Goal: Task Accomplishment & Management: Manage account settings

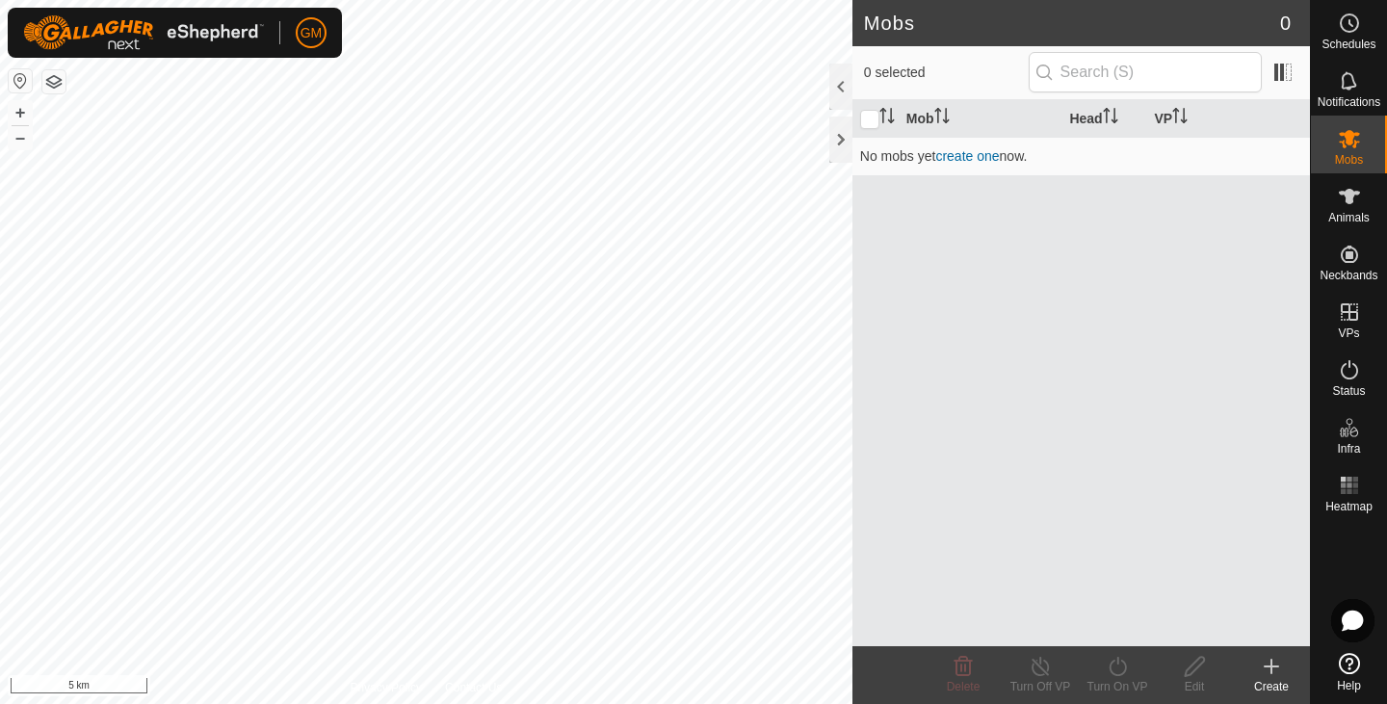
click at [54, 76] on button "button" at bounding box center [53, 81] width 23 height 23
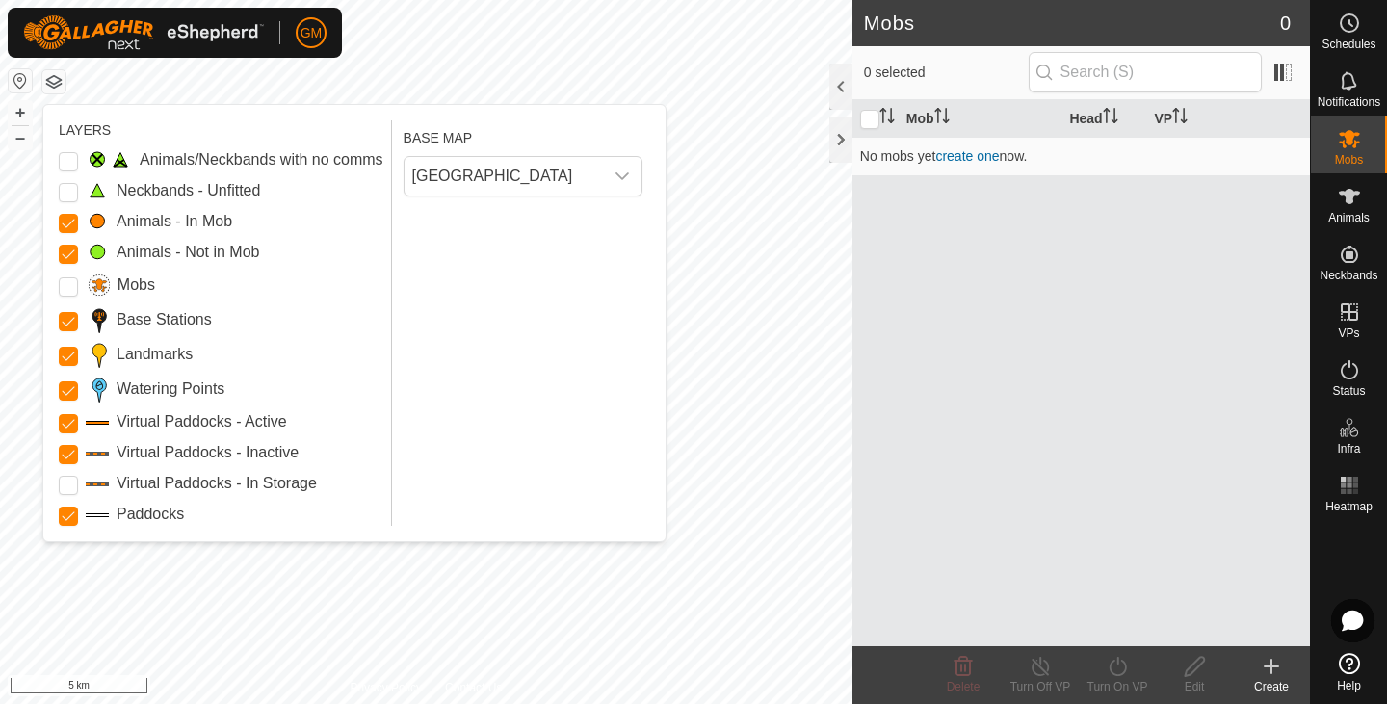
click at [54, 76] on button "button" at bounding box center [53, 81] width 23 height 23
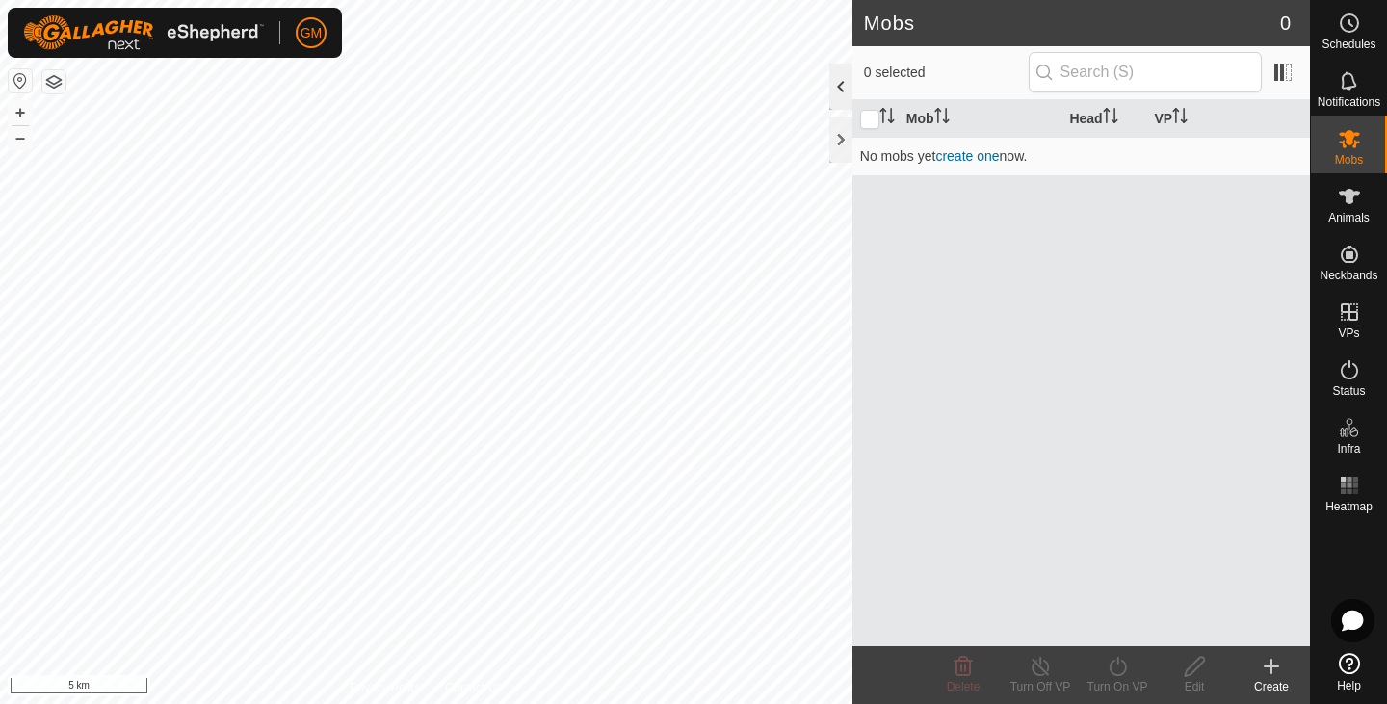
click at [844, 89] on div at bounding box center [840, 87] width 23 height 46
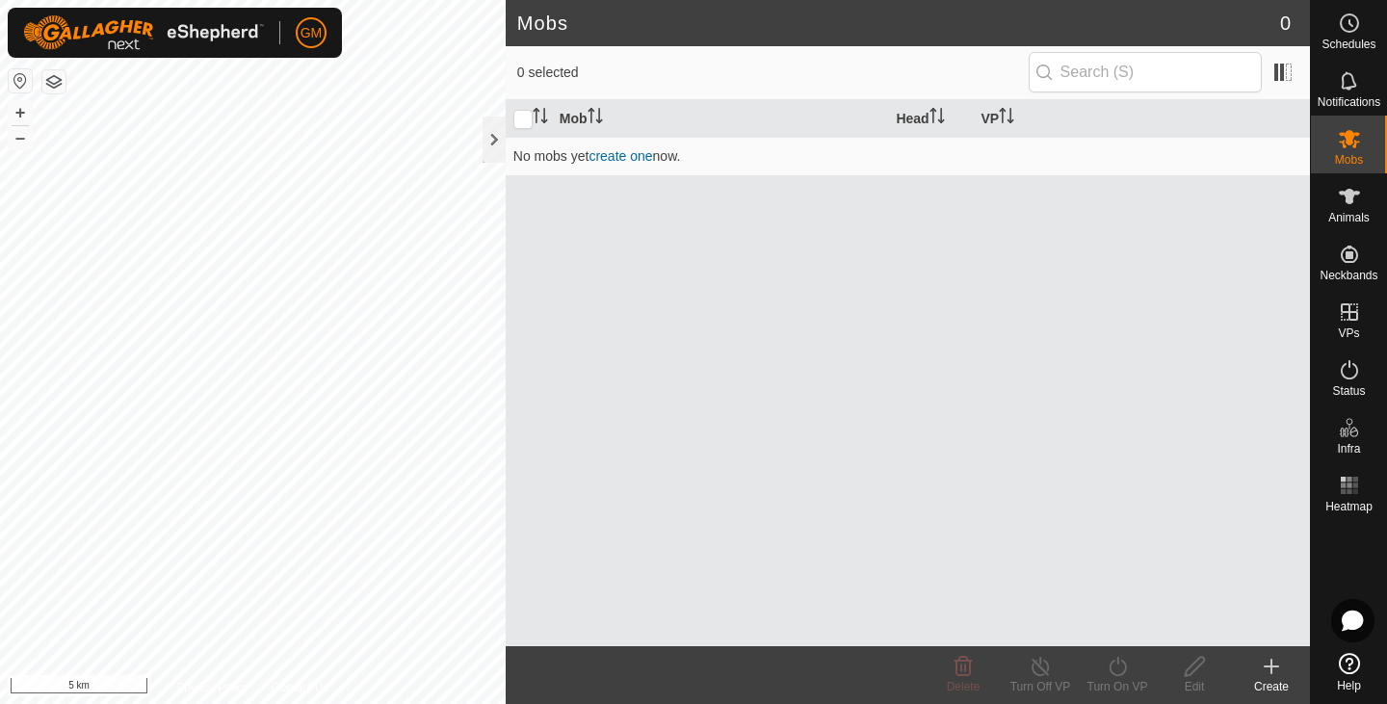
click at [844, 89] on div "0 selected" at bounding box center [907, 72] width 781 height 40
click at [491, 137] on div at bounding box center [494, 140] width 23 height 46
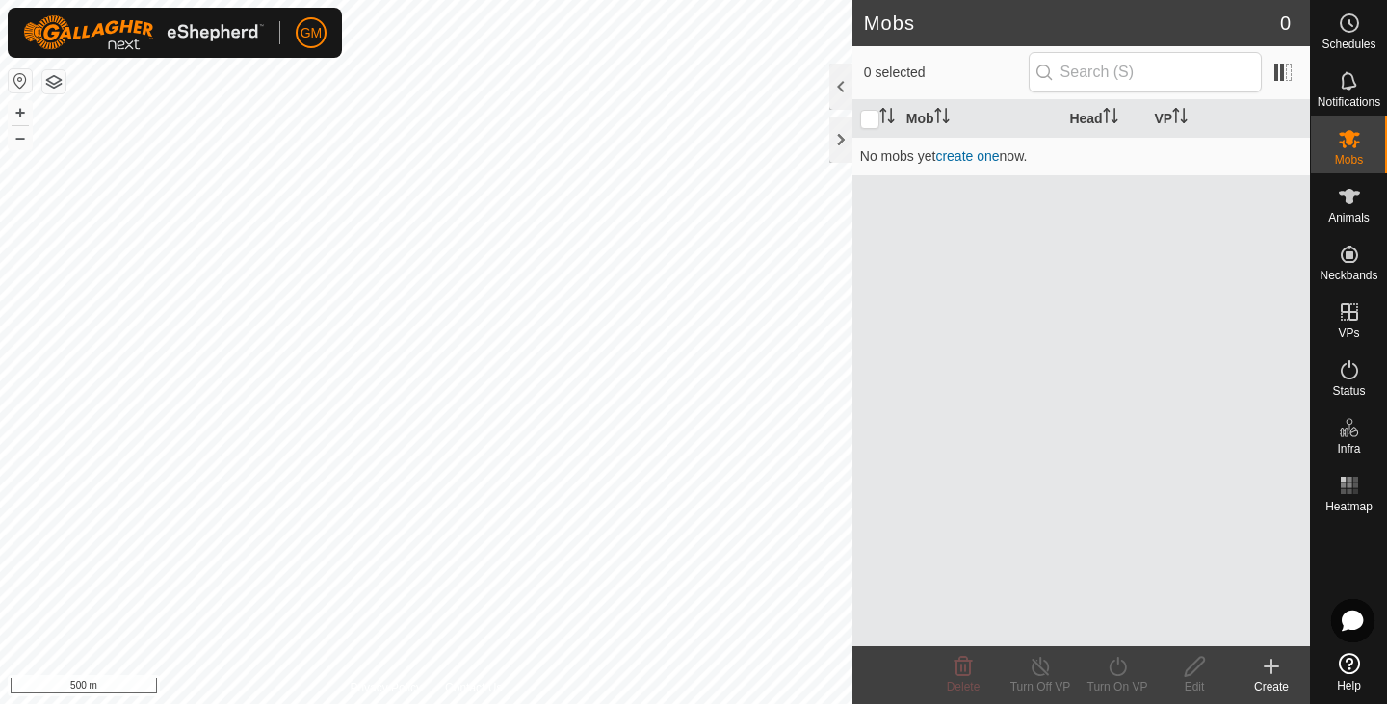
click at [867, 238] on div "Mobs 0 0 selected Mob Head VP No mobs yet create one now. Delete Turn Off VP Tu…" at bounding box center [655, 352] width 1310 height 704
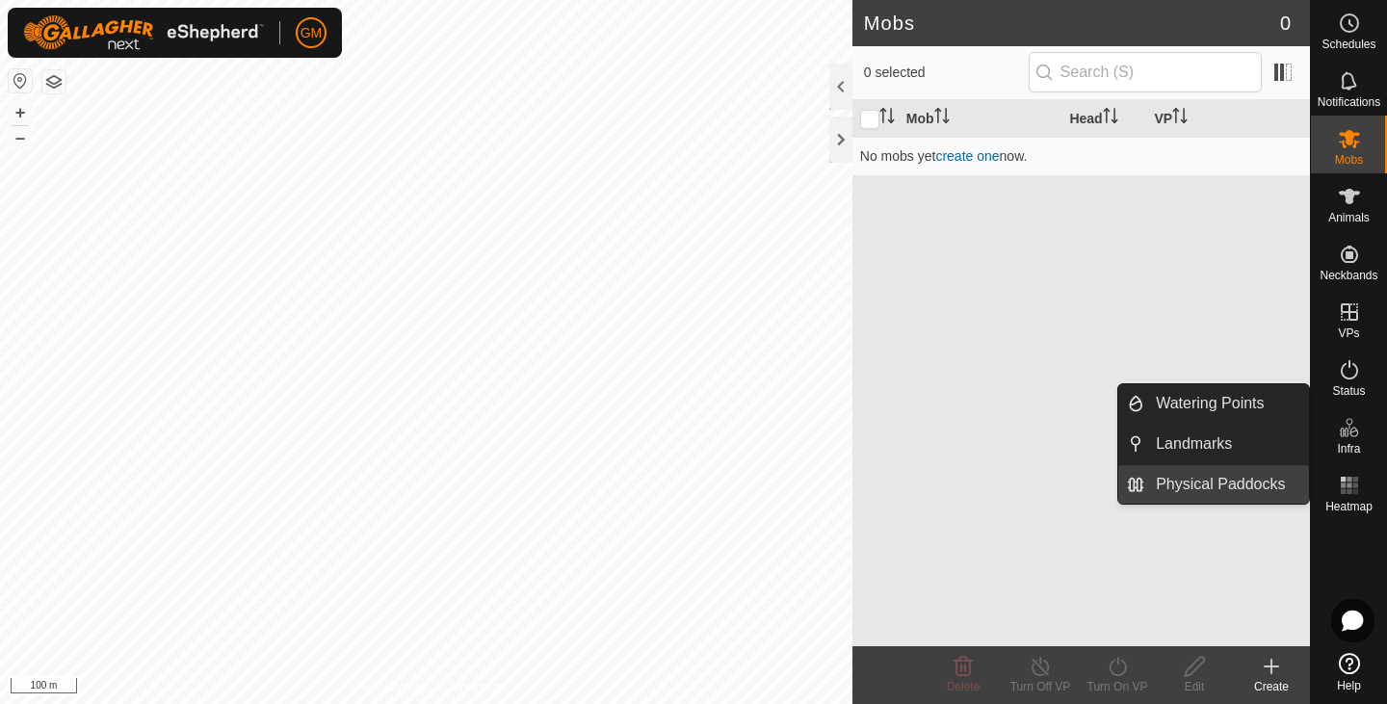
click at [1228, 478] on link "Physical Paddocks" at bounding box center [1226, 484] width 165 height 39
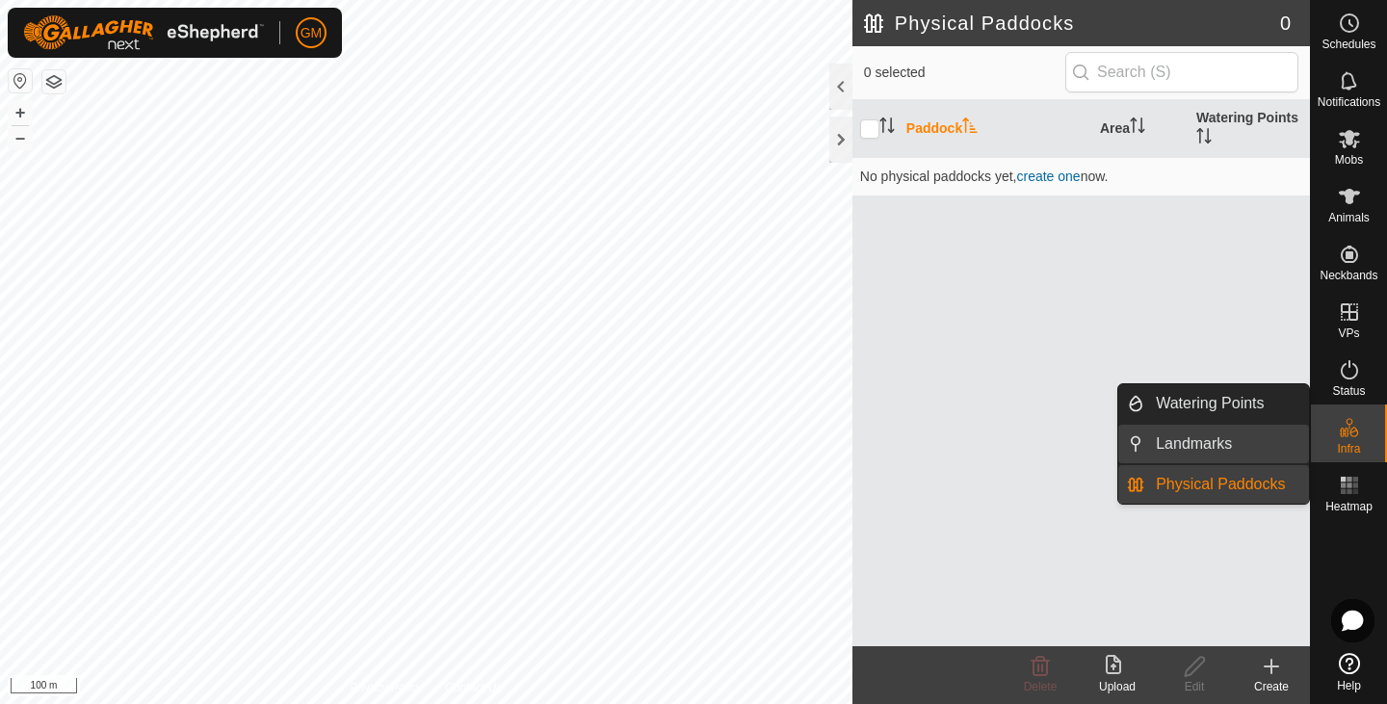
click at [1194, 446] on link "Landmarks" at bounding box center [1226, 444] width 165 height 39
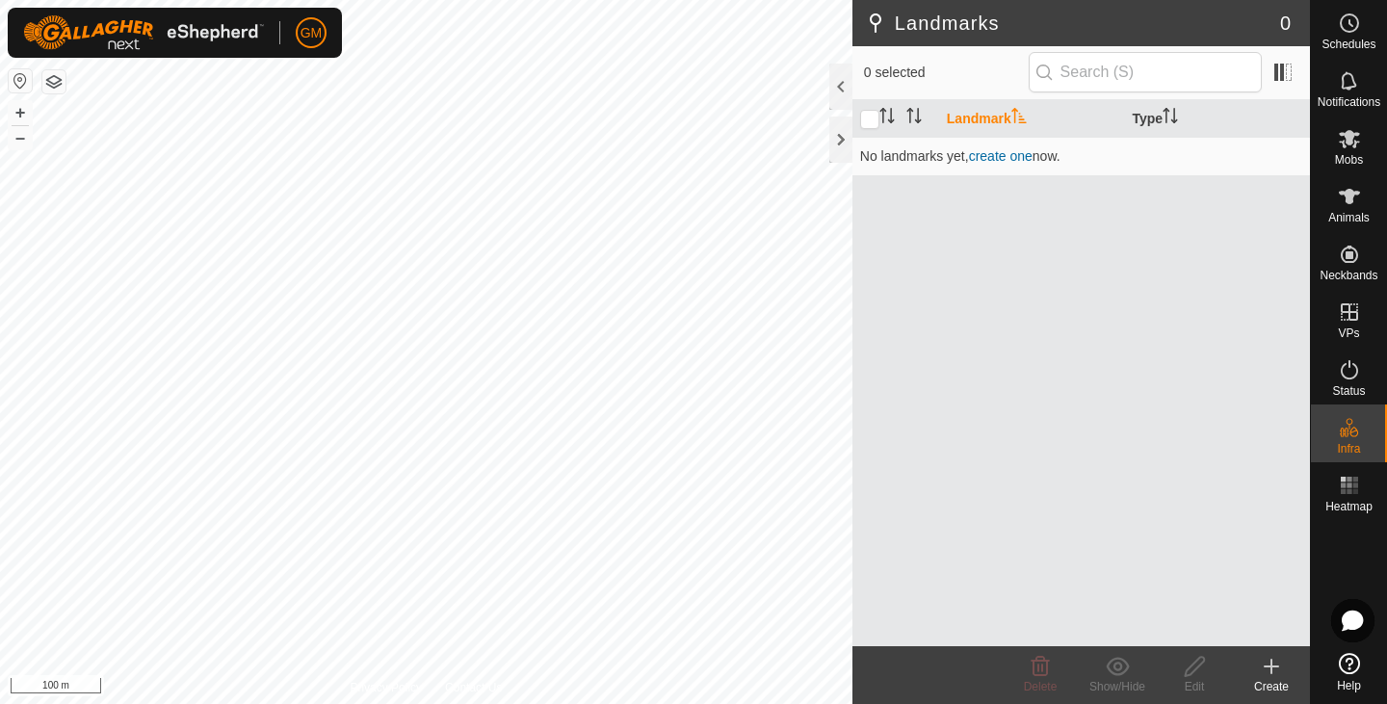
click at [1272, 664] on icon at bounding box center [1272, 666] width 0 height 13
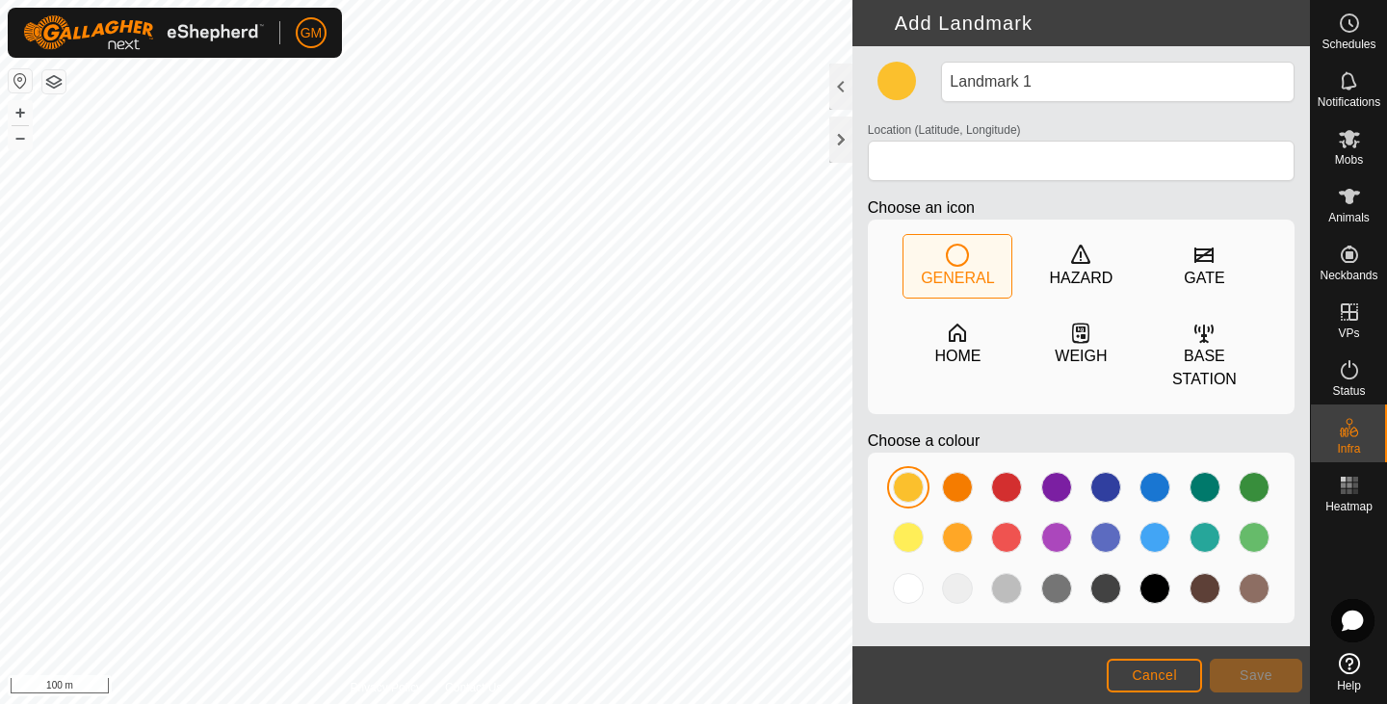
type input "-37.531458, 174.992569"
click at [1146, 671] on span "Cancel" at bounding box center [1154, 675] width 45 height 15
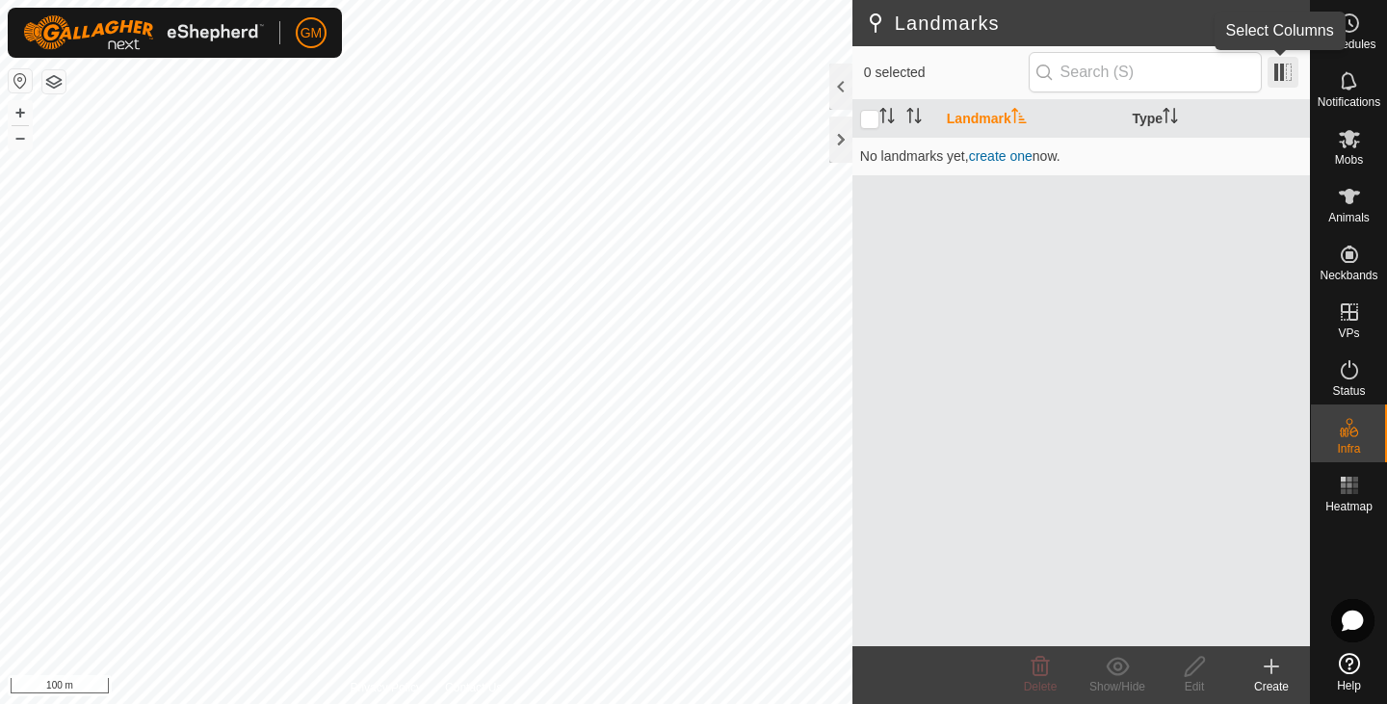
click at [1285, 68] on span at bounding box center [1283, 72] width 31 height 31
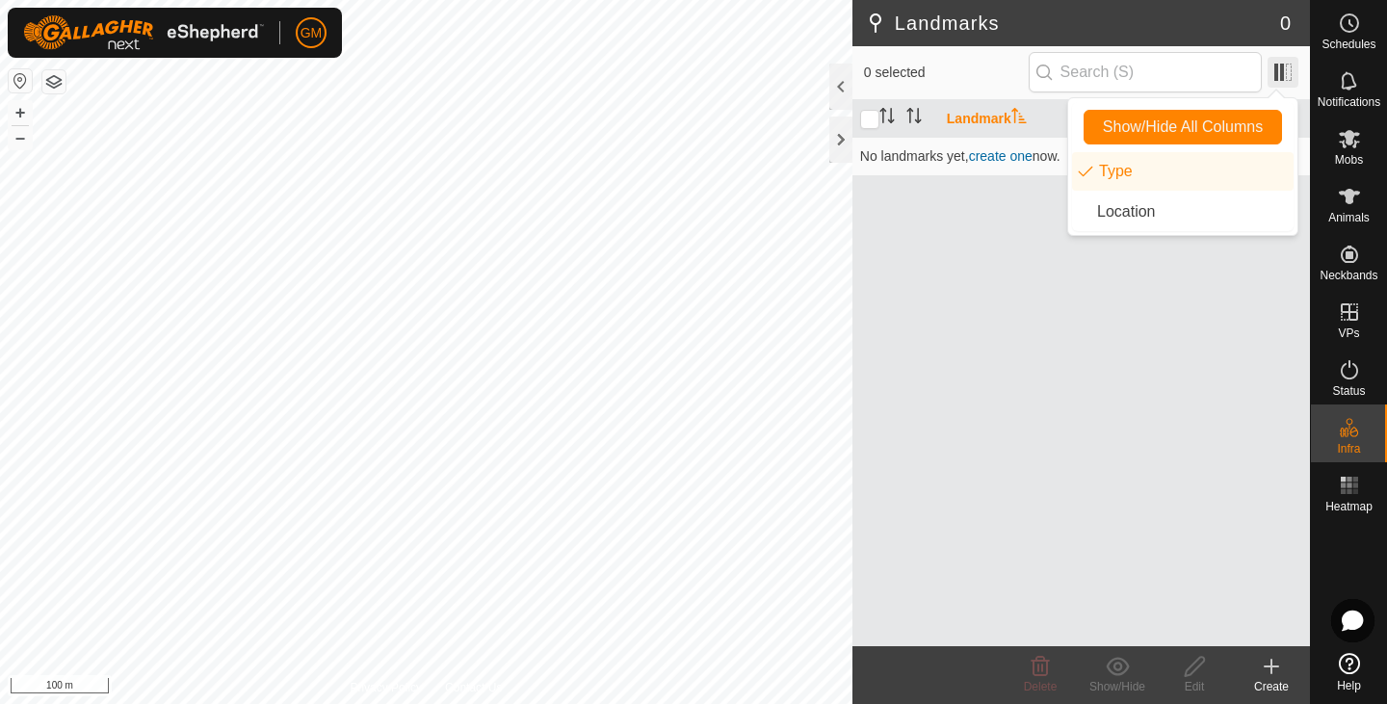
click at [1285, 67] on span at bounding box center [1283, 72] width 31 height 31
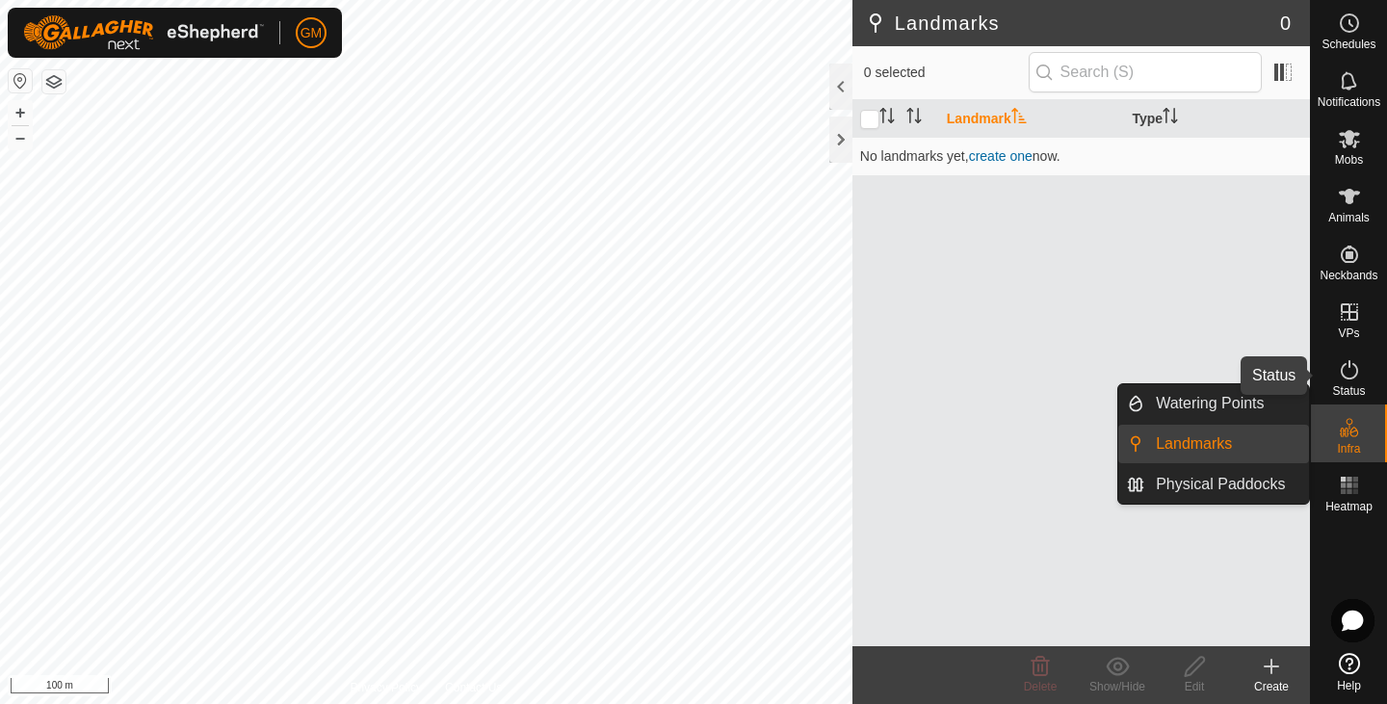
click at [1353, 371] on icon at bounding box center [1349, 369] width 23 height 23
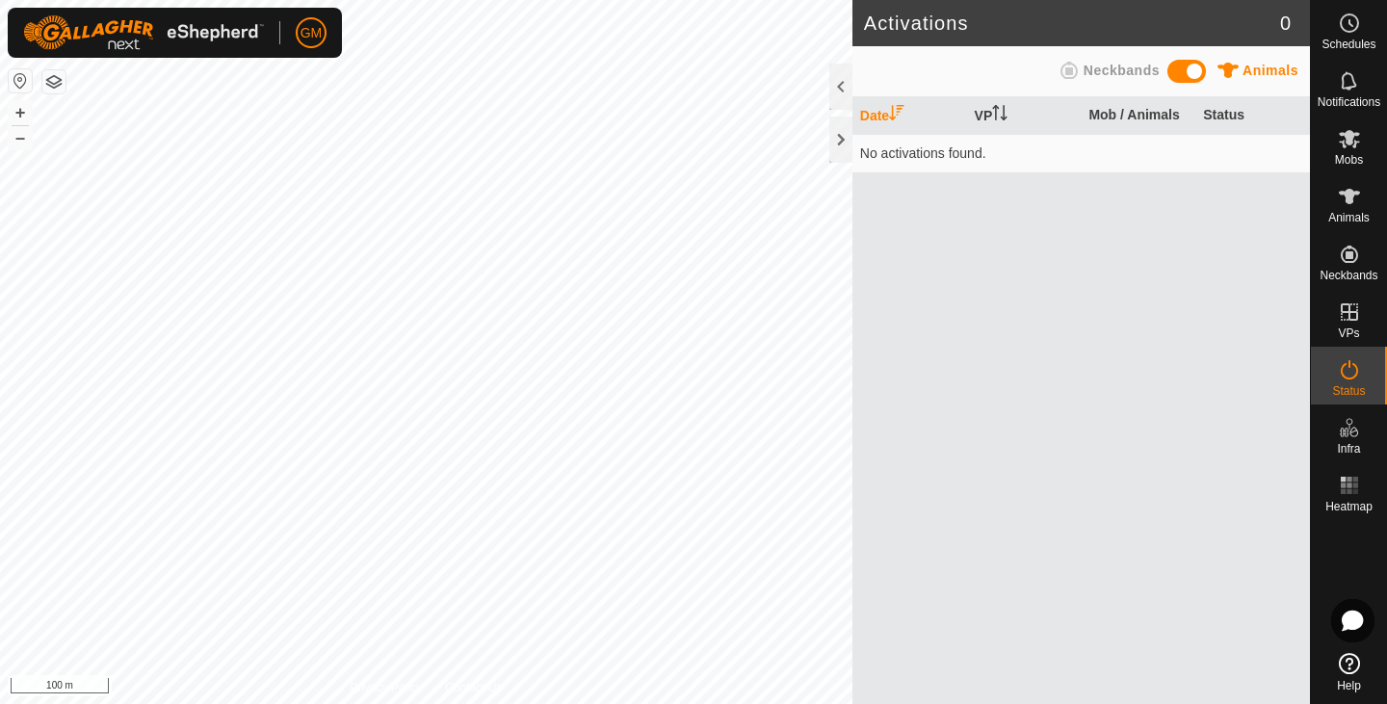
click at [1353, 371] on icon at bounding box center [1349, 369] width 23 height 23
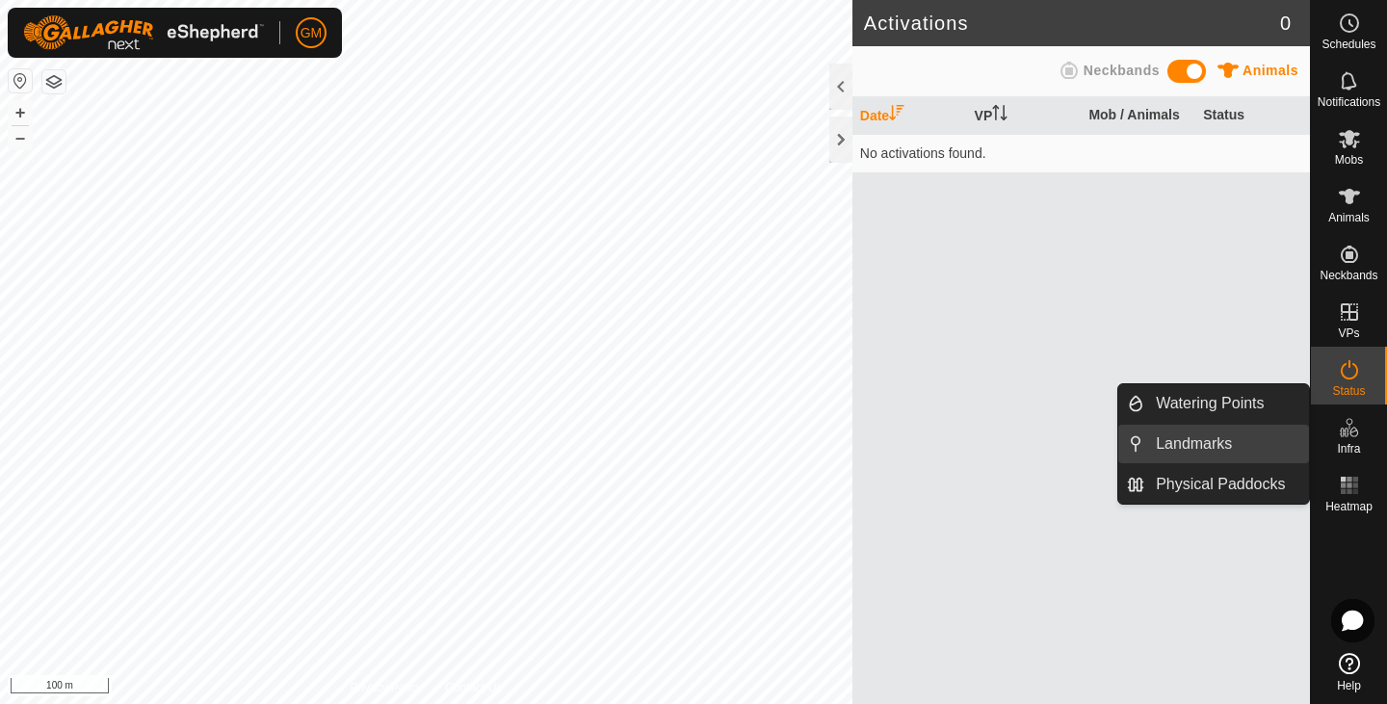
click at [1201, 442] on link "Landmarks" at bounding box center [1226, 444] width 165 height 39
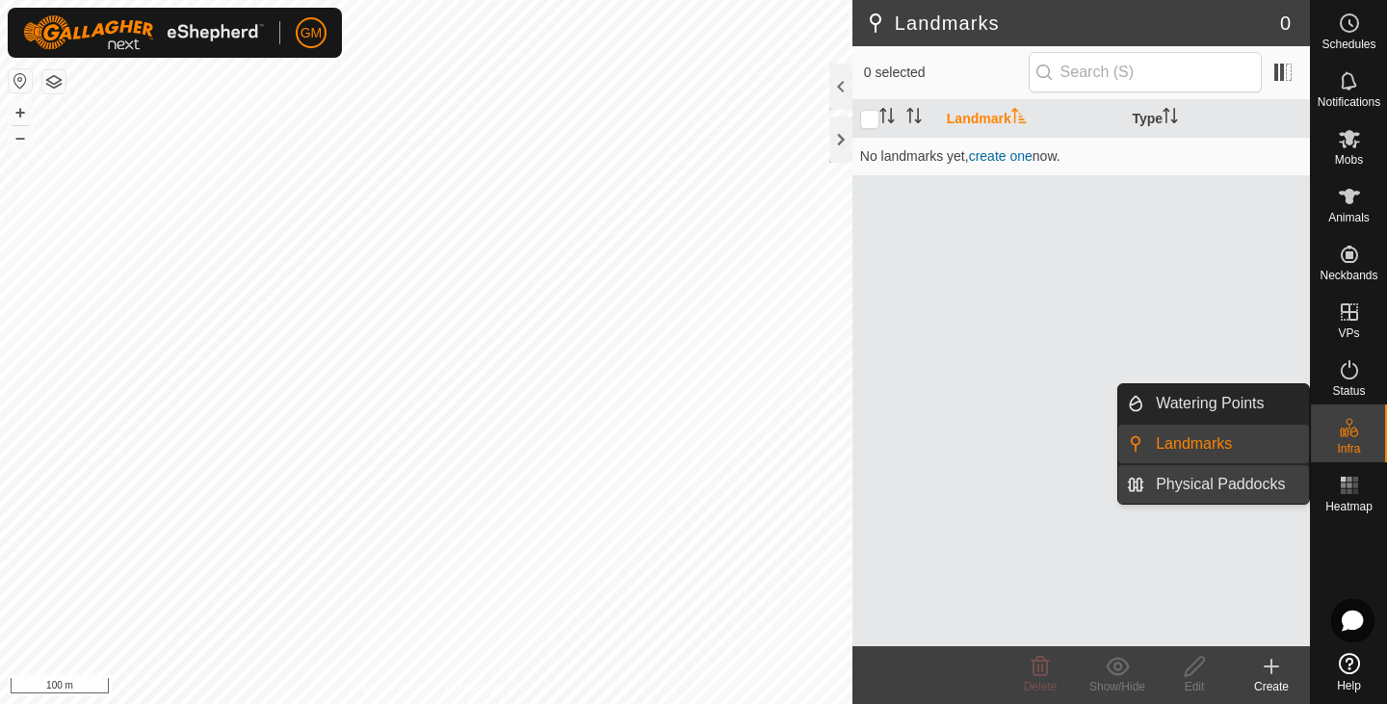
click at [1201, 479] on link "Physical Paddocks" at bounding box center [1226, 484] width 165 height 39
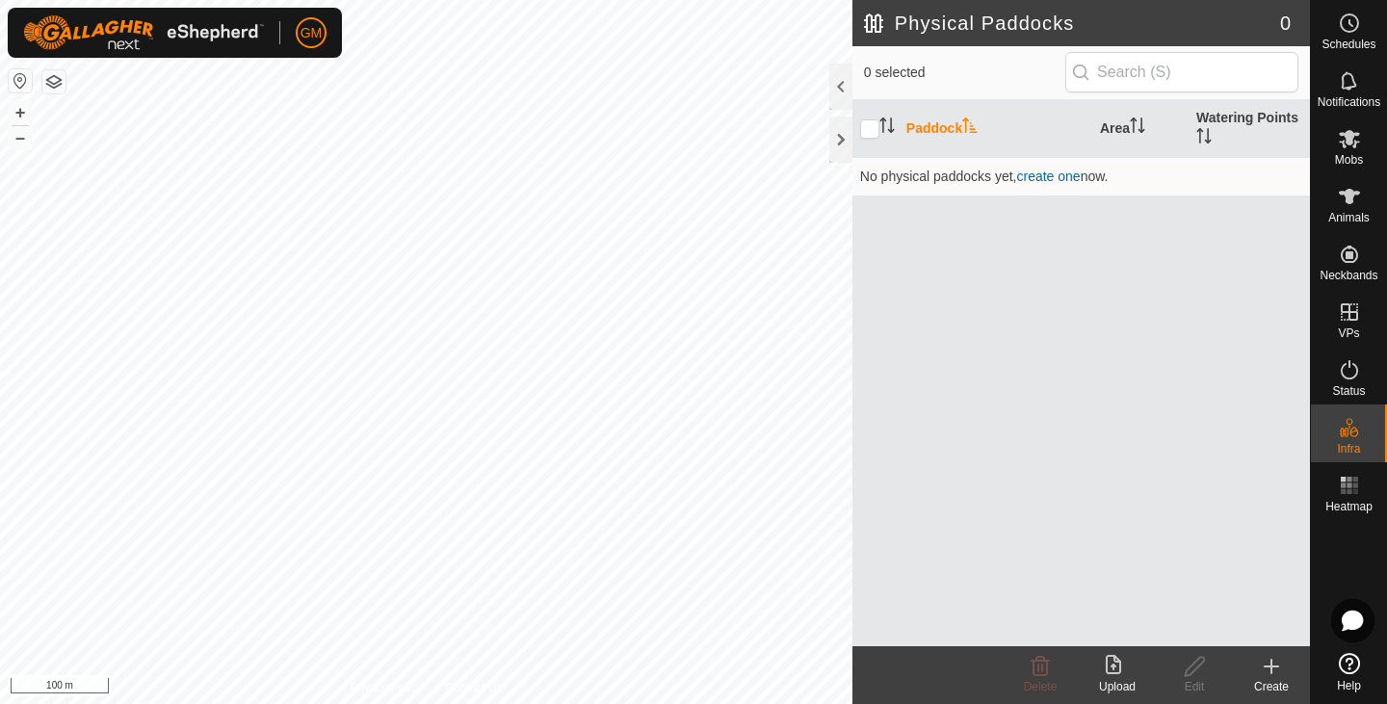
click at [1270, 675] on icon at bounding box center [1271, 666] width 23 height 23
click at [468, 0] on html "GM Schedules Notifications Mobs Animals Neckbands VPs Status Infra Heatmap Help…" at bounding box center [693, 352] width 1387 height 704
click at [226, 20] on div "GM Schedules Notifications Mobs Animals Neckbands VPs Status Infra Heatmap Help…" at bounding box center [693, 352] width 1387 height 704
click at [1272, 665] on icon at bounding box center [1272, 666] width 0 height 13
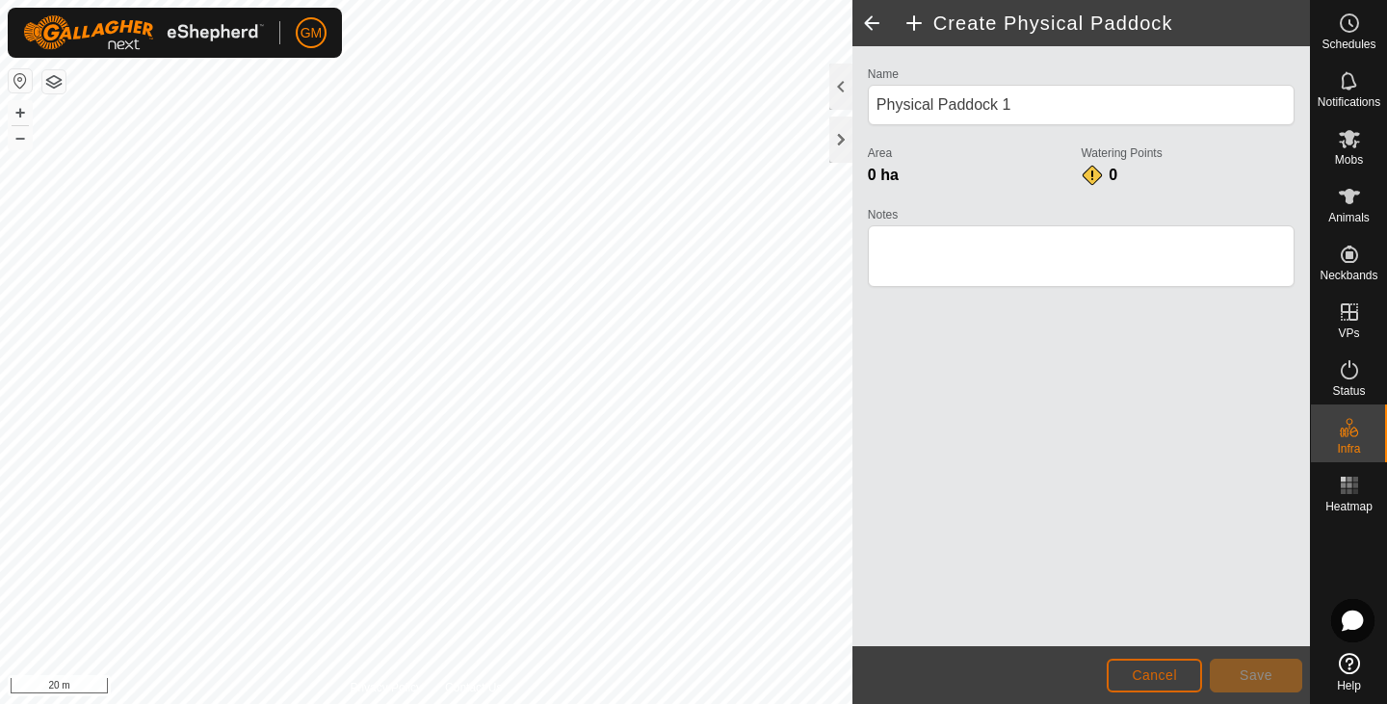
click at [1169, 682] on span "Cancel" at bounding box center [1154, 675] width 45 height 15
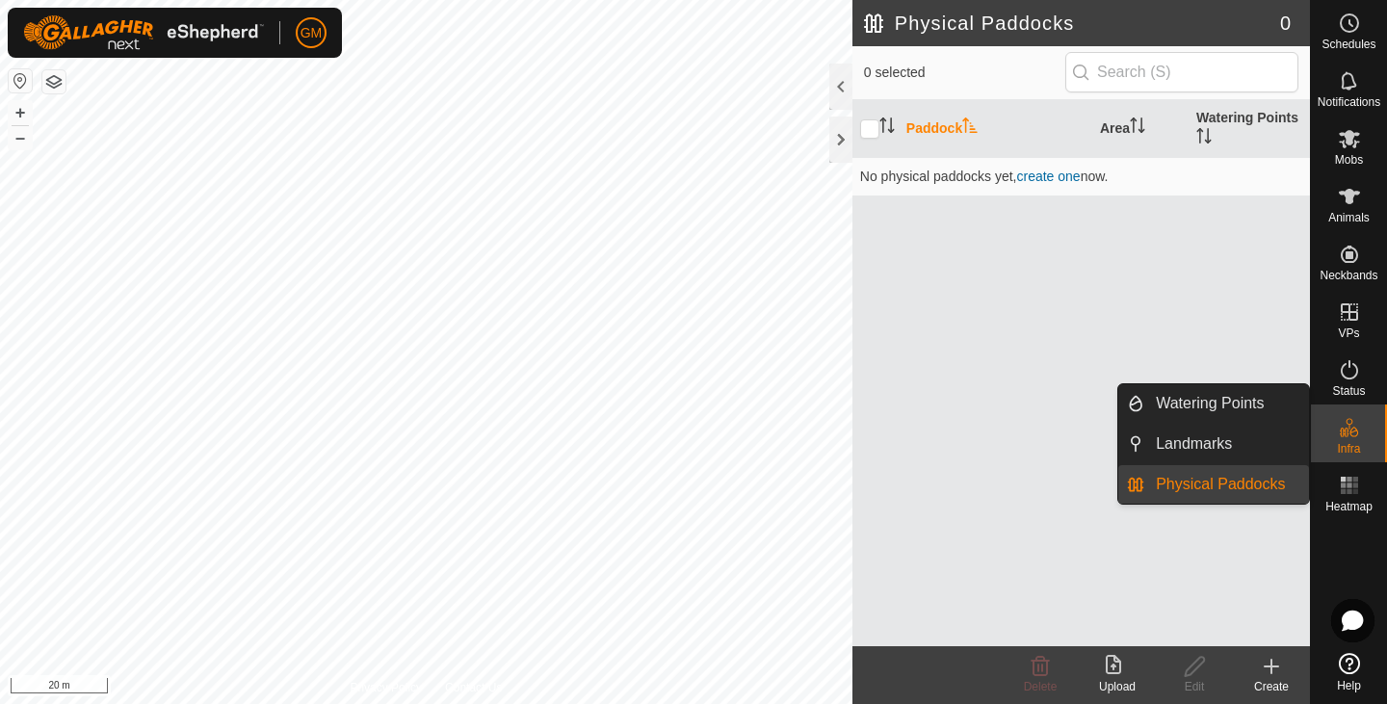
click at [1237, 490] on link "Physical Paddocks" at bounding box center [1226, 484] width 165 height 39
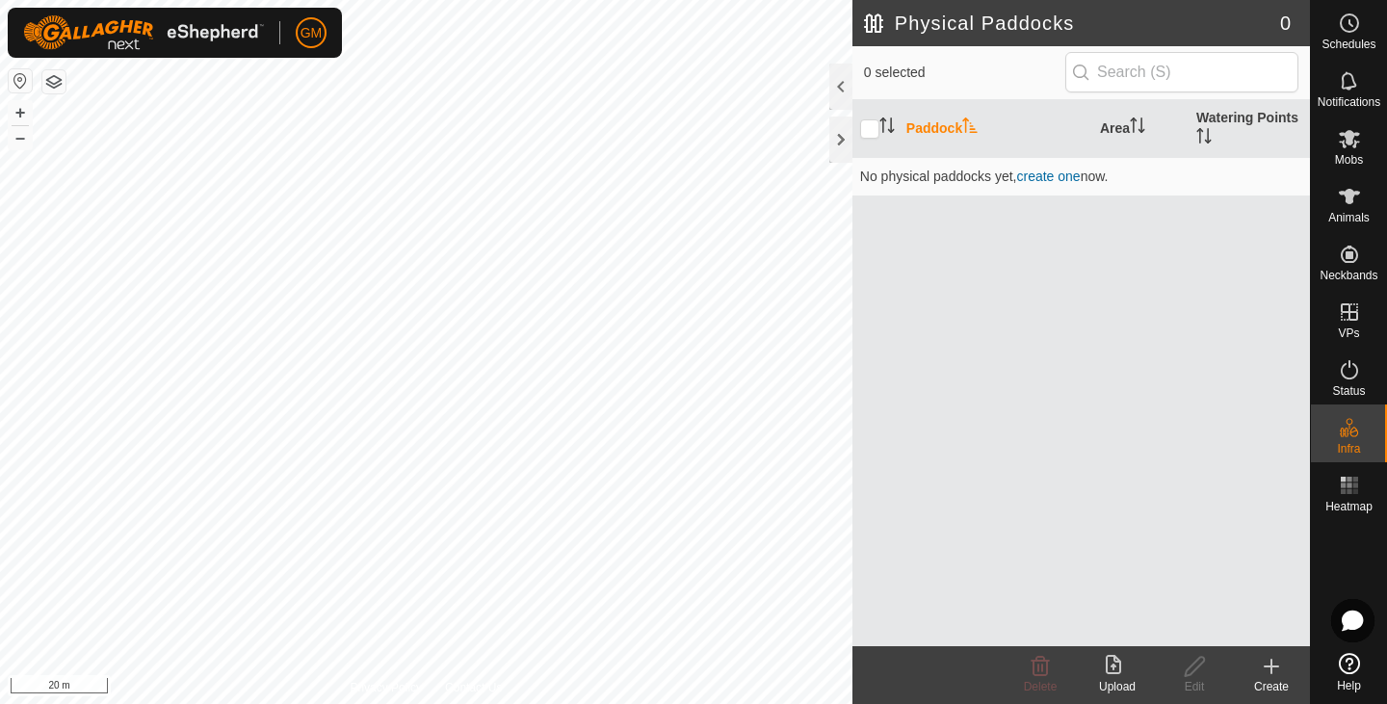
click at [1274, 667] on icon at bounding box center [1271, 667] width 13 height 0
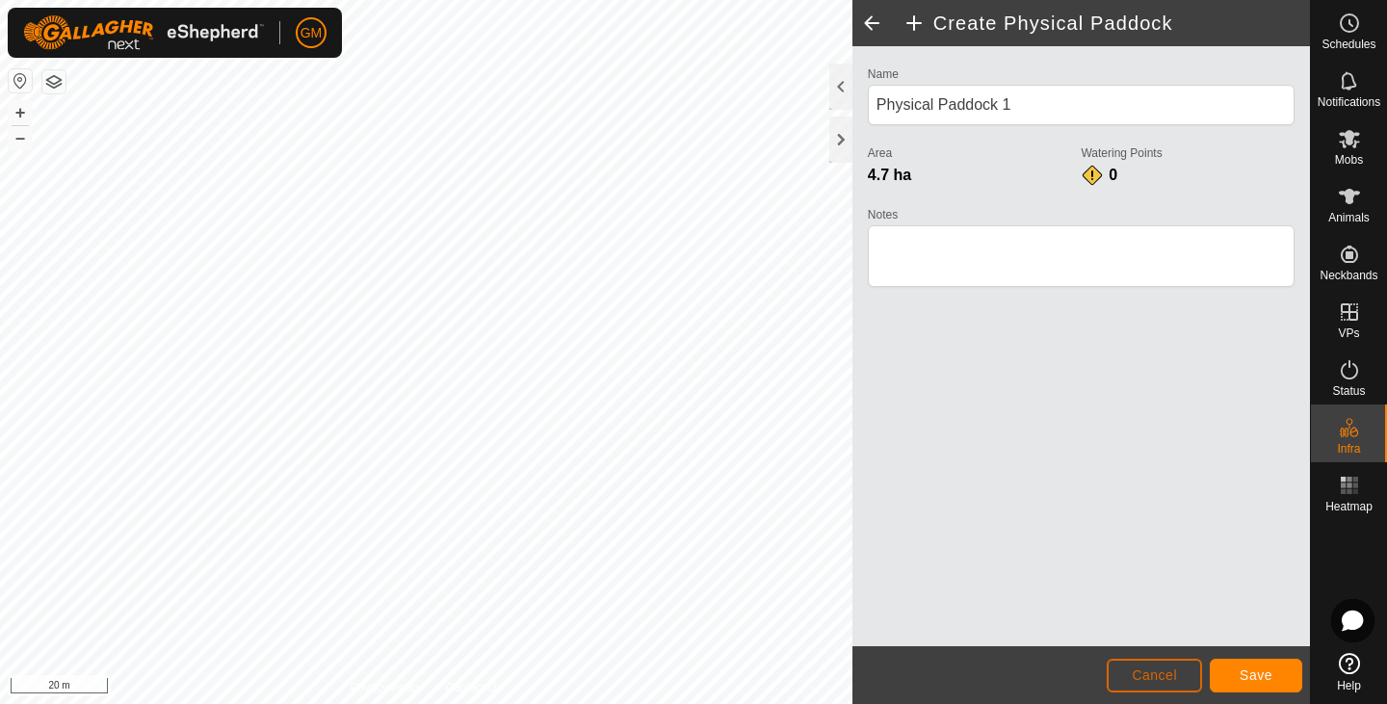
click at [1138, 668] on span "Cancel" at bounding box center [1154, 675] width 45 height 15
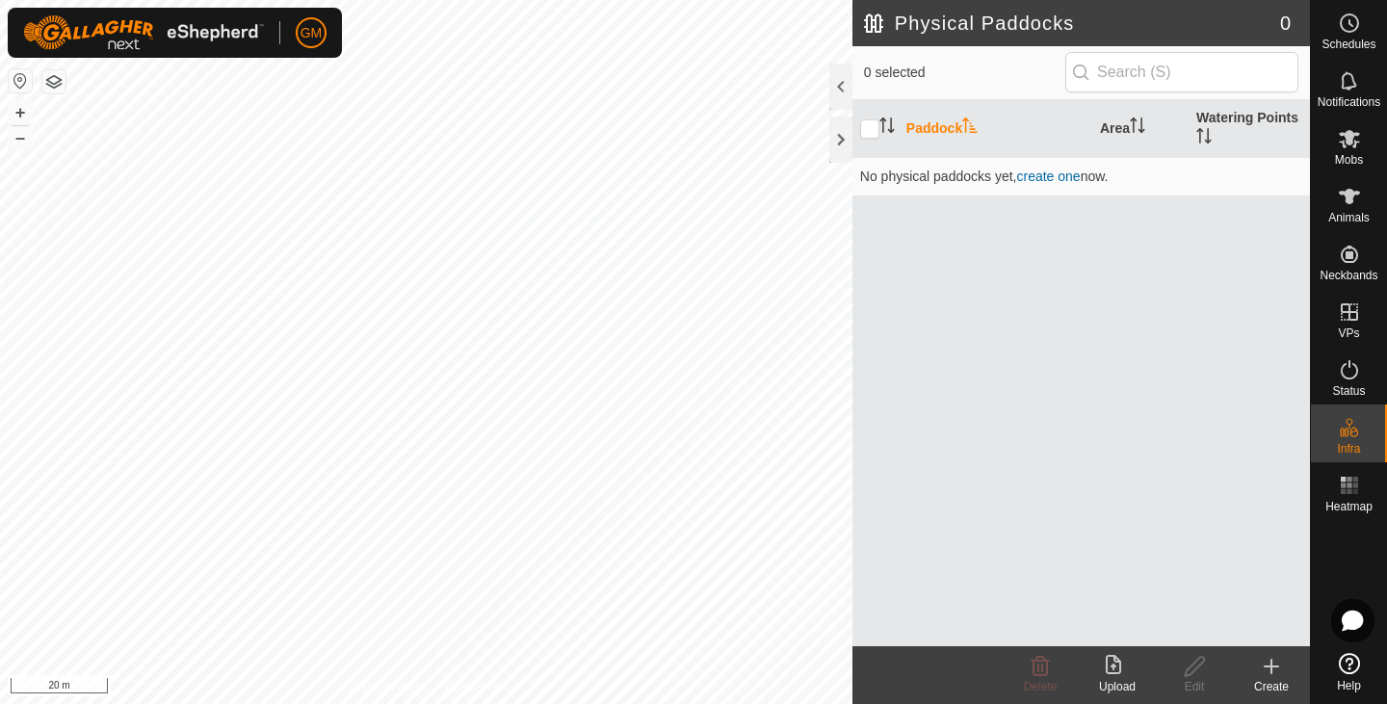
click at [1269, 670] on icon at bounding box center [1271, 666] width 23 height 23
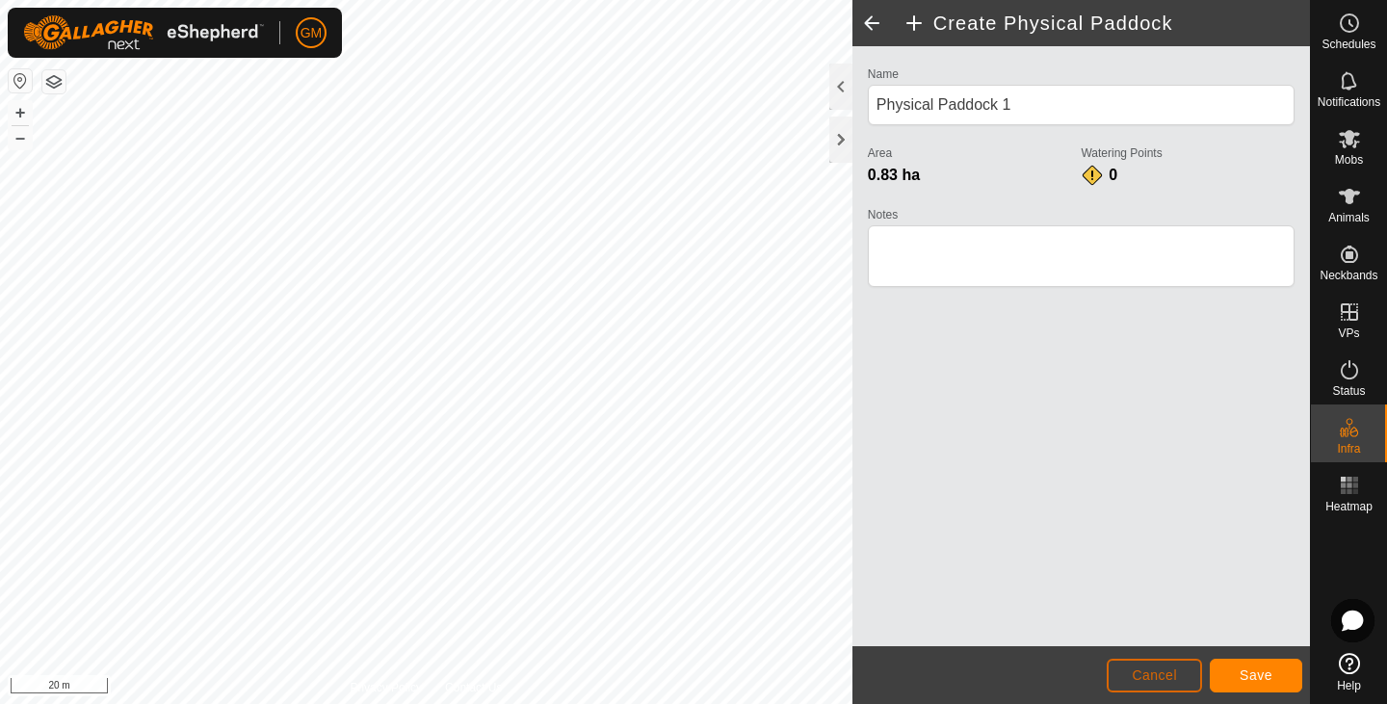
click at [1160, 677] on span "Cancel" at bounding box center [1154, 675] width 45 height 15
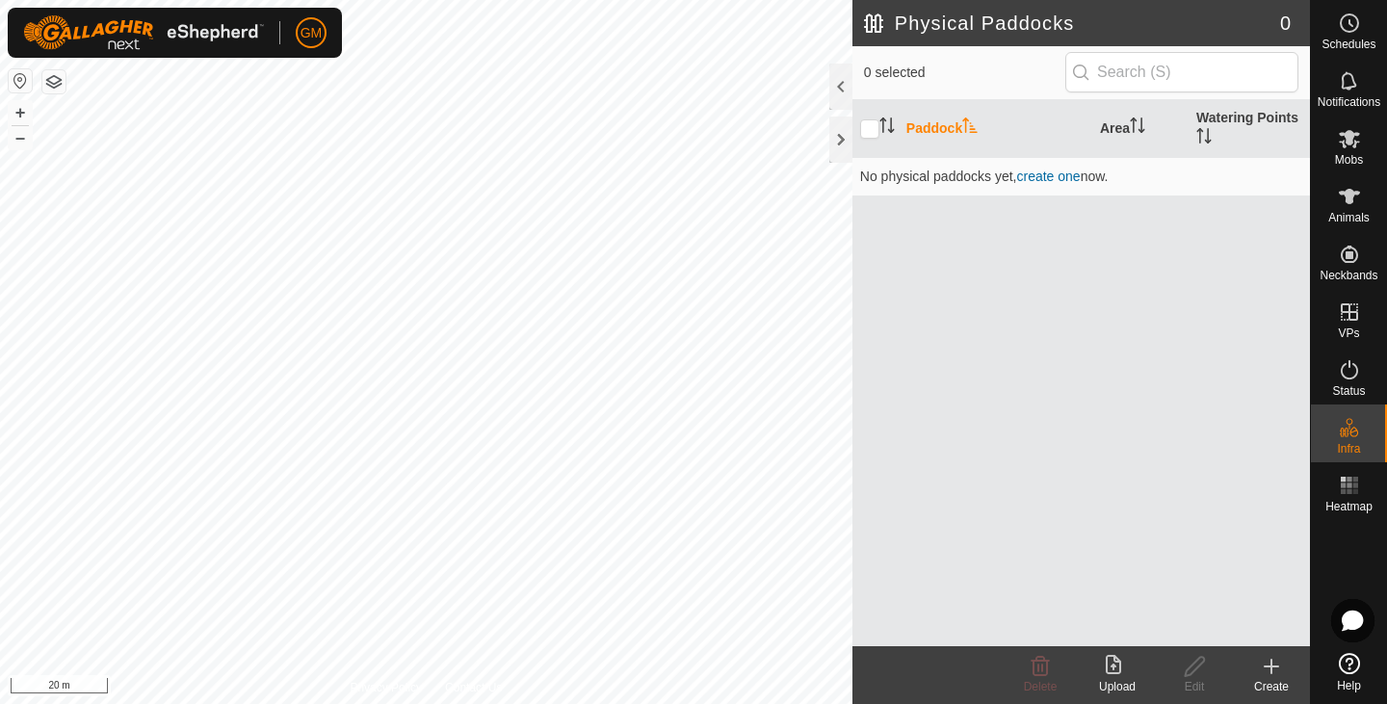
click at [1274, 664] on icon at bounding box center [1271, 666] width 23 height 23
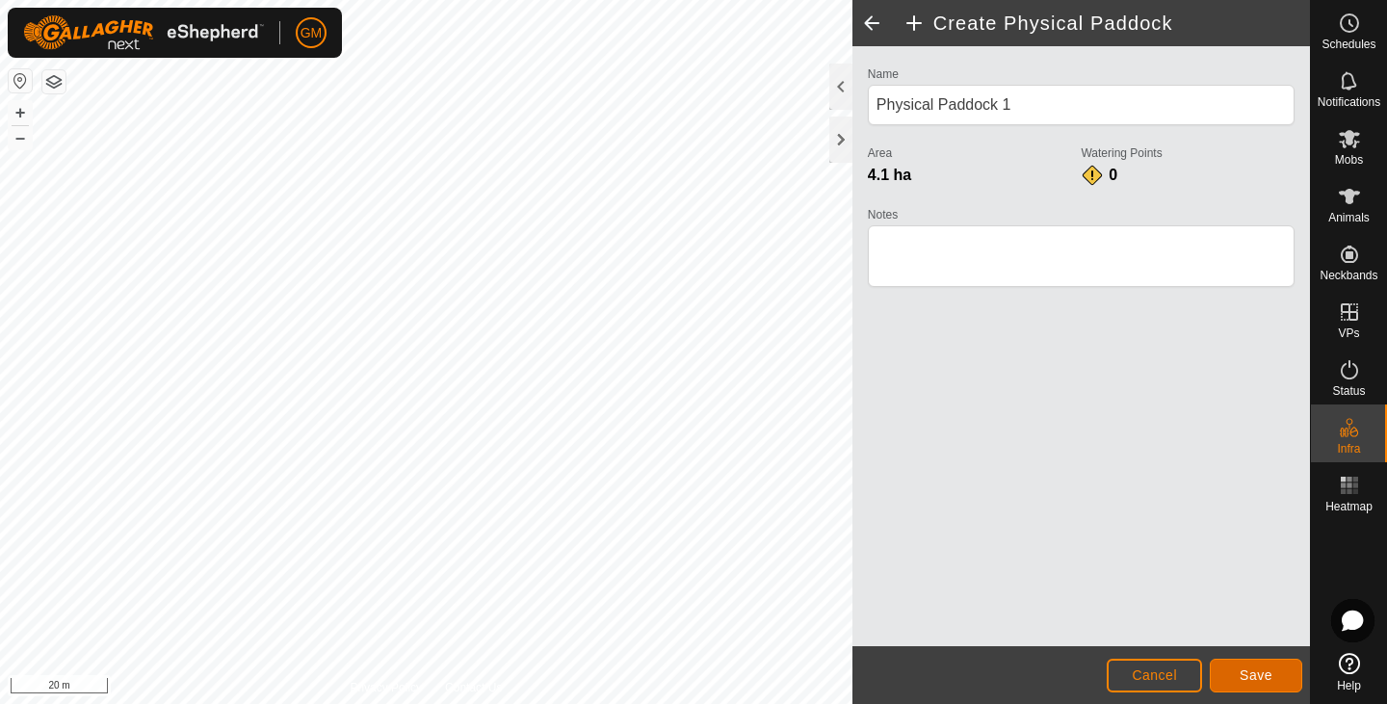
click at [1257, 670] on span "Save" at bounding box center [1256, 675] width 33 height 15
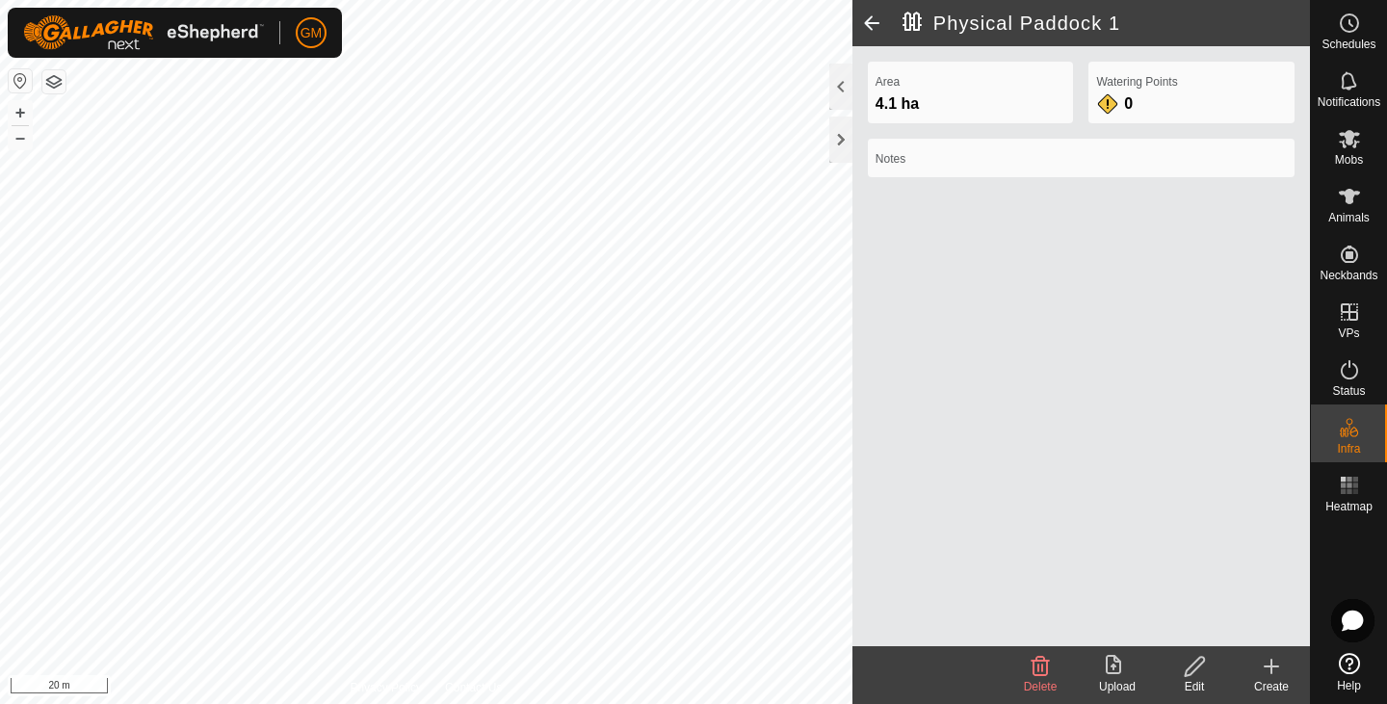
click at [912, 147] on div "Notes" at bounding box center [1081, 158] width 427 height 39
click at [918, 170] on div "Notes" at bounding box center [1081, 158] width 427 height 39
click at [1190, 668] on icon at bounding box center [1194, 666] width 19 height 19
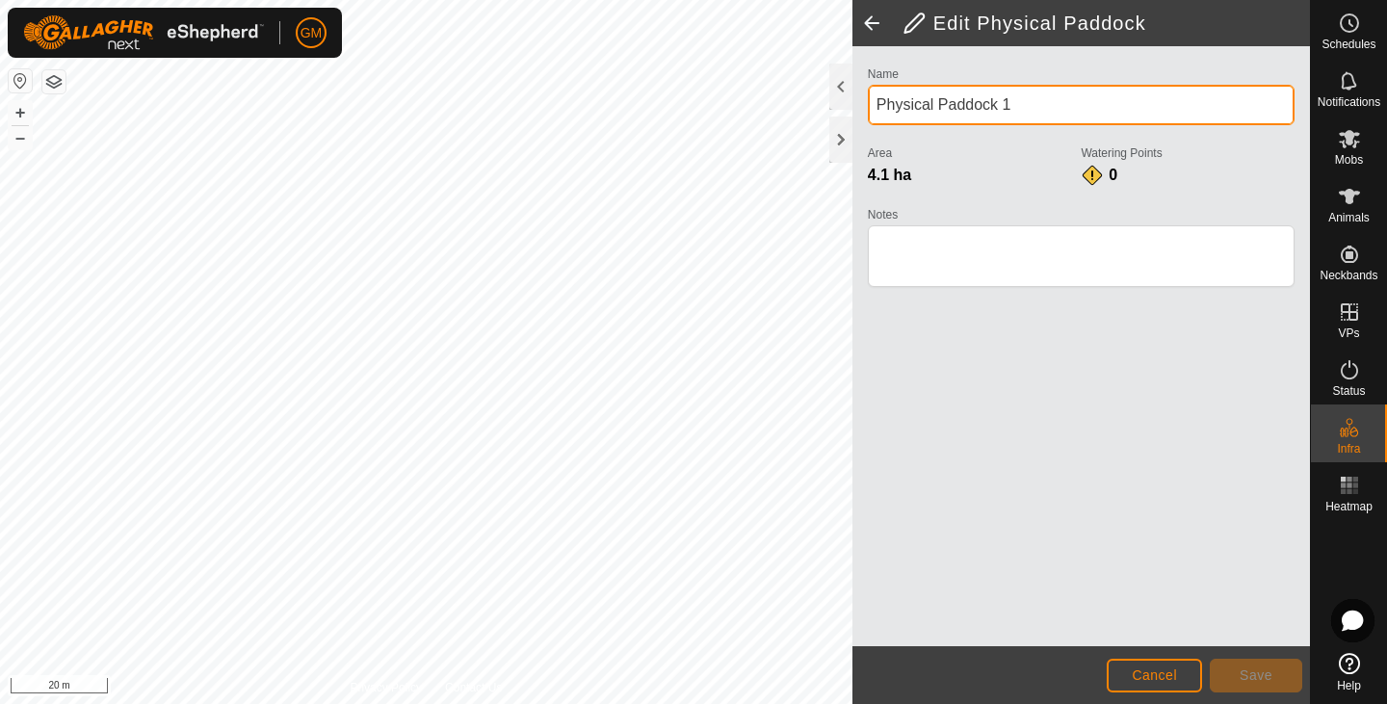
click at [1022, 109] on input "Physical Paddock 1" at bounding box center [1081, 105] width 427 height 40
type input "Physical Paddock C49"
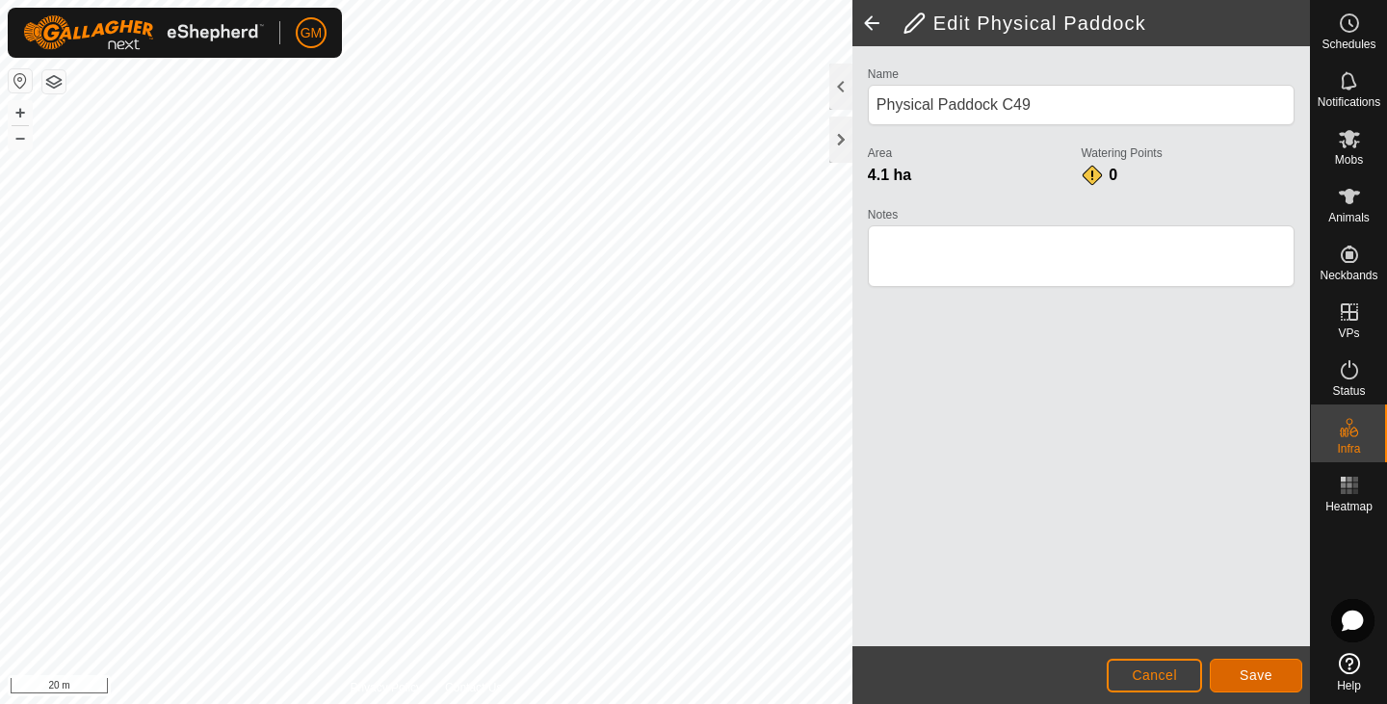
click at [1263, 674] on span "Save" at bounding box center [1256, 675] width 33 height 15
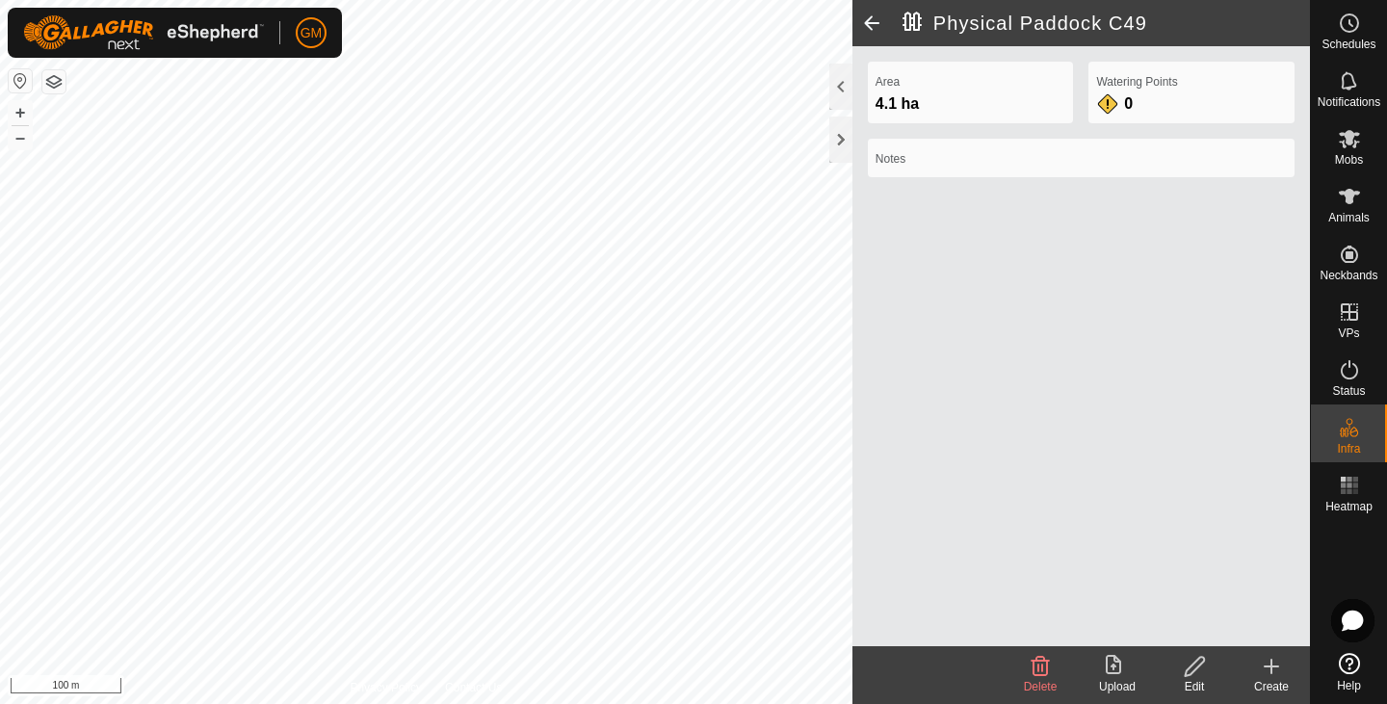
click at [355, 703] on html "GM Schedules Notifications Mobs Animals Neckbands VPs Status Infra Heatmap Help…" at bounding box center [693, 352] width 1387 height 704
click at [25, 108] on button "+" at bounding box center [20, 112] width 23 height 23
click at [1272, 665] on icon at bounding box center [1272, 666] width 0 height 13
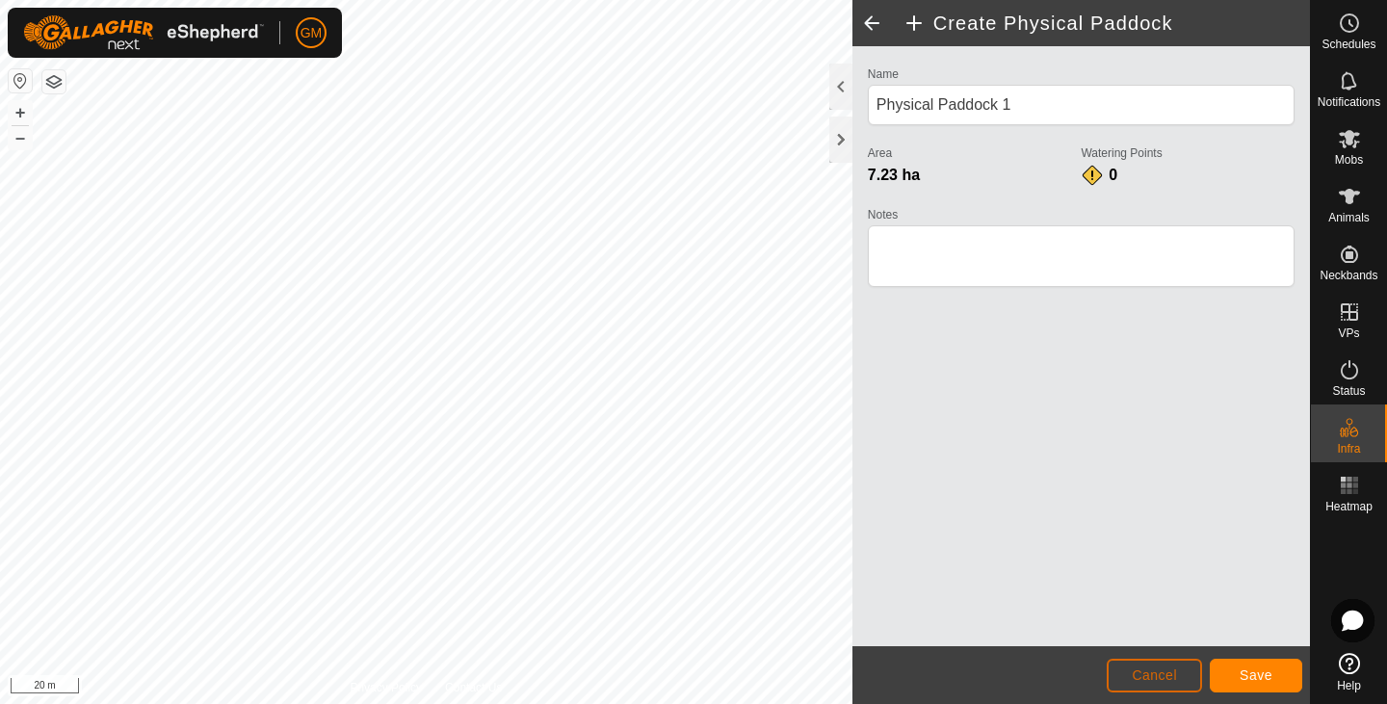
click at [1168, 674] on span "Cancel" at bounding box center [1154, 675] width 45 height 15
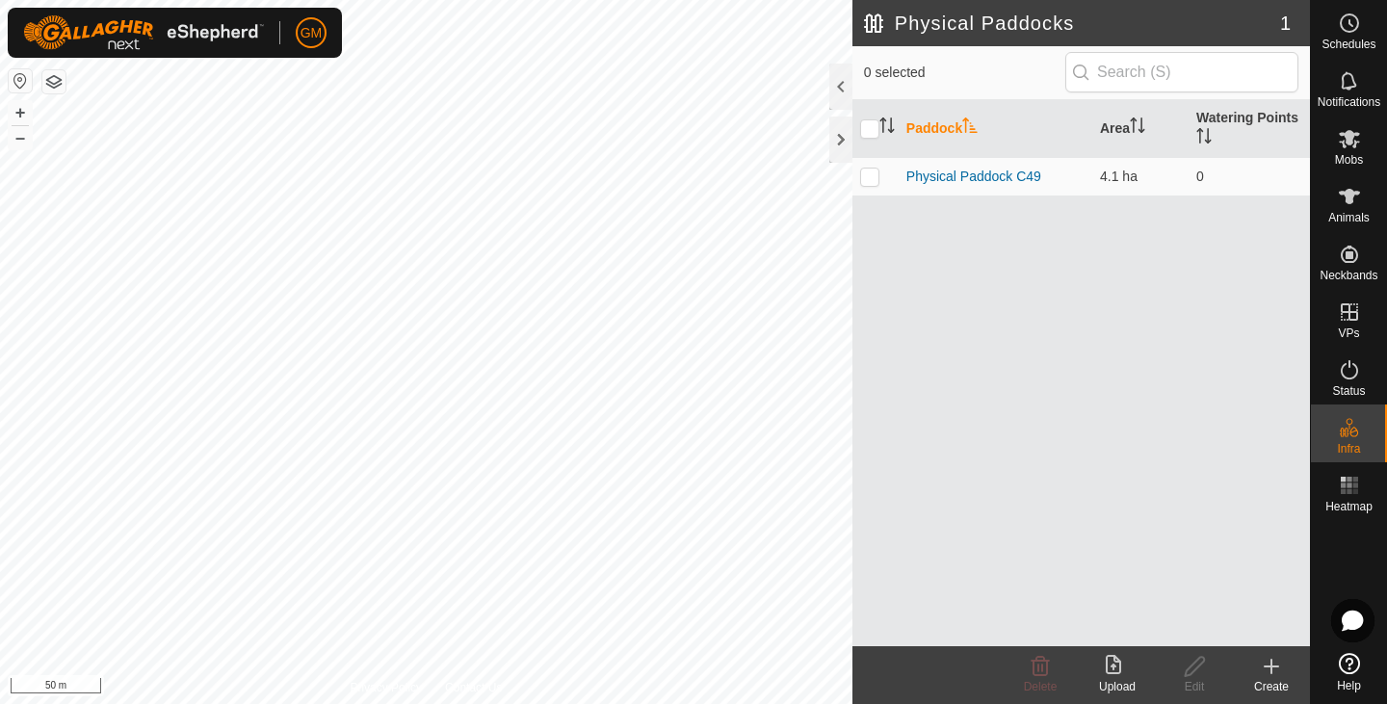
click at [1269, 665] on icon at bounding box center [1271, 666] width 23 height 23
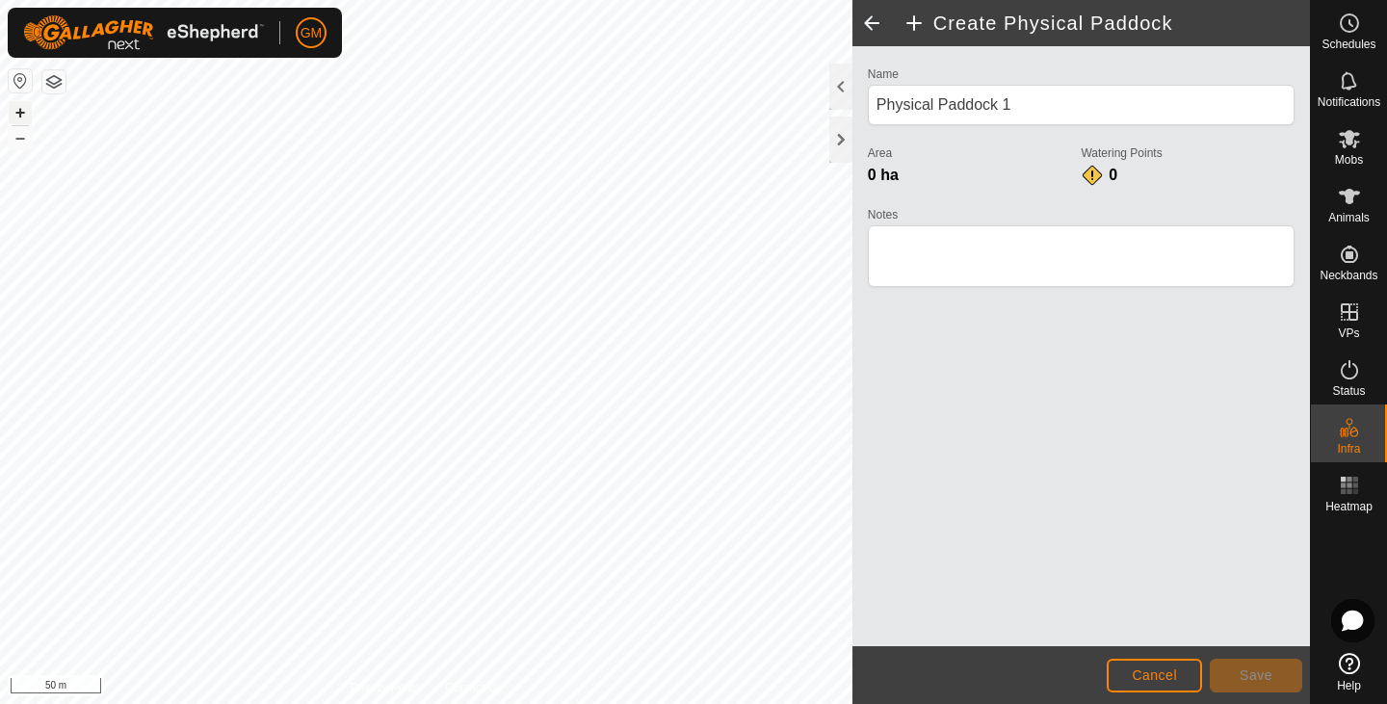
click at [22, 108] on button "+" at bounding box center [20, 112] width 23 height 23
click at [838, 143] on div at bounding box center [840, 140] width 23 height 46
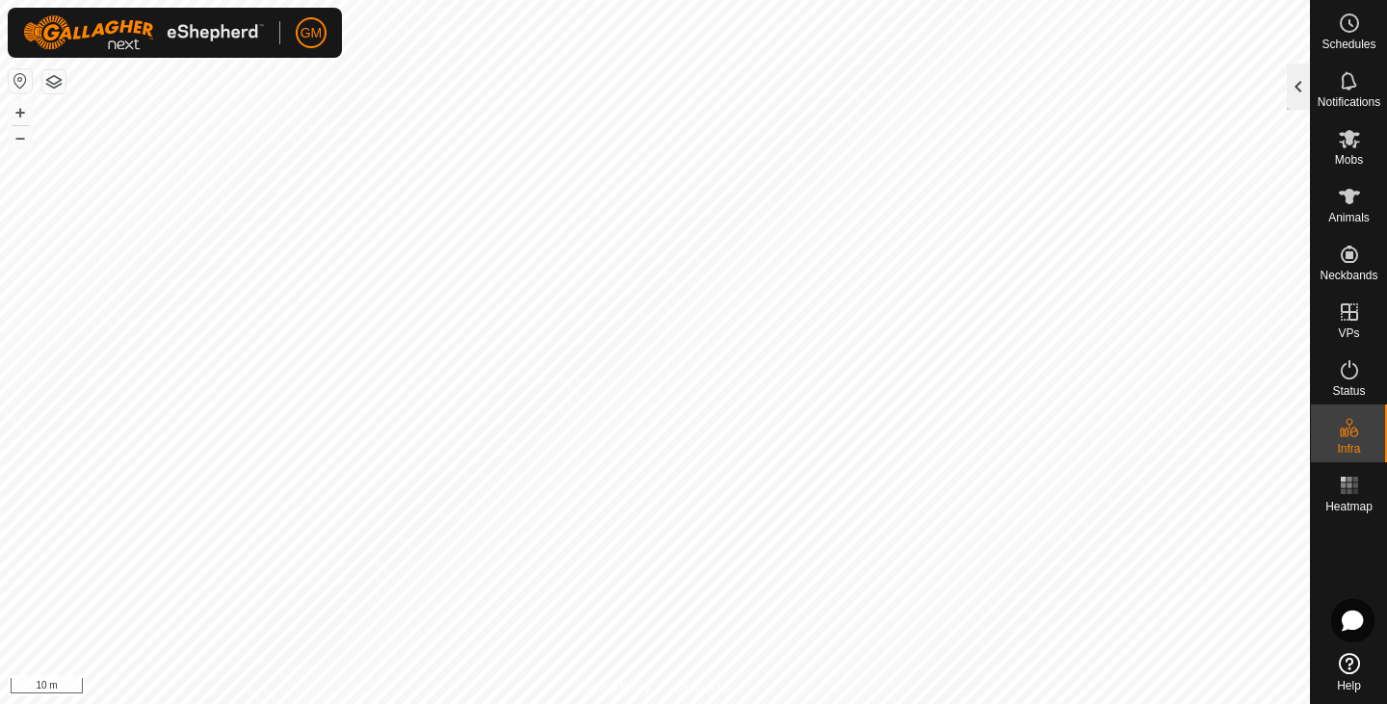
click at [1289, 80] on div at bounding box center [1298, 87] width 23 height 46
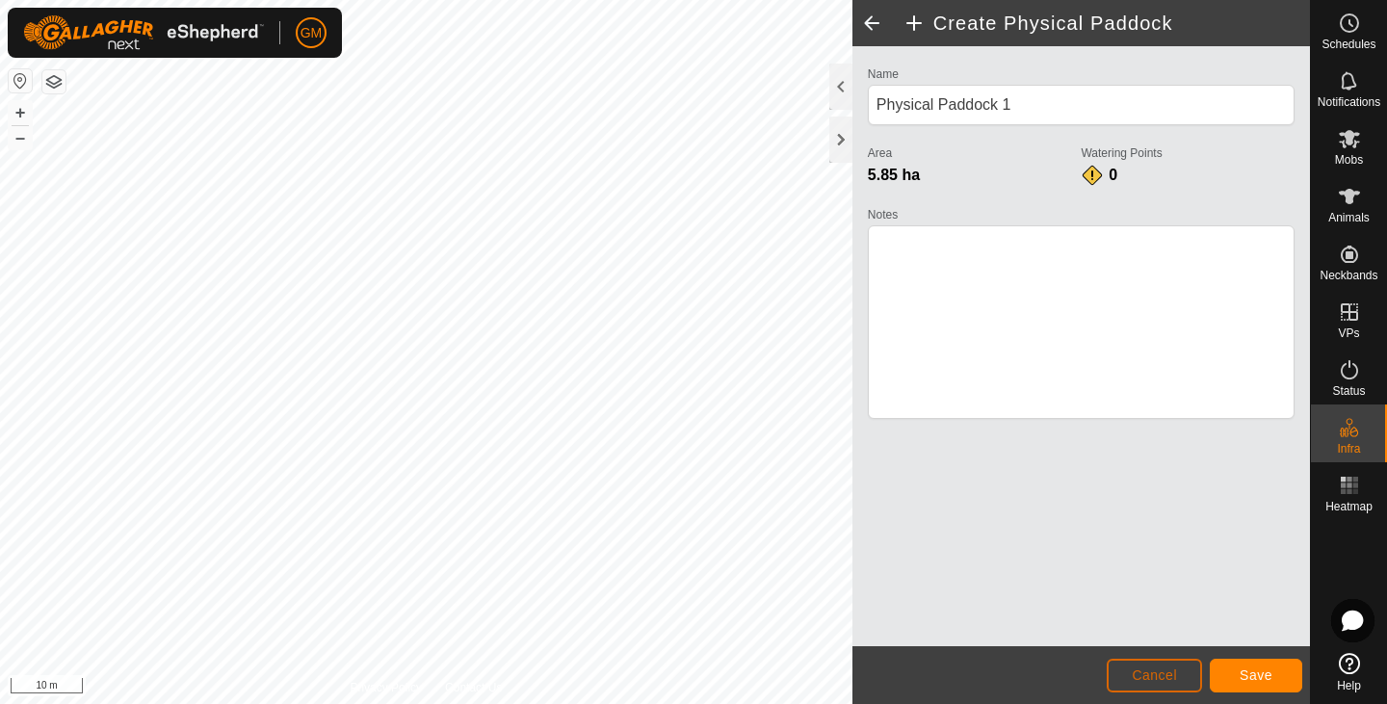
click at [1158, 670] on span "Cancel" at bounding box center [1154, 675] width 45 height 15
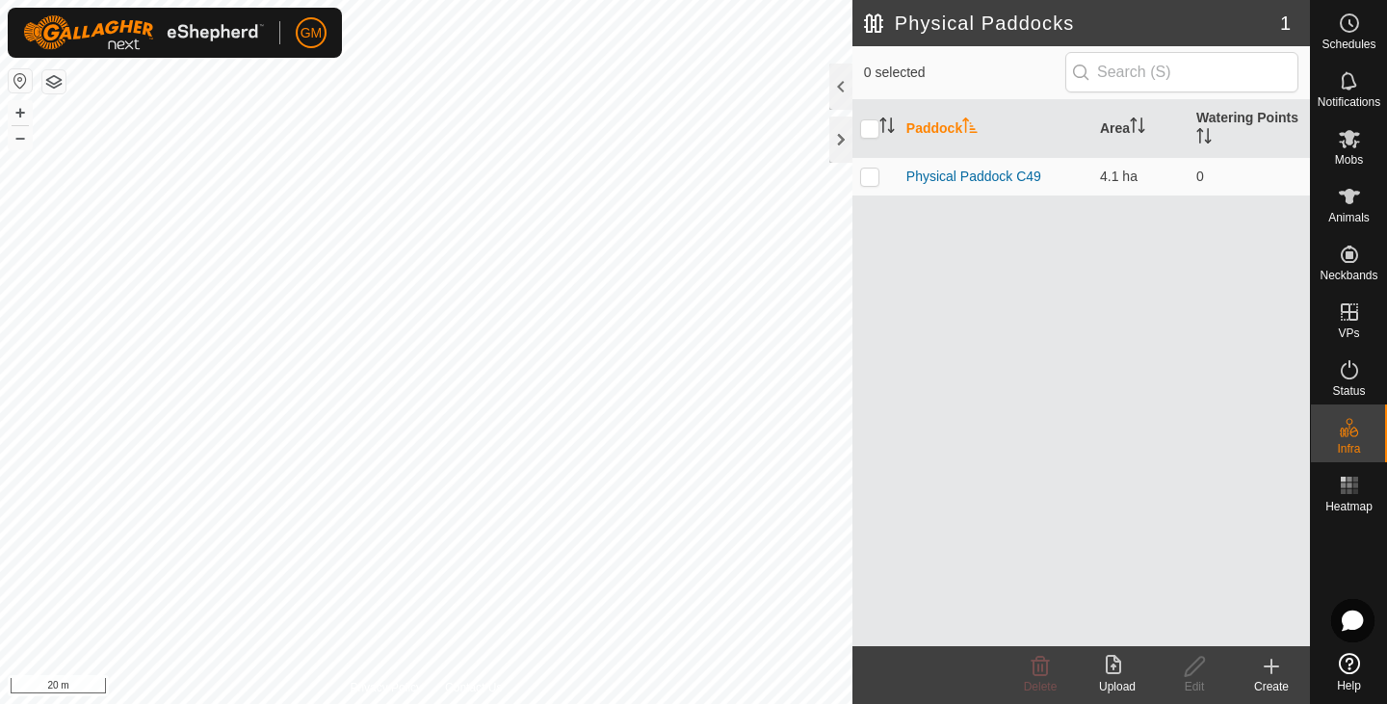
click at [1263, 673] on icon at bounding box center [1271, 666] width 23 height 23
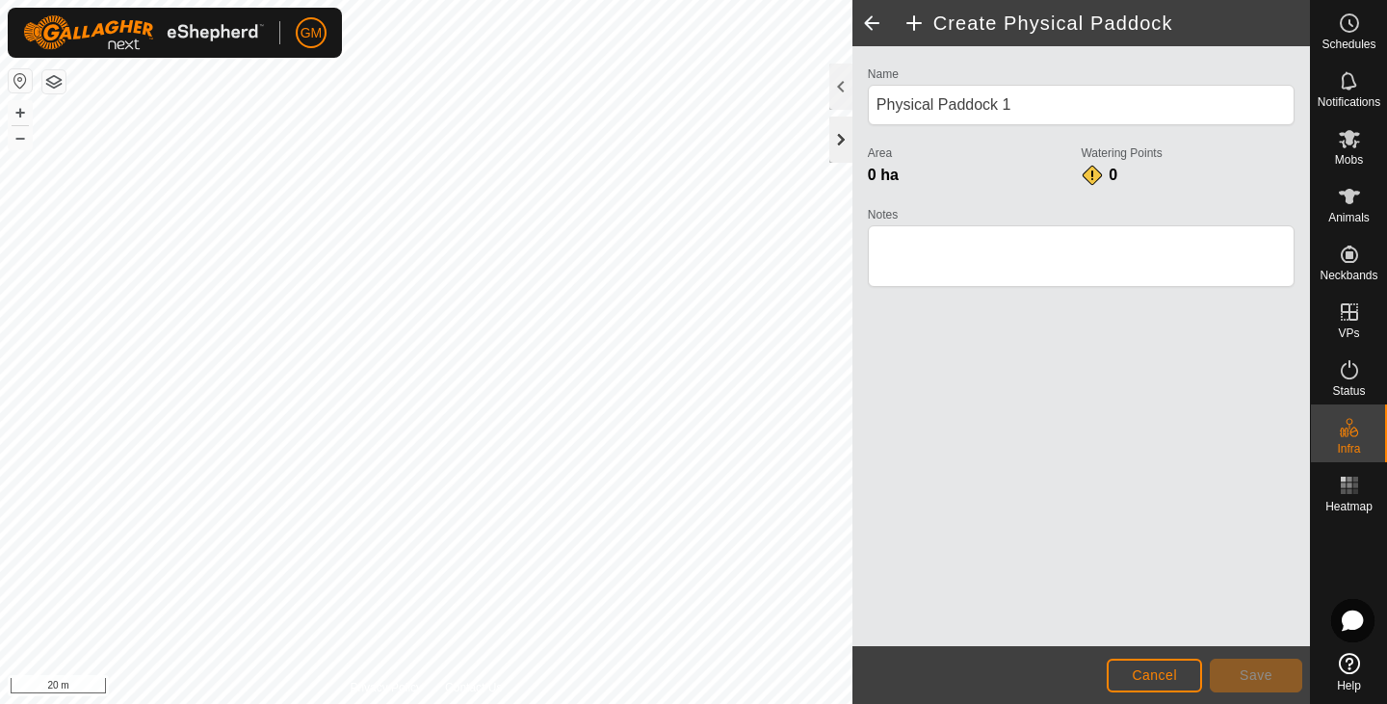
click at [842, 142] on div at bounding box center [840, 140] width 23 height 46
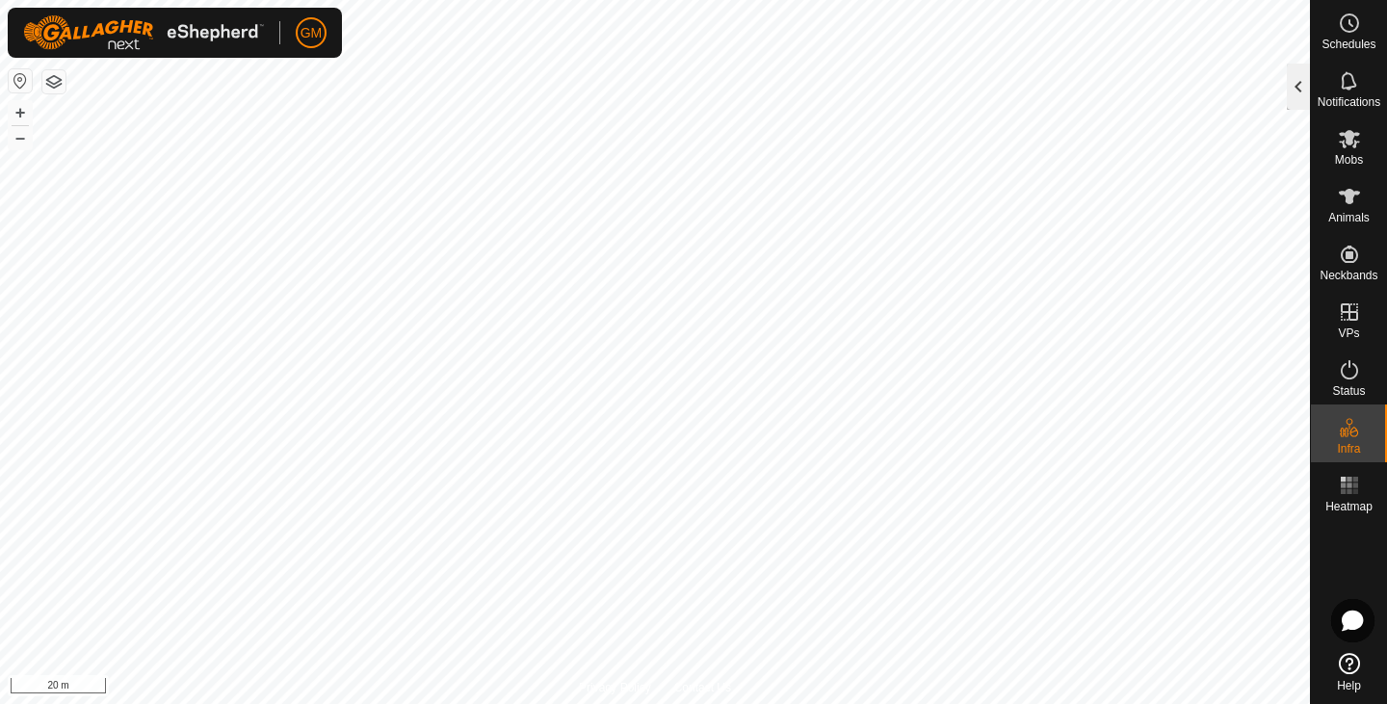
click at [1291, 92] on div at bounding box center [1298, 87] width 23 height 46
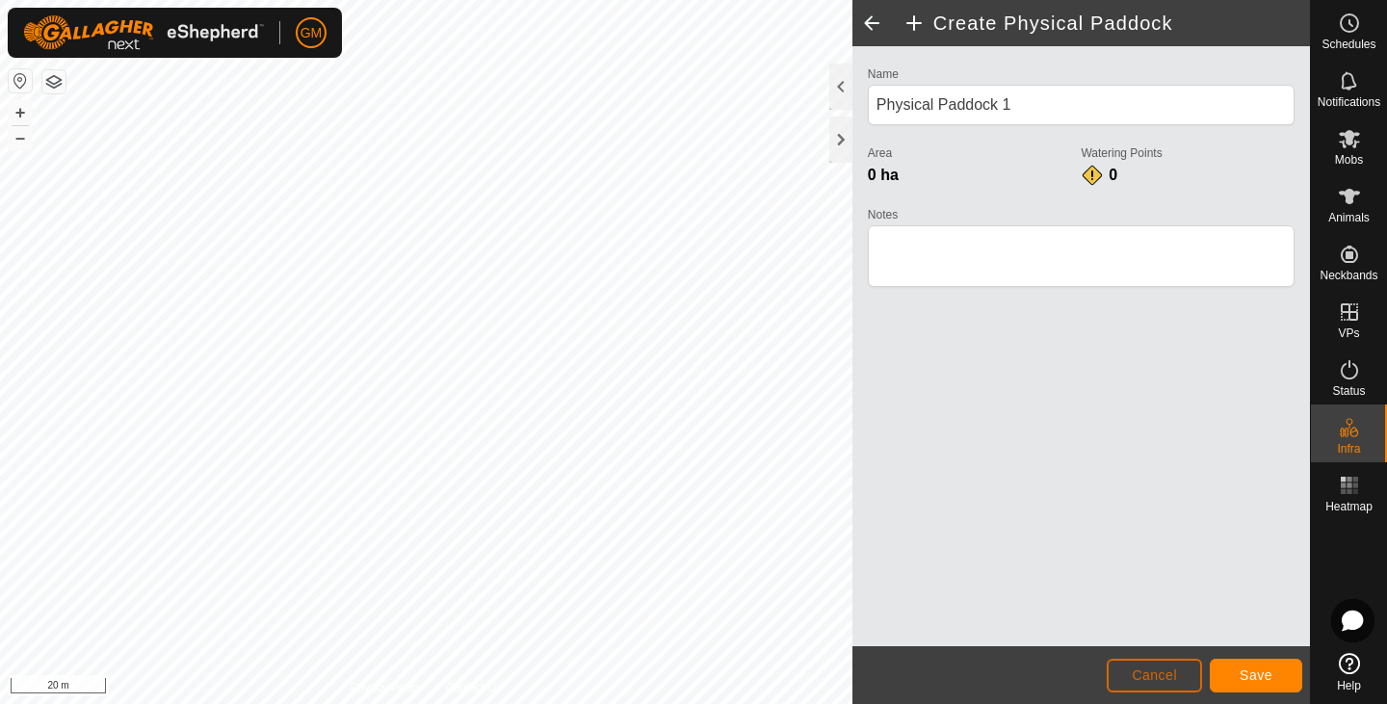
click at [1144, 673] on span "Cancel" at bounding box center [1154, 675] width 45 height 15
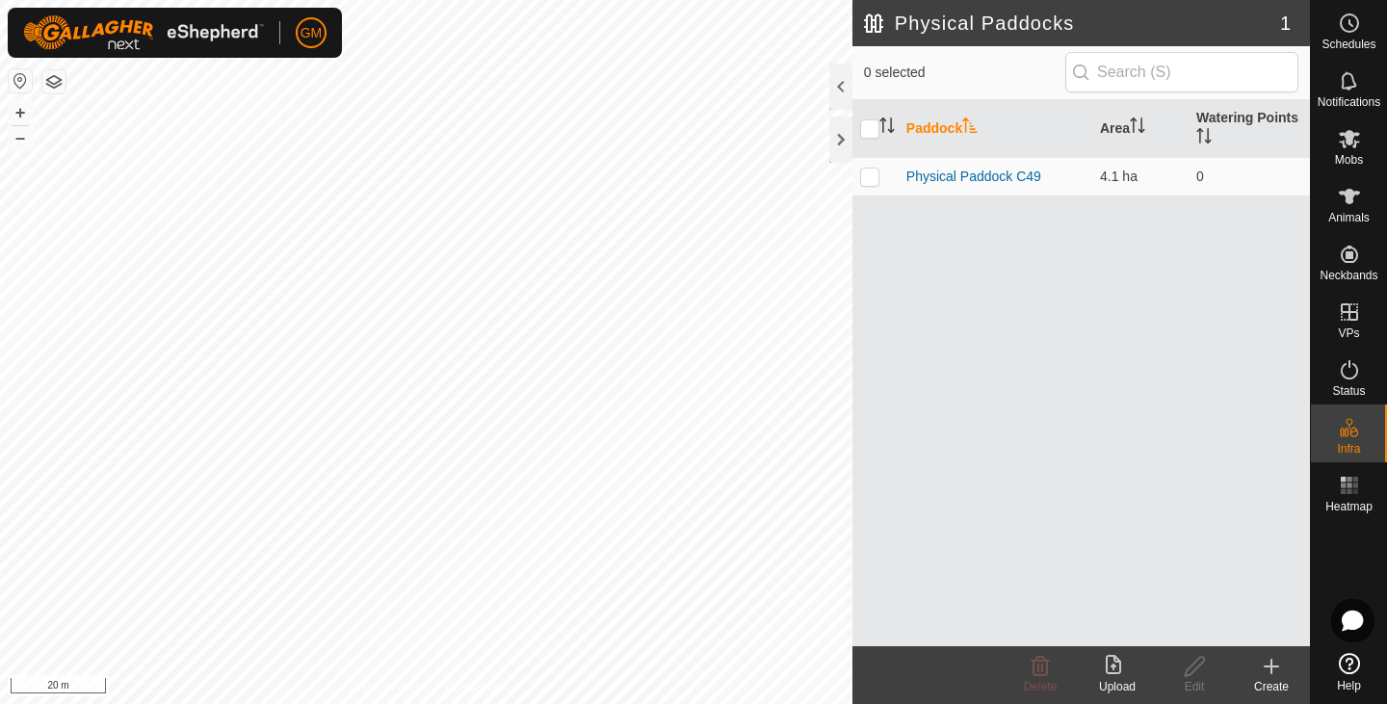
click at [1275, 670] on icon at bounding box center [1271, 666] width 23 height 23
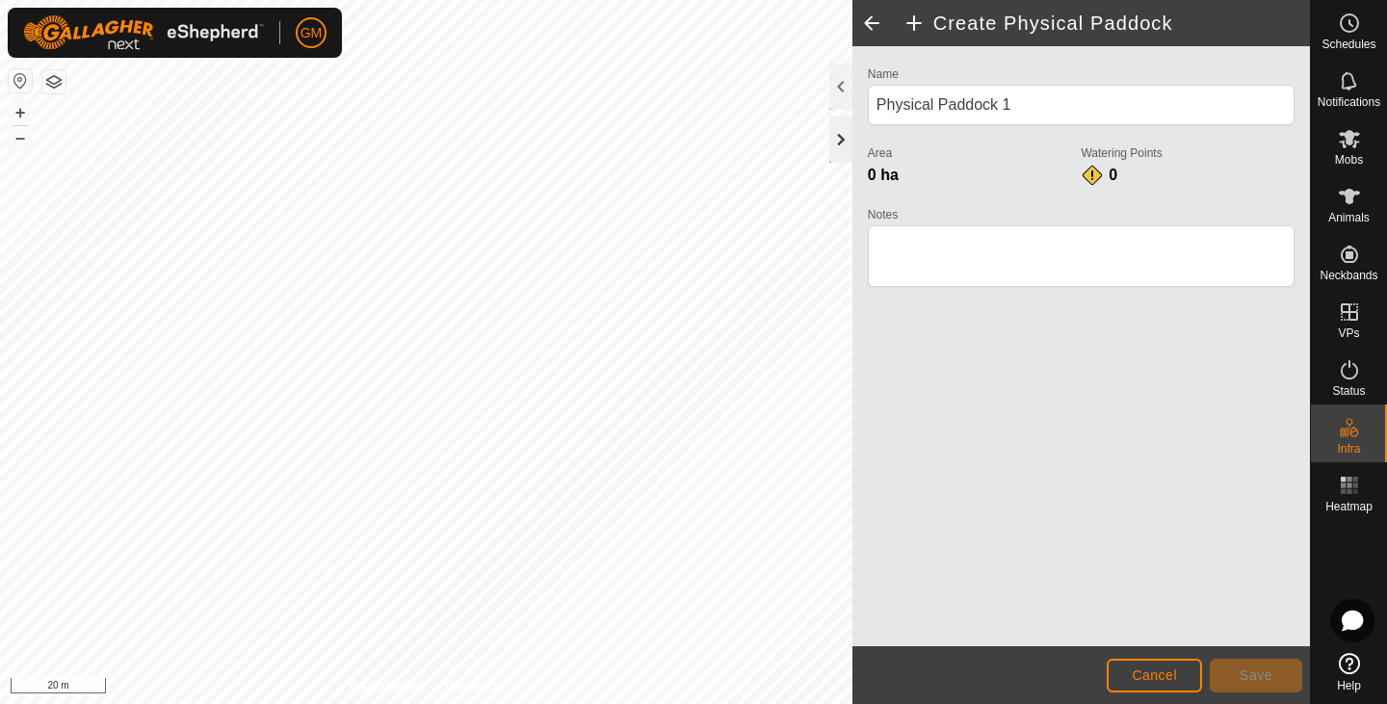
click at [841, 141] on div at bounding box center [840, 140] width 23 height 46
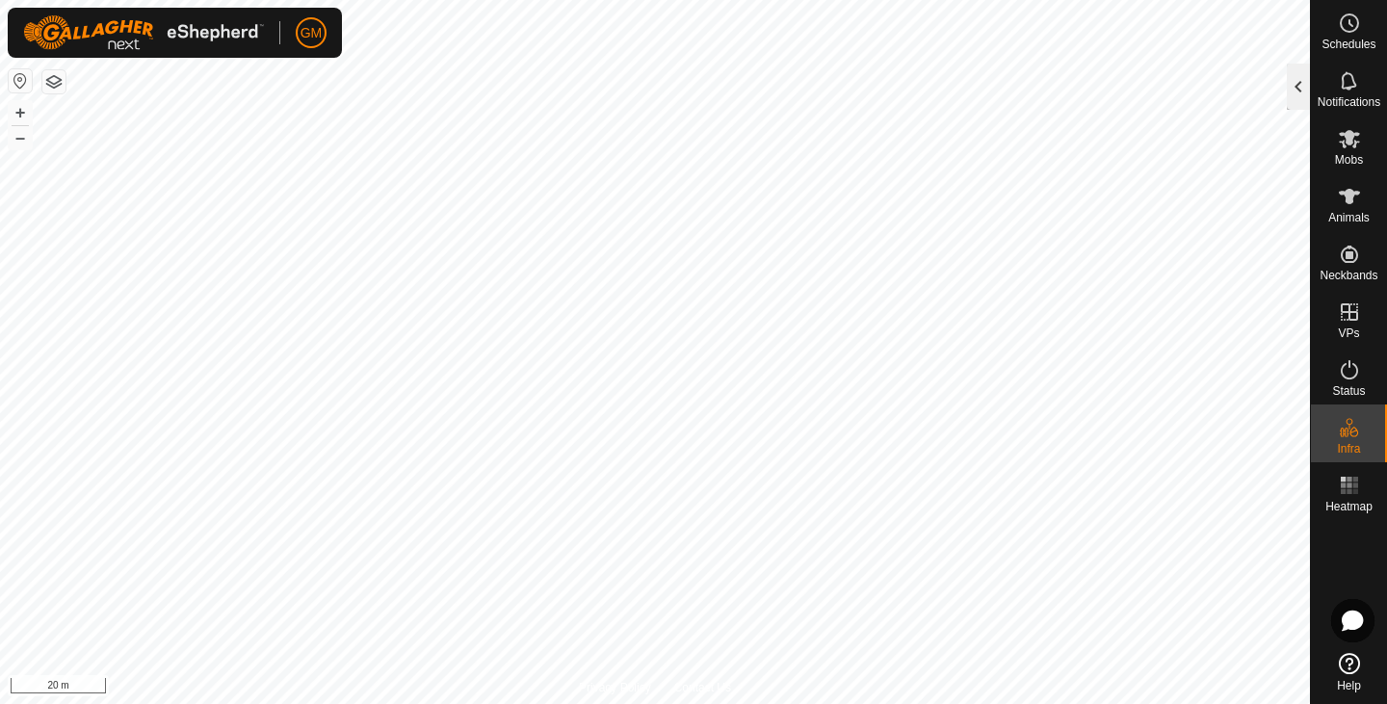
click at [1304, 90] on div at bounding box center [1298, 87] width 23 height 46
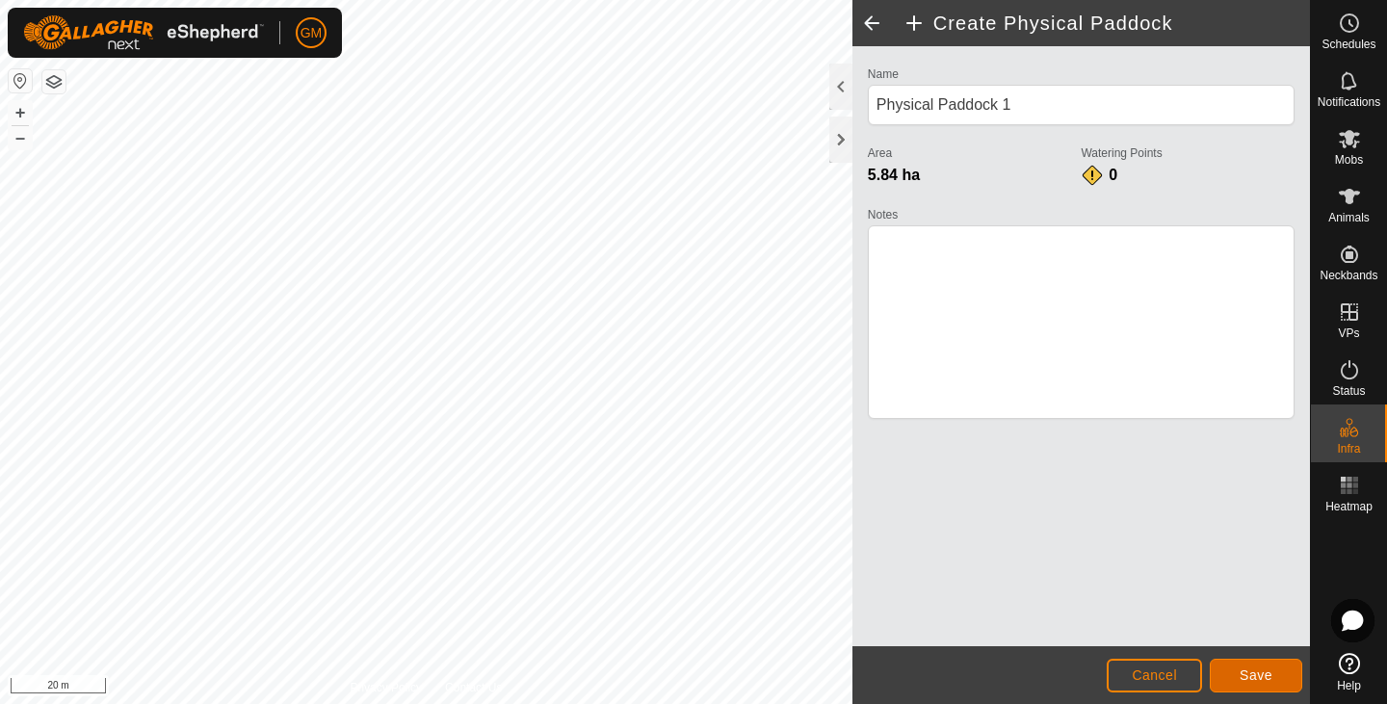
click at [1243, 673] on span "Save" at bounding box center [1256, 675] width 33 height 15
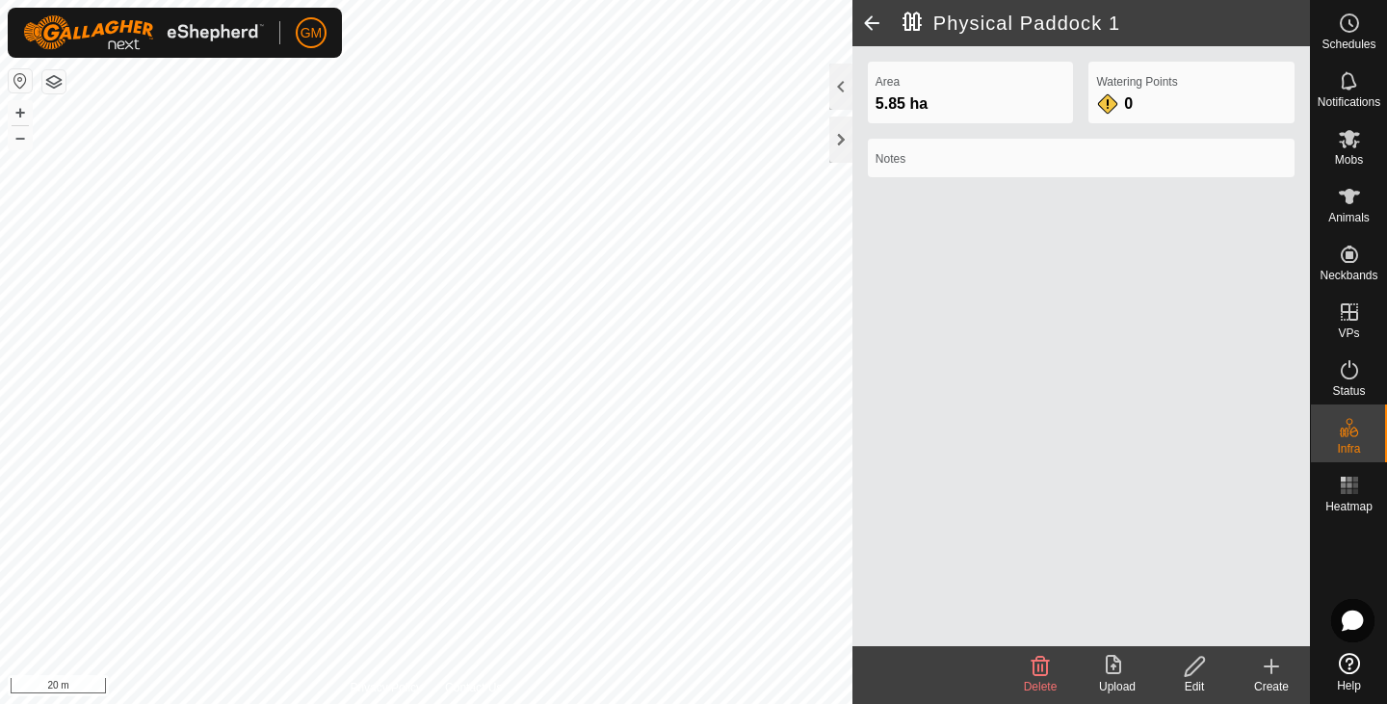
click at [1184, 670] on icon at bounding box center [1195, 666] width 24 height 23
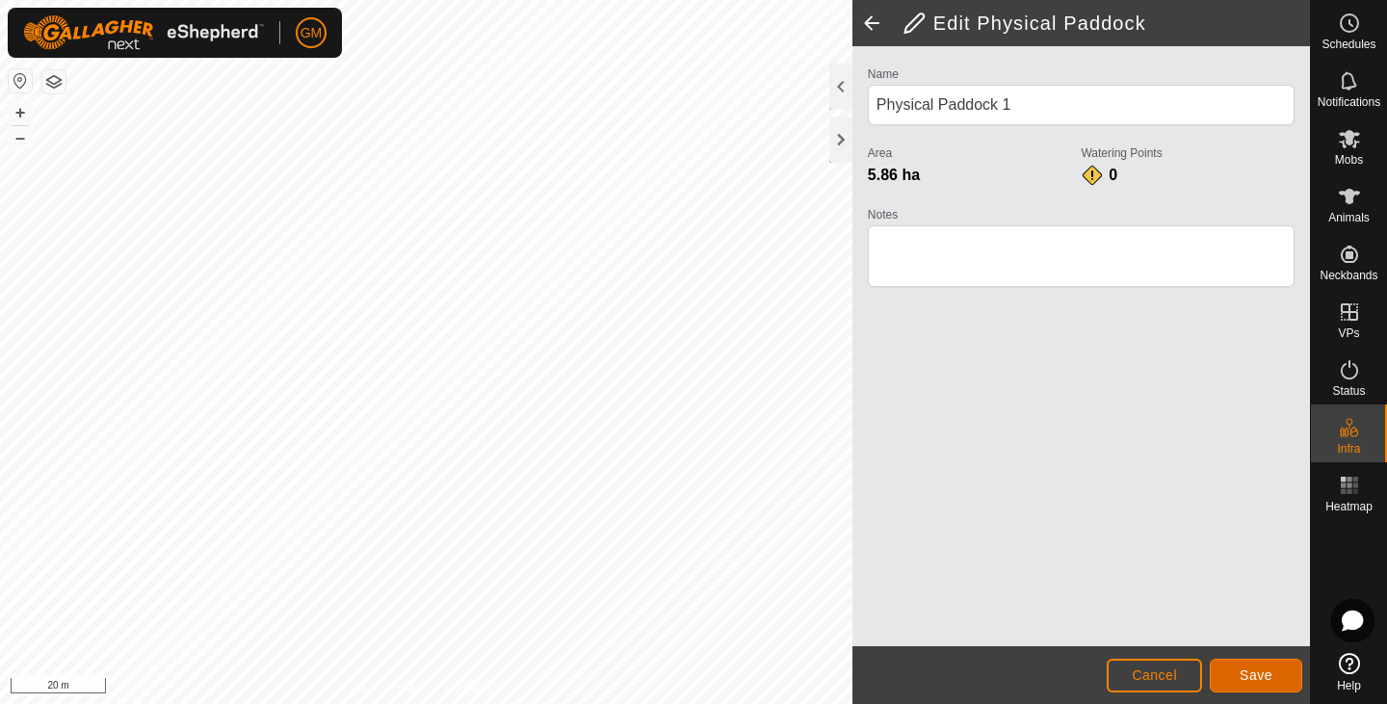
click at [1252, 670] on span "Save" at bounding box center [1256, 675] width 33 height 15
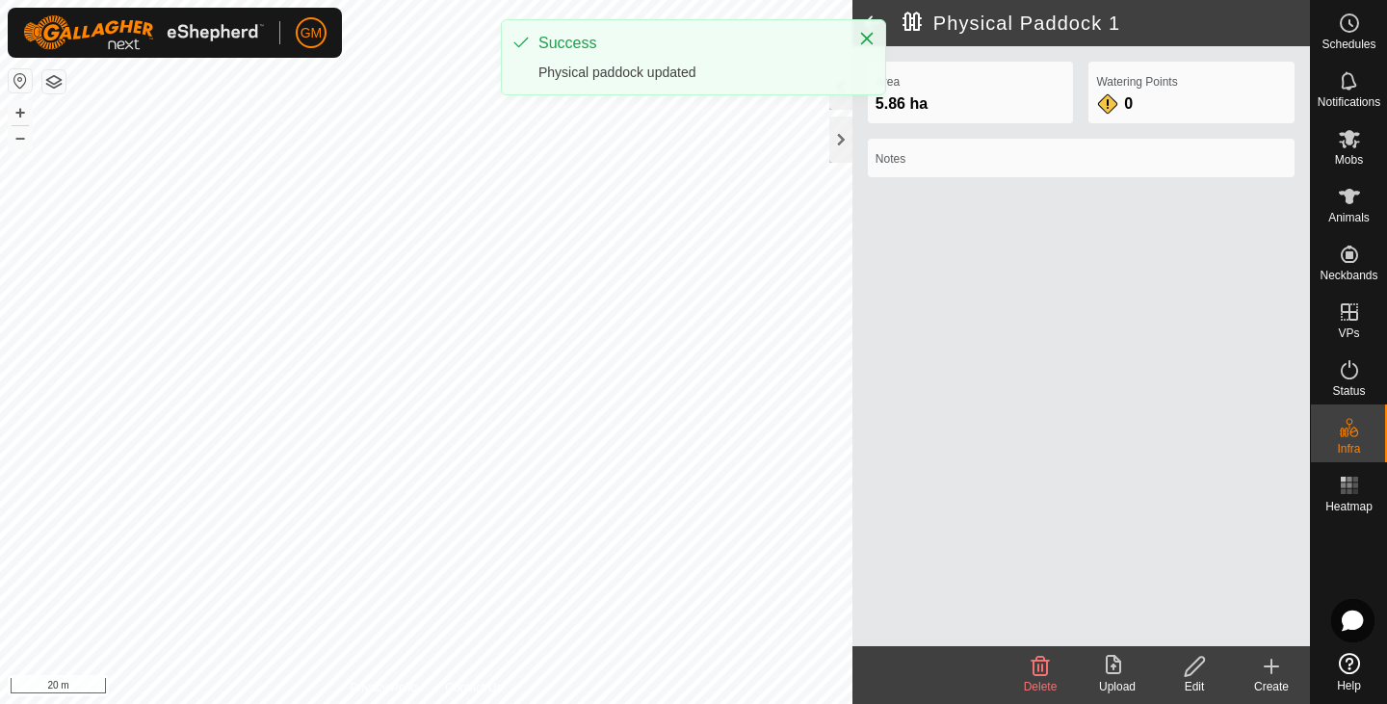
click at [862, 559] on div "Privacy Policy Contact Us + – ⇧ i 20 m Physical Paddock 1 Area 5.86 ha Watering…" at bounding box center [655, 352] width 1310 height 704
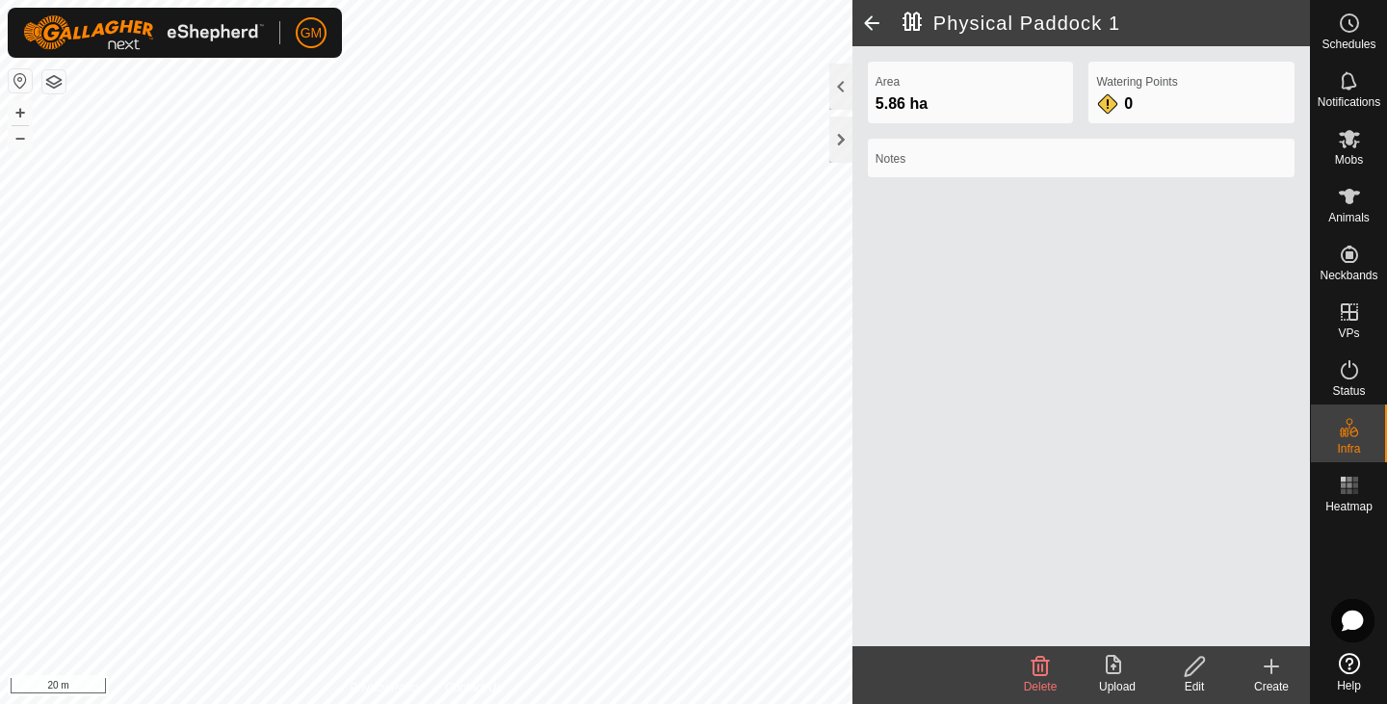
click at [932, 168] on div "Notes" at bounding box center [1081, 158] width 427 height 39
click at [983, 88] on label "Area" at bounding box center [971, 81] width 191 height 17
click at [1136, 104] on div "Watering Points 0" at bounding box center [1192, 93] width 206 height 62
click at [1060, 21] on h2 "Physical Paddock 1" at bounding box center [1106, 23] width 407 height 23
click at [1143, 109] on div "Watering Points 0" at bounding box center [1192, 93] width 206 height 62
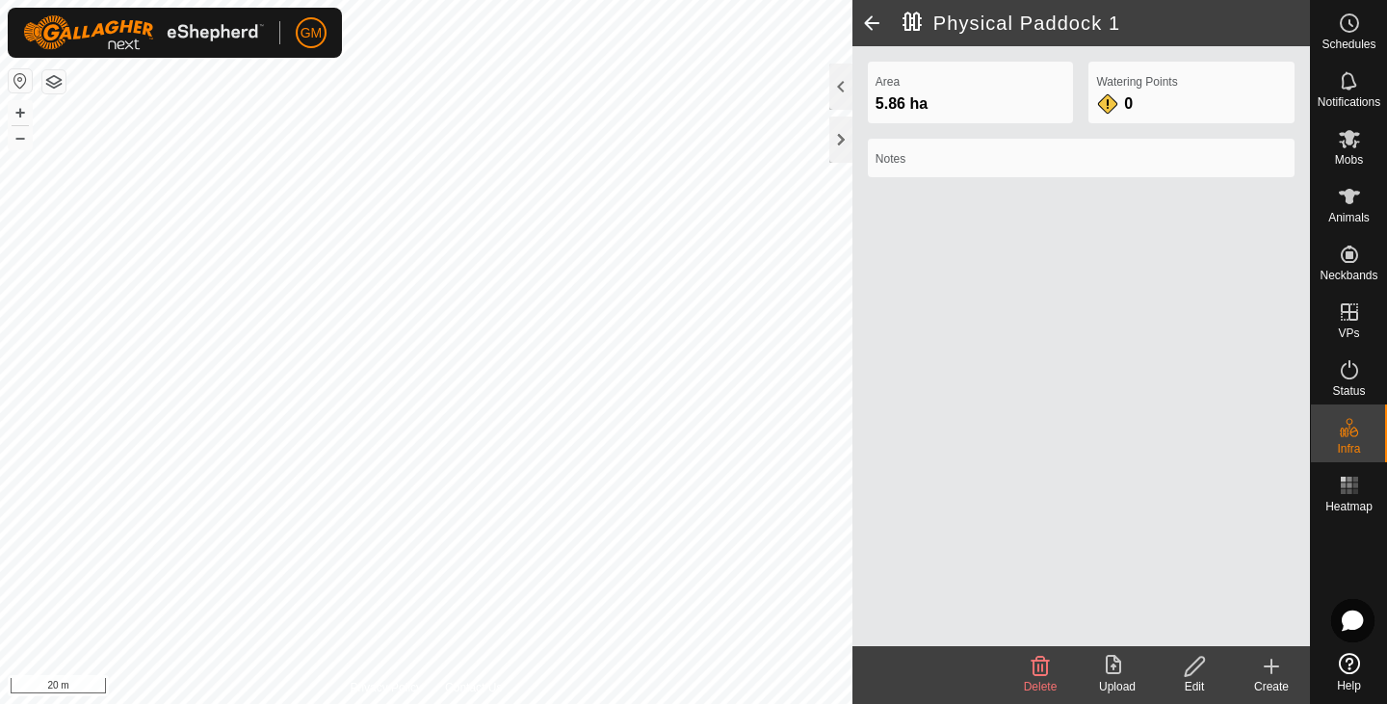
click at [1143, 109] on div "Watering Points 0" at bounding box center [1192, 93] width 206 height 62
click at [911, 17] on h2 "Physical Paddock 1" at bounding box center [1106, 23] width 407 height 23
click at [873, 20] on span at bounding box center [872, 23] width 39 height 46
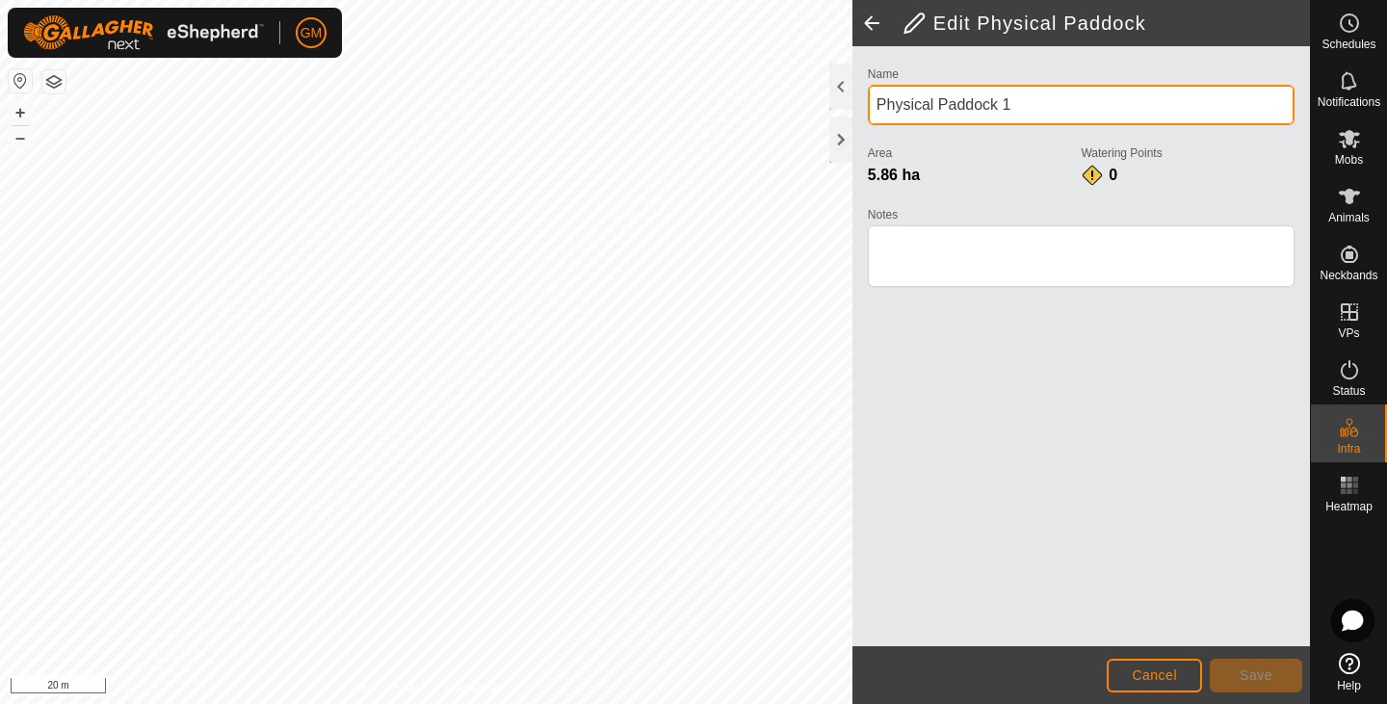
click at [1022, 93] on input "Physical Paddock 1" at bounding box center [1081, 105] width 427 height 40
type input "P"
type input "Limestone Flat"
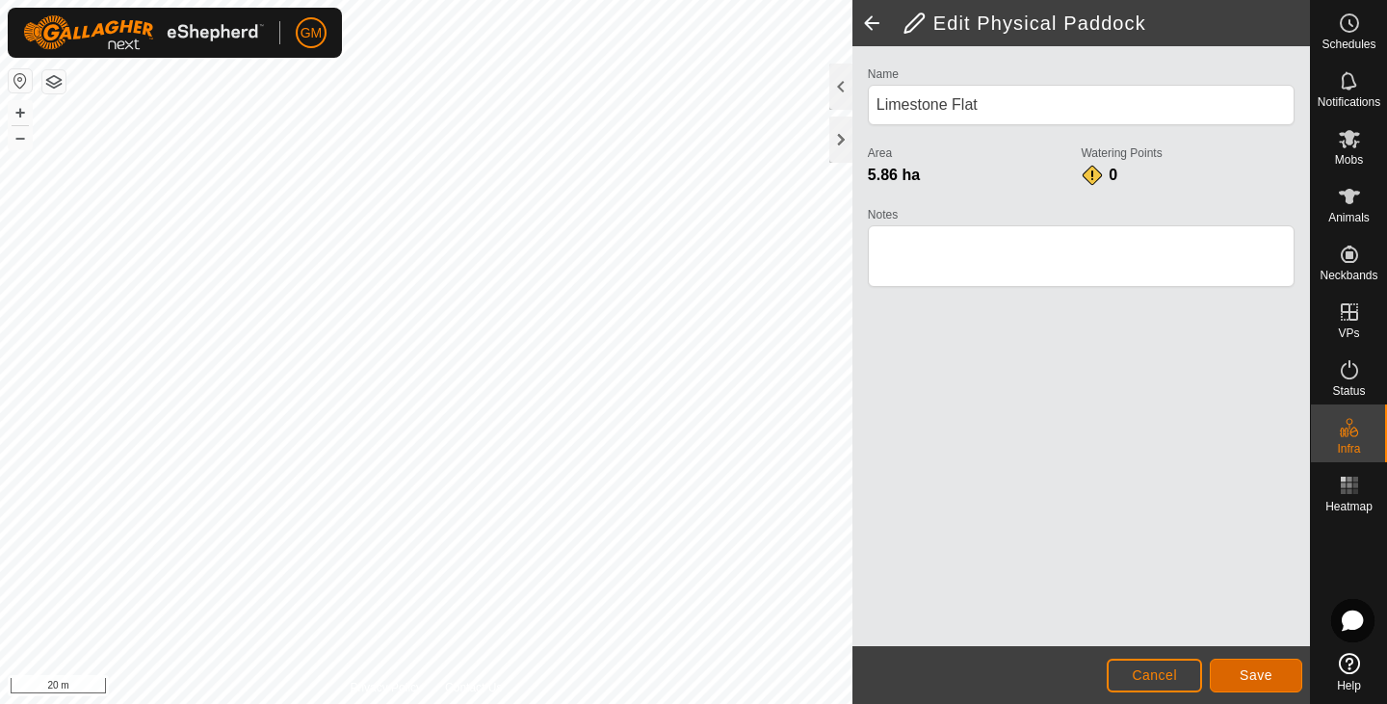
click at [1248, 670] on span "Save" at bounding box center [1256, 675] width 33 height 15
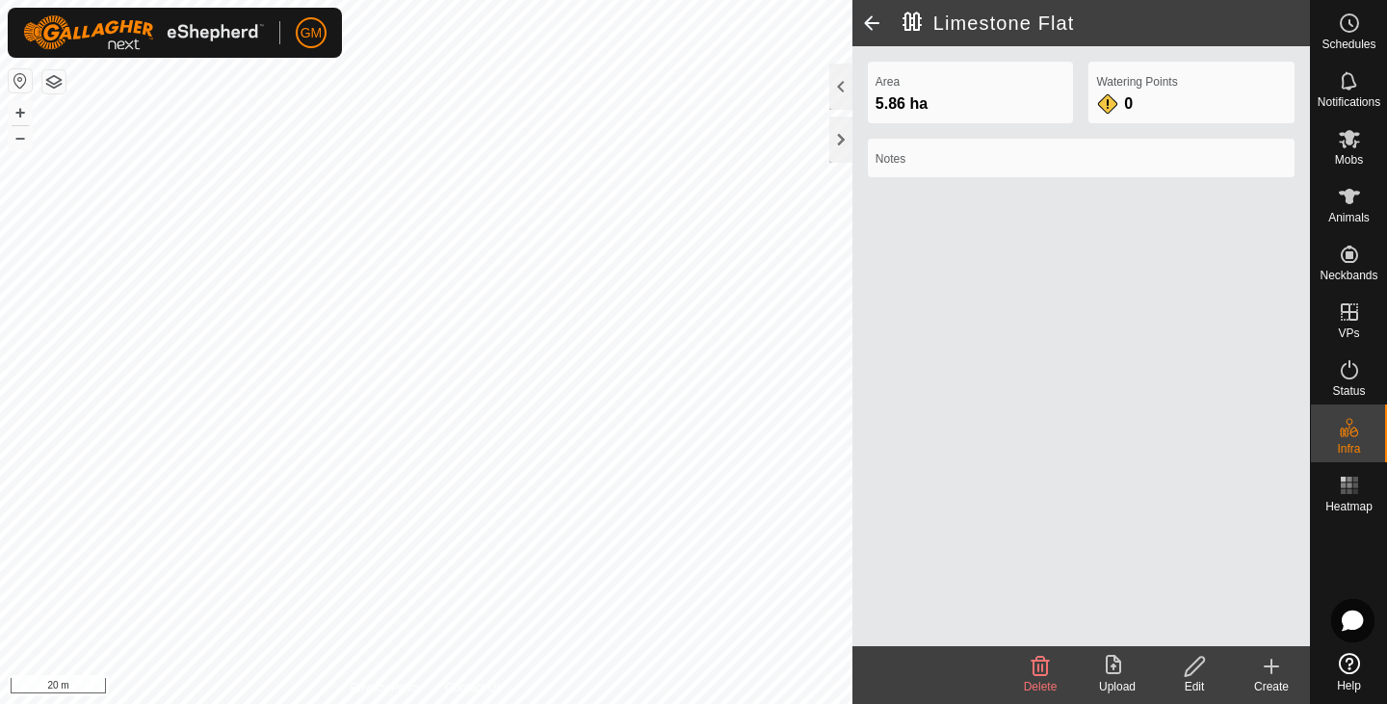
click at [1004, 665] on div "Privacy Policy Contact Us + – ⇧ i 20 m Limestone Flat Area 5.86 ha Watering Poi…" at bounding box center [655, 352] width 1310 height 704
click at [1108, 103] on div "0" at bounding box center [1115, 103] width 39 height 23
click at [1265, 670] on icon at bounding box center [1271, 666] width 23 height 23
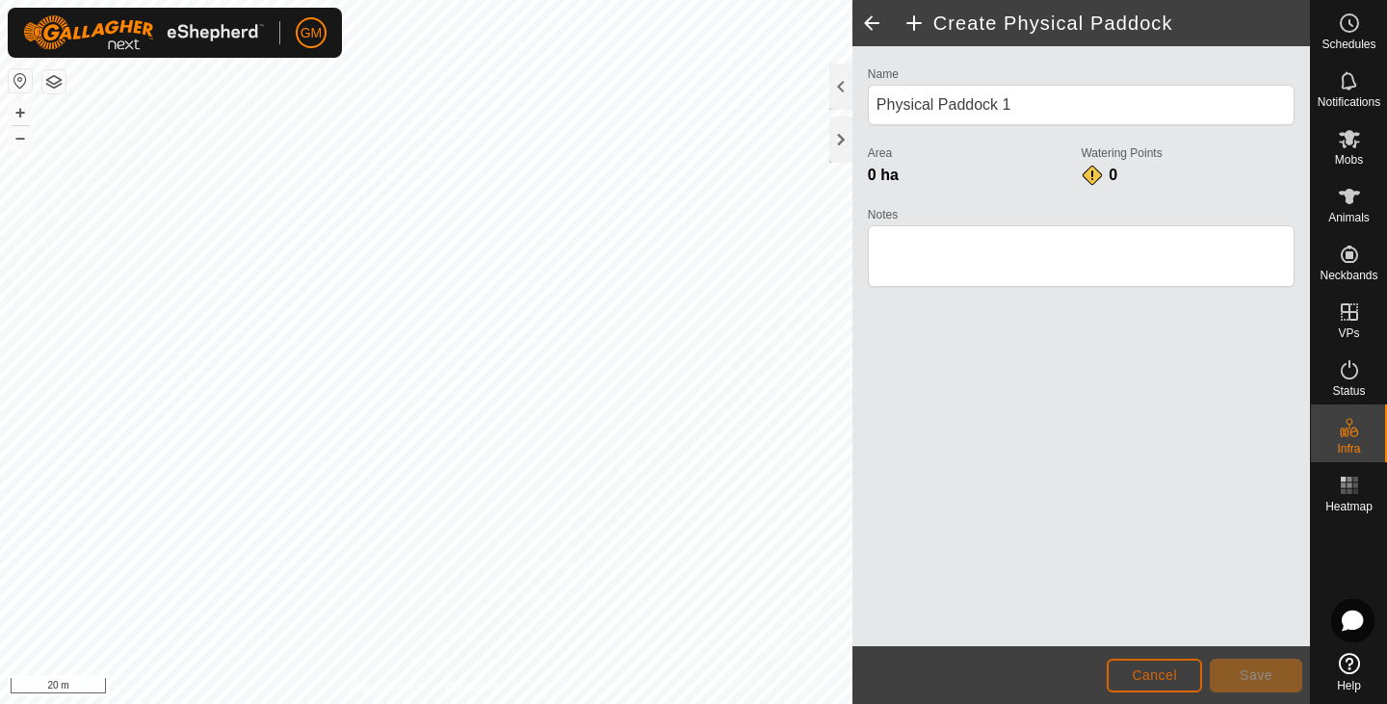
click at [1140, 670] on span "Cancel" at bounding box center [1154, 675] width 45 height 15
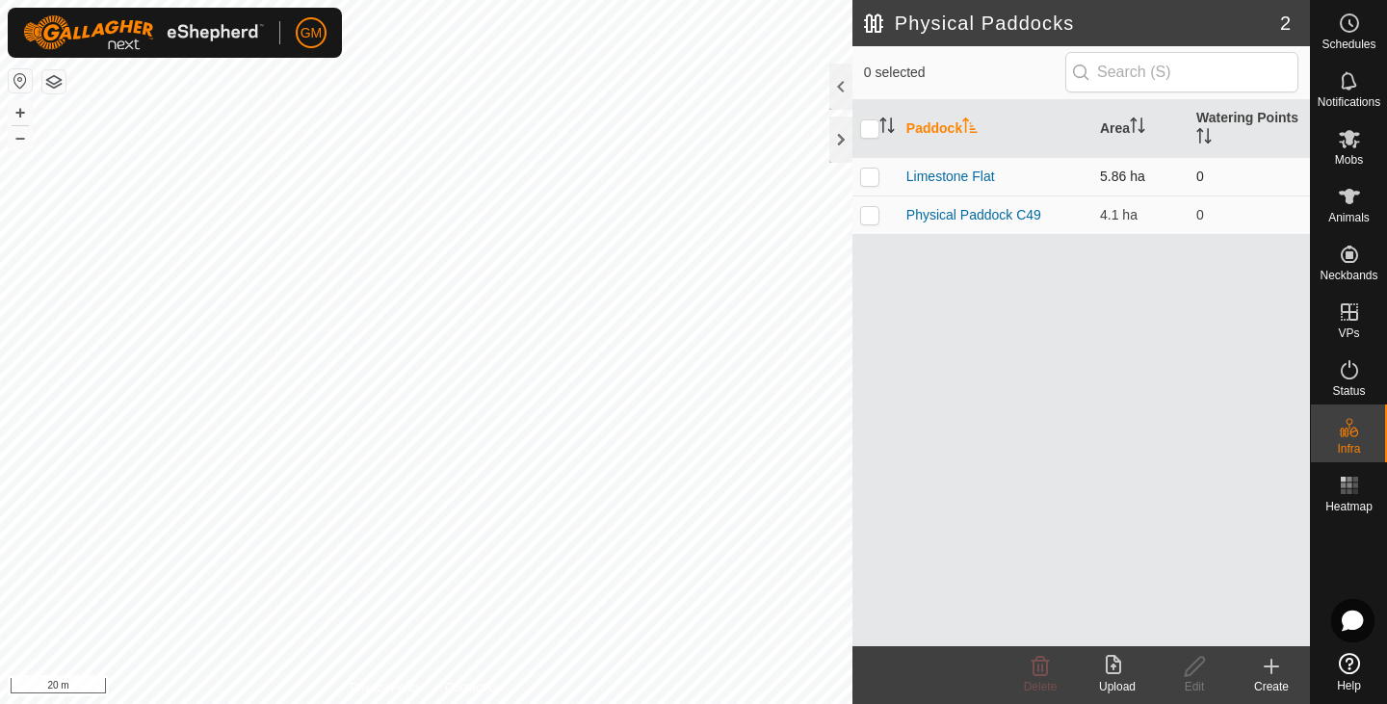
click at [870, 176] on p-checkbox at bounding box center [869, 176] width 19 height 15
checkbox input "true"
click at [1203, 176] on td "0" at bounding box center [1249, 176] width 121 height 39
click at [1189, 183] on td "0" at bounding box center [1249, 176] width 121 height 39
click at [1200, 139] on icon "Activate to sort" at bounding box center [1200, 135] width 2 height 15
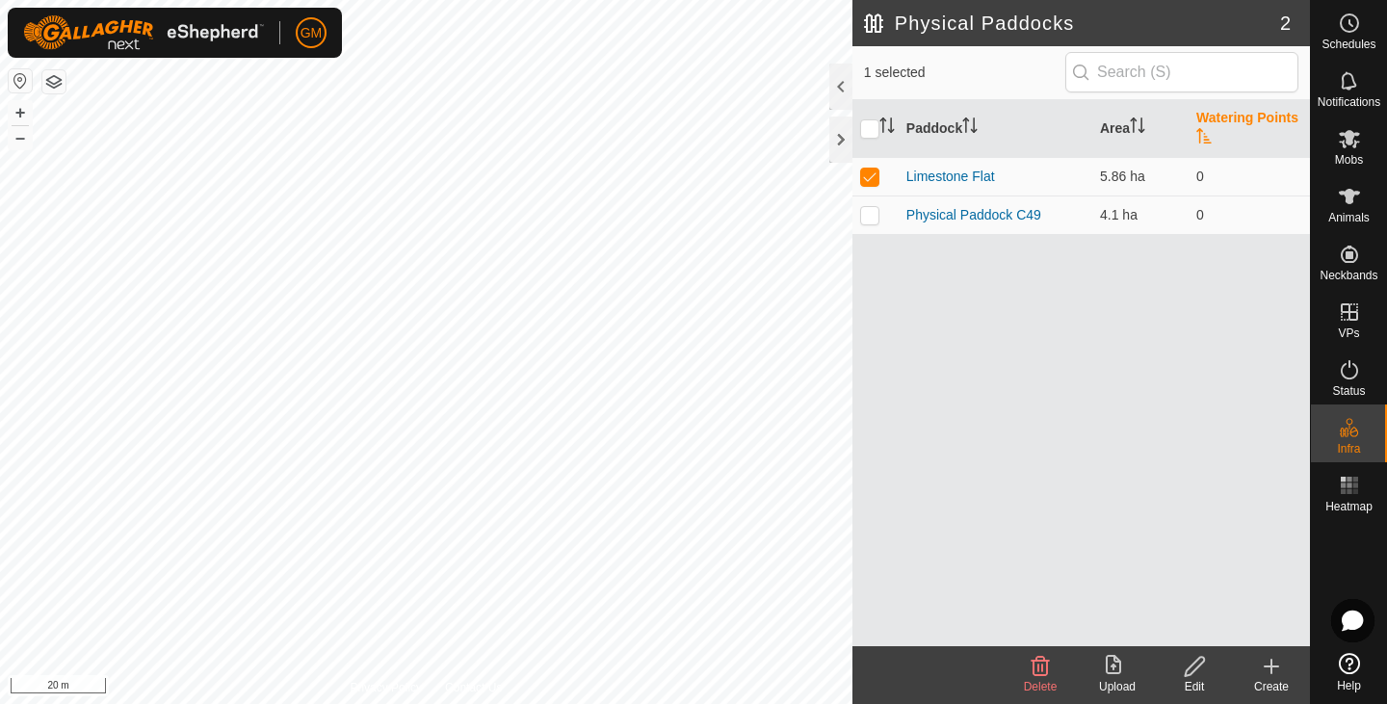
click at [1198, 140] on icon "Activate to sort" at bounding box center [1203, 135] width 15 height 15
click at [1270, 667] on icon at bounding box center [1271, 667] width 13 height 0
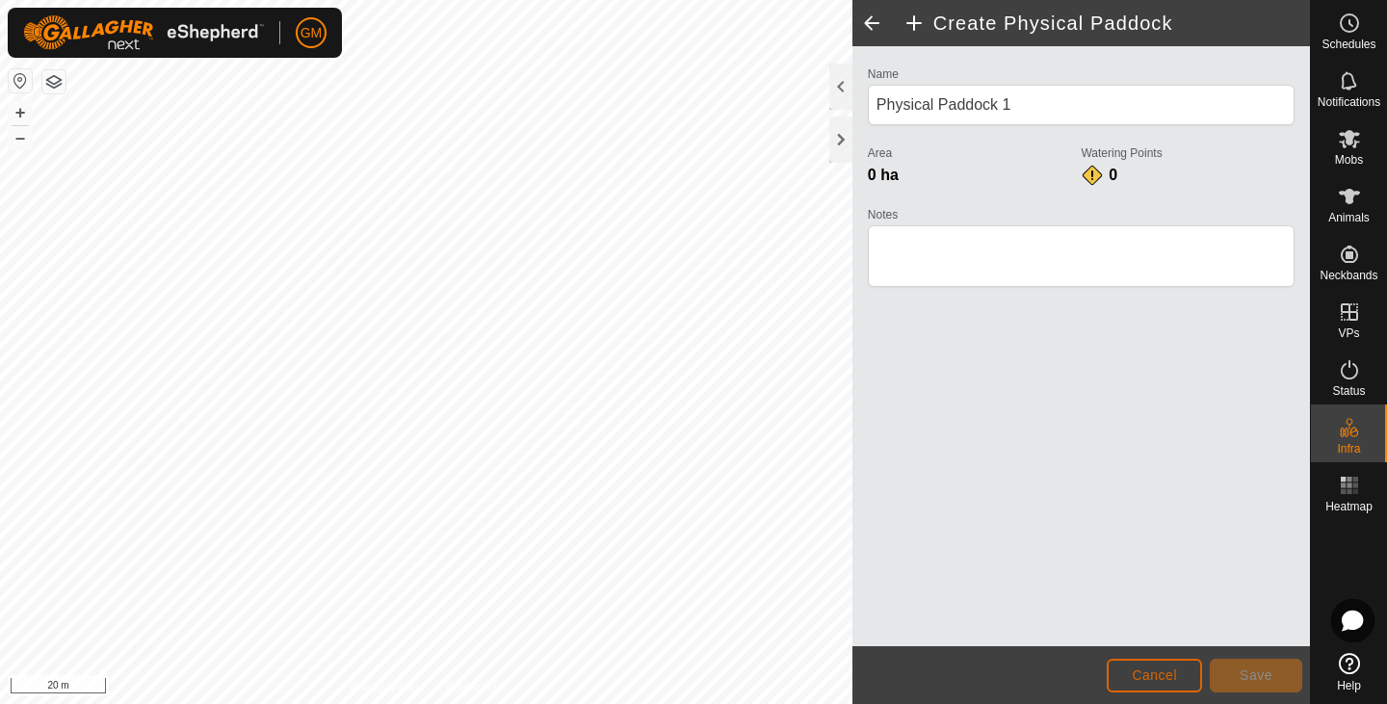
click at [1164, 672] on span "Cancel" at bounding box center [1154, 675] width 45 height 15
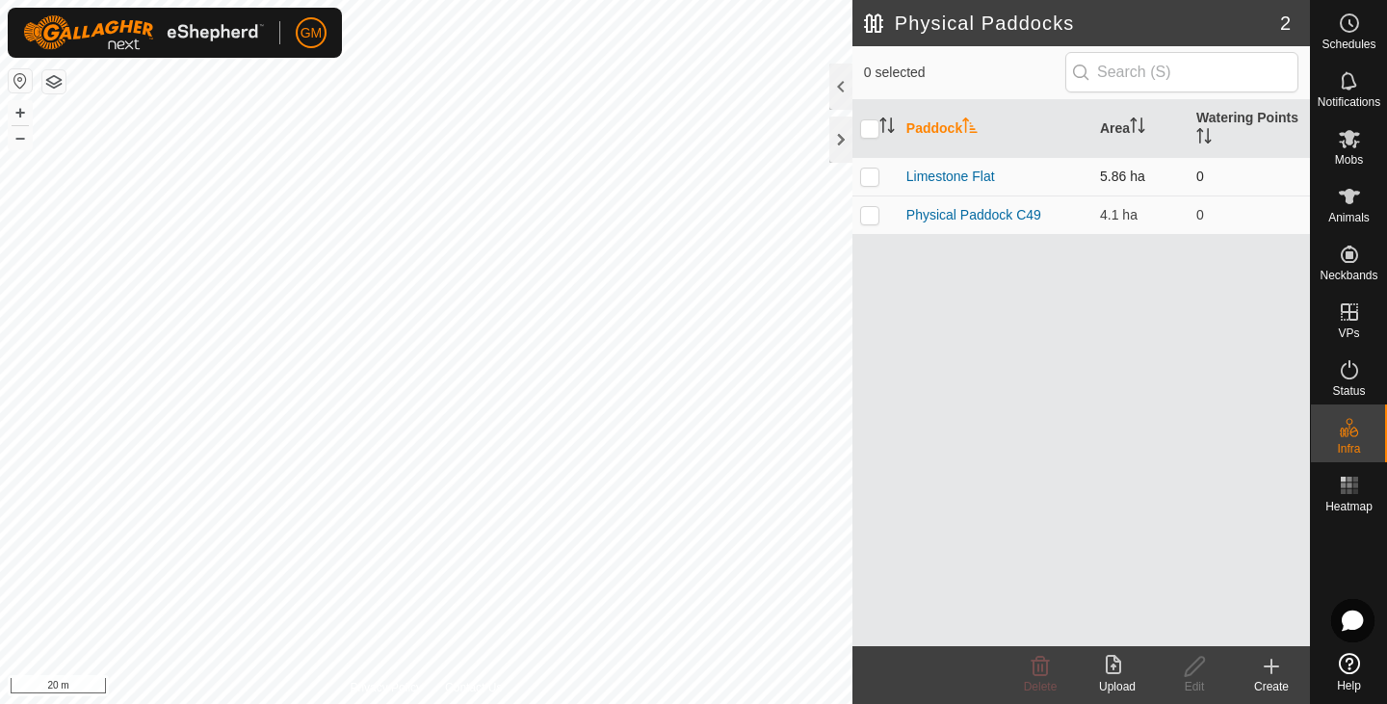
click at [863, 173] on p-checkbox at bounding box center [869, 176] width 19 height 15
click at [865, 212] on div "Physical Paddocks 2 1 selected Paddock Area Watering Points Limestone Flat 5.86…" at bounding box center [655, 352] width 1310 height 704
click at [875, 171] on p-checkbox at bounding box center [869, 176] width 19 height 15
checkbox input "false"
click at [874, 218] on p-checkbox at bounding box center [869, 214] width 19 height 15
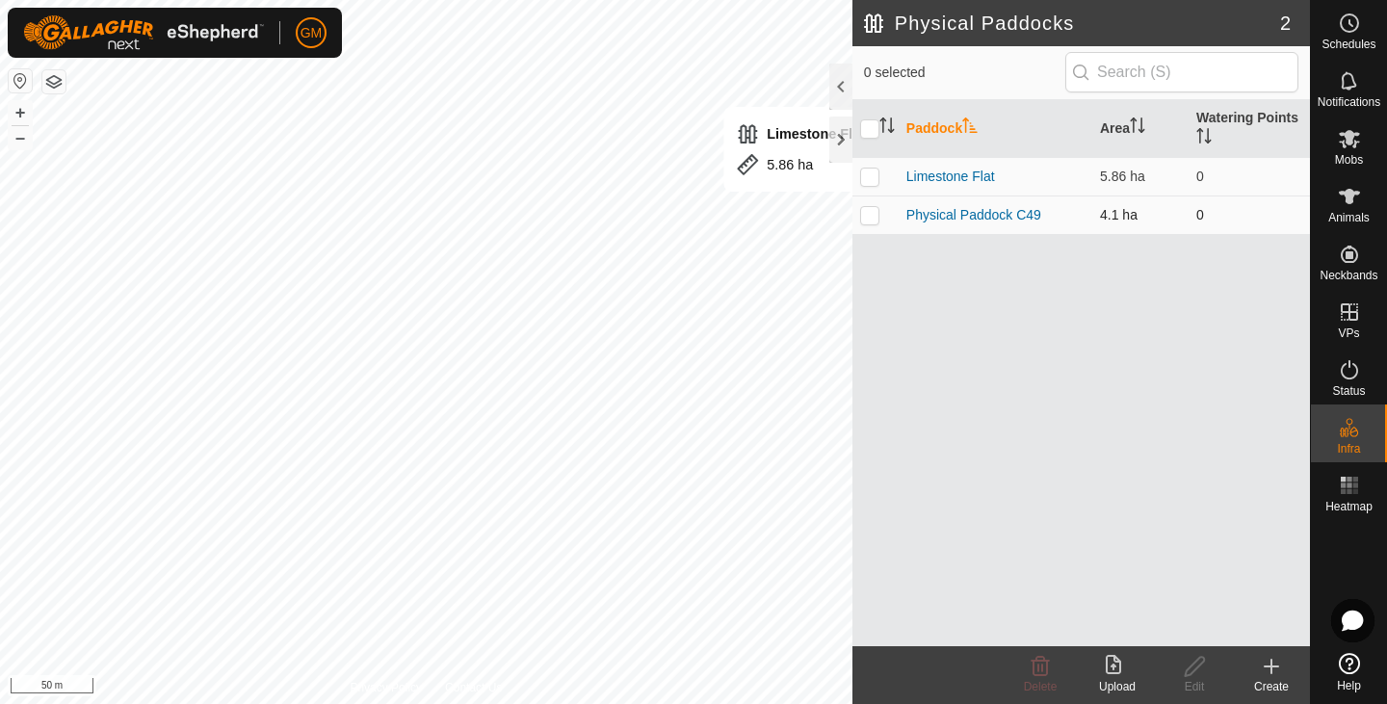
checkbox input "true"
click at [874, 122] on input "checkbox" at bounding box center [869, 128] width 19 height 19
checkbox input "true"
click at [874, 122] on input "checkbox" at bounding box center [869, 128] width 19 height 19
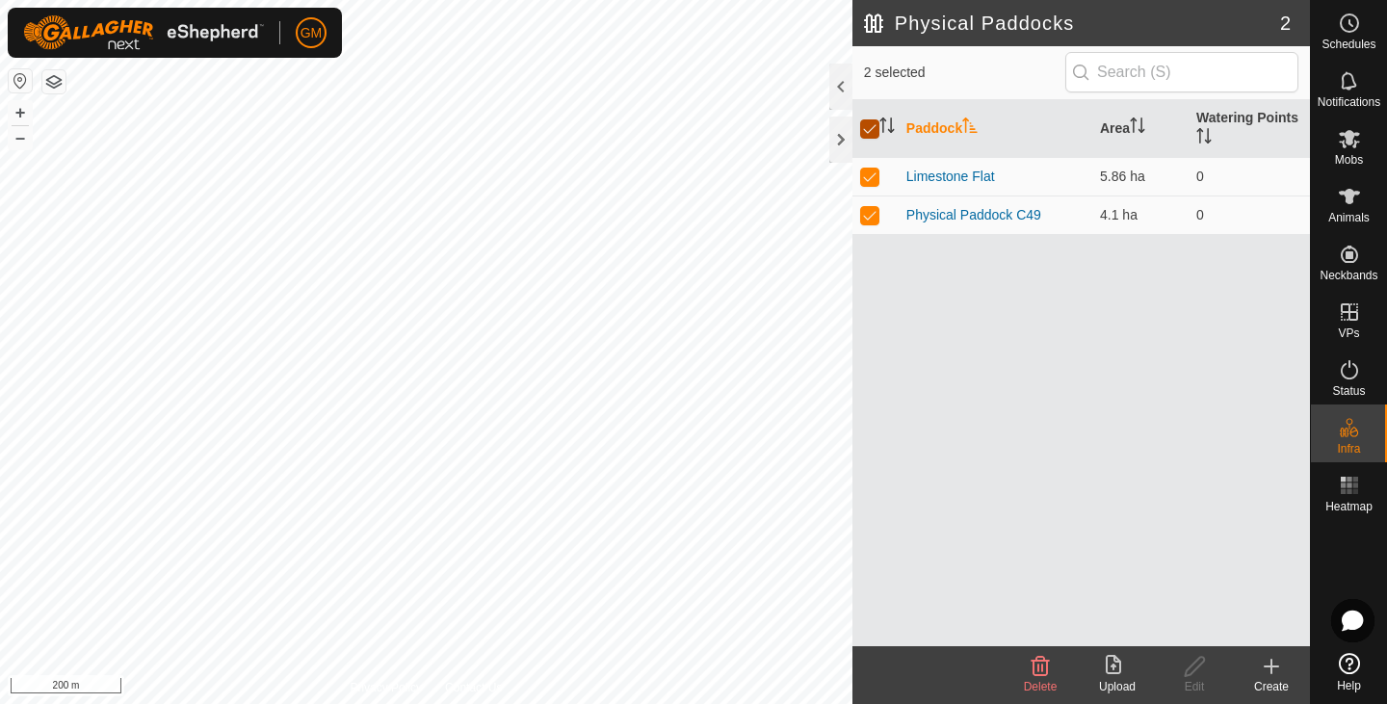
checkbox input "false"
click at [1275, 671] on icon at bounding box center [1271, 666] width 23 height 23
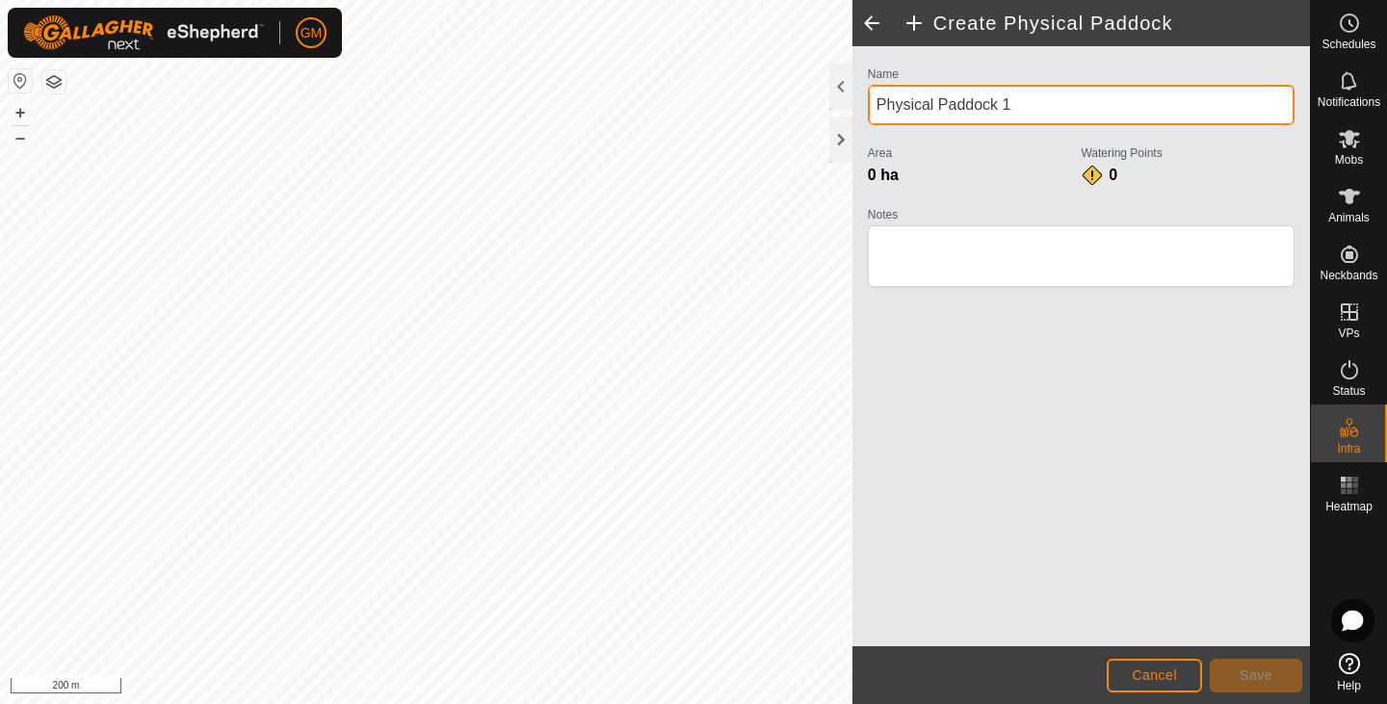
click at [1031, 100] on input "Physical Paddock 1" at bounding box center [1081, 105] width 427 height 40
type input "P"
type input "Limestone Hill"
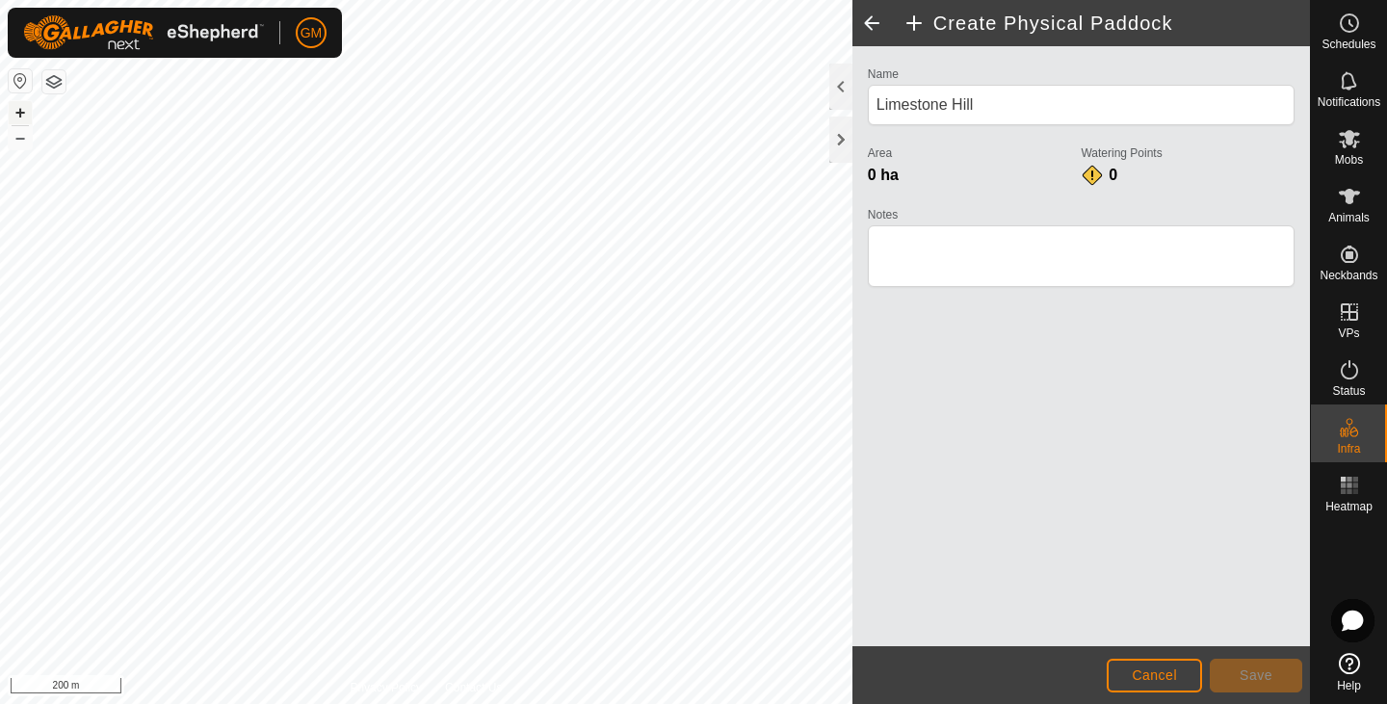
click at [20, 108] on button "+" at bounding box center [20, 112] width 23 height 23
click at [1277, 666] on button "Save" at bounding box center [1256, 676] width 92 height 34
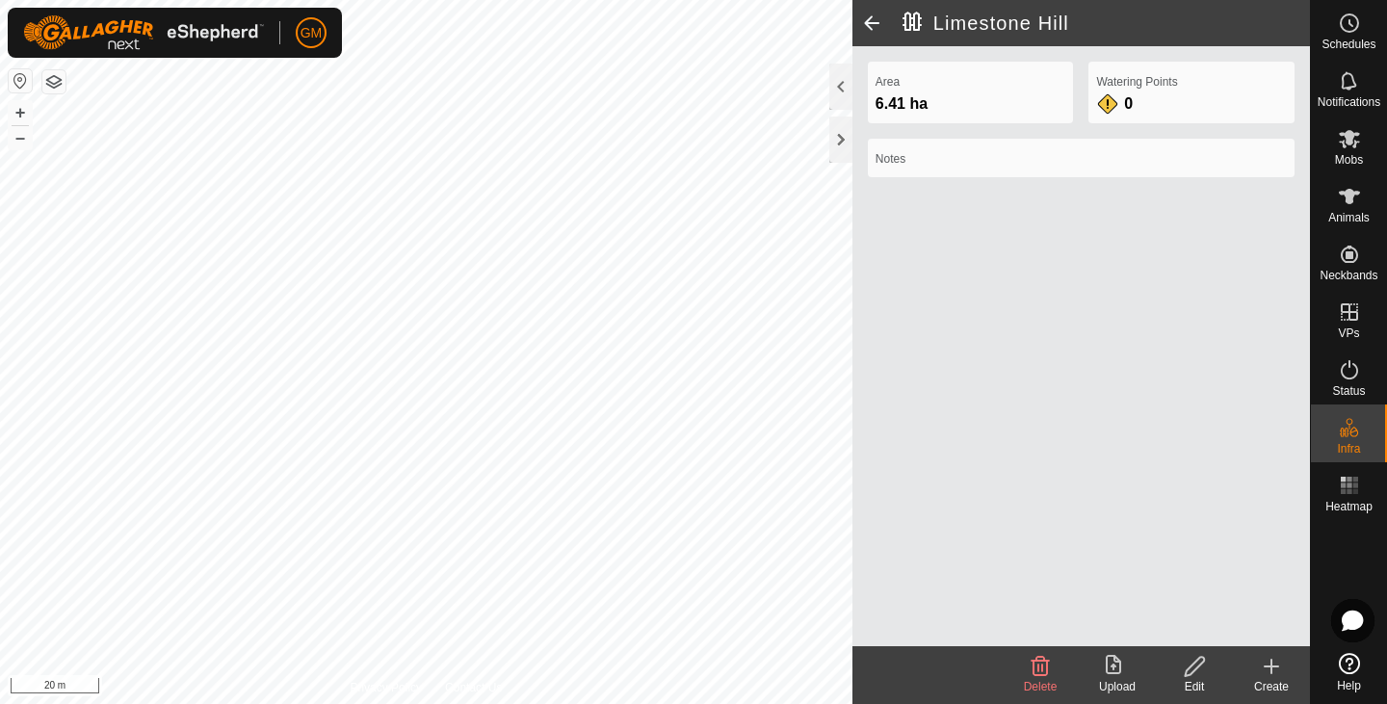
click at [989, 94] on div "6.41 ha" at bounding box center [971, 103] width 191 height 23
click at [845, 88] on div at bounding box center [840, 87] width 23 height 46
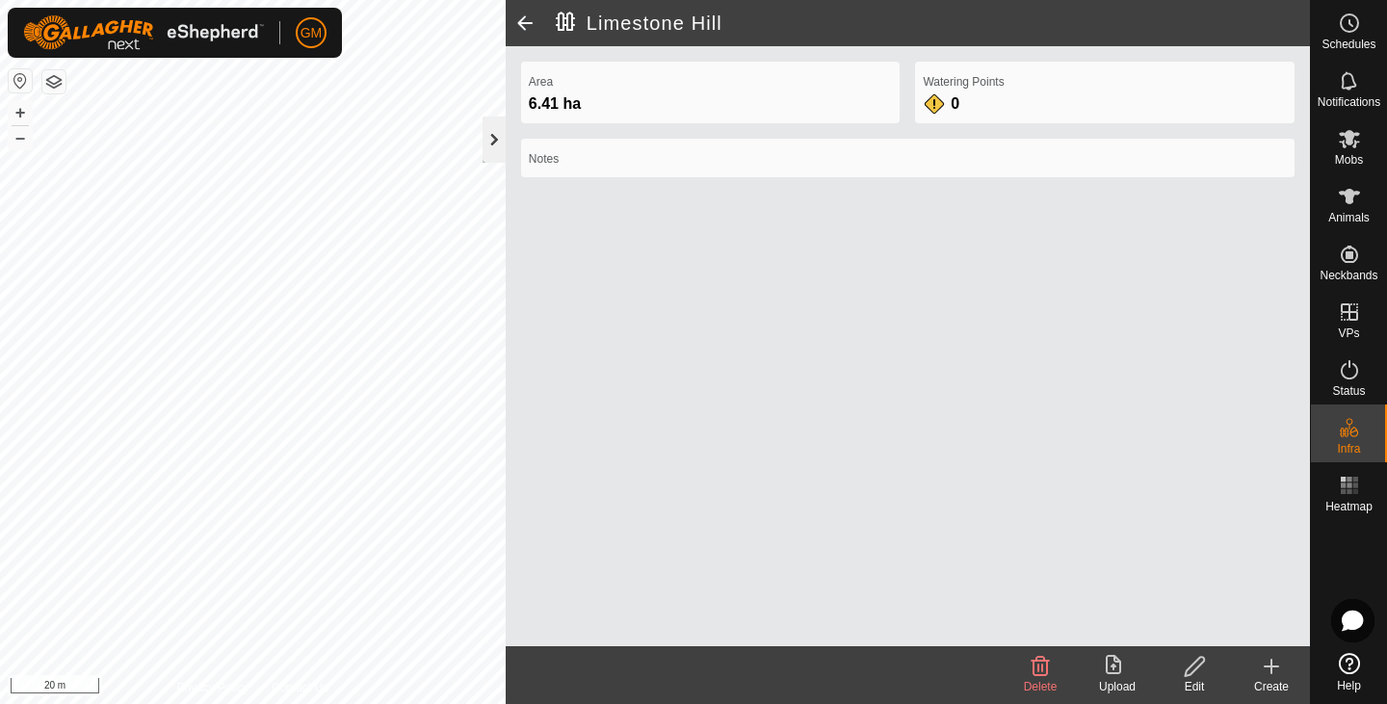
click at [497, 137] on div at bounding box center [494, 140] width 23 height 46
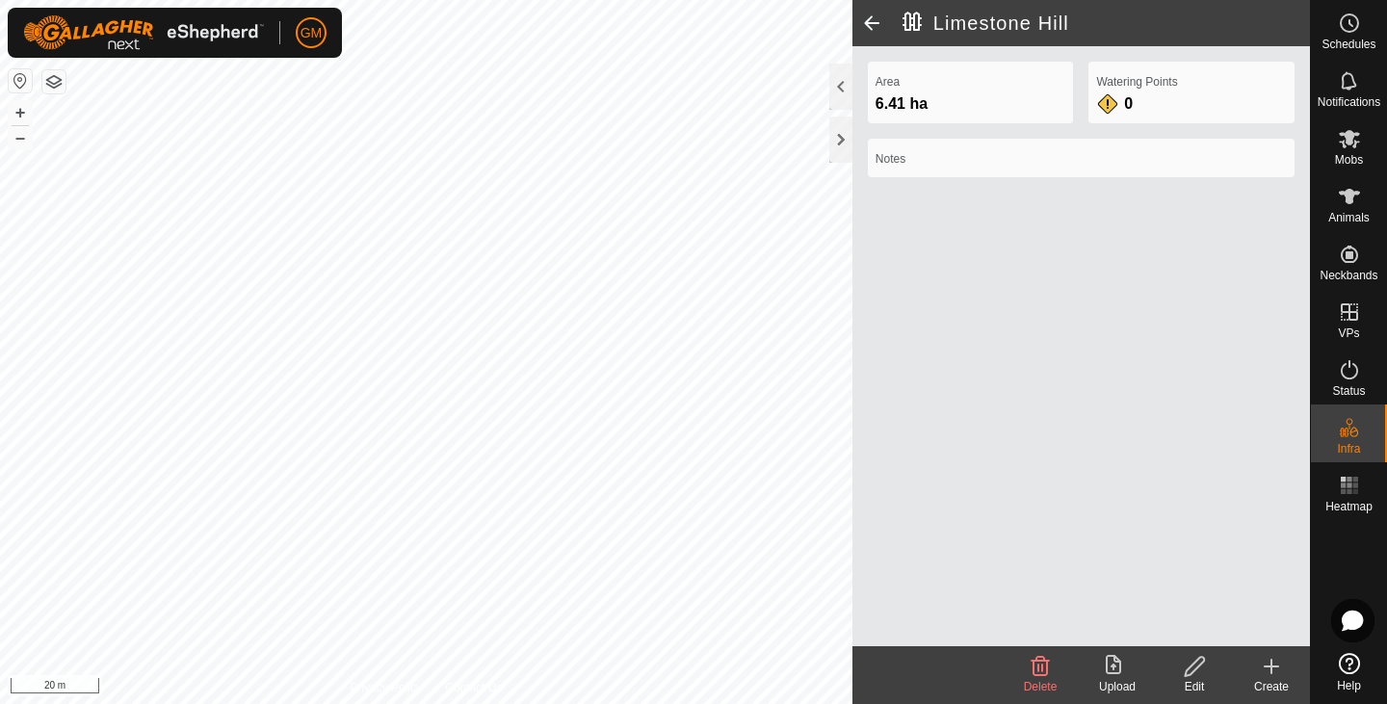
click at [871, 17] on span at bounding box center [872, 23] width 39 height 46
click at [915, 17] on h2 "Limestone Hill" at bounding box center [1106, 23] width 407 height 23
click at [941, 18] on h2 "Limestone Hill" at bounding box center [1106, 23] width 407 height 23
click at [874, 26] on span at bounding box center [872, 23] width 39 height 46
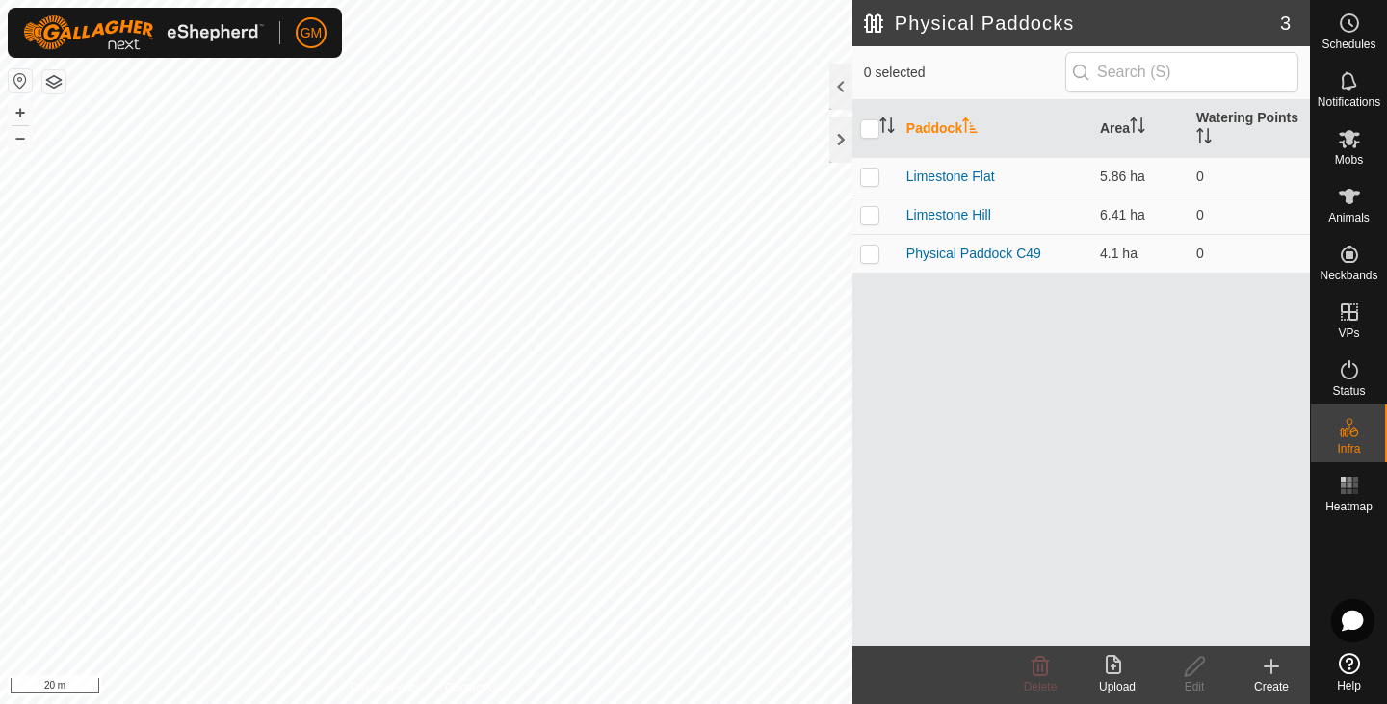
click at [1272, 667] on icon at bounding box center [1271, 667] width 13 height 0
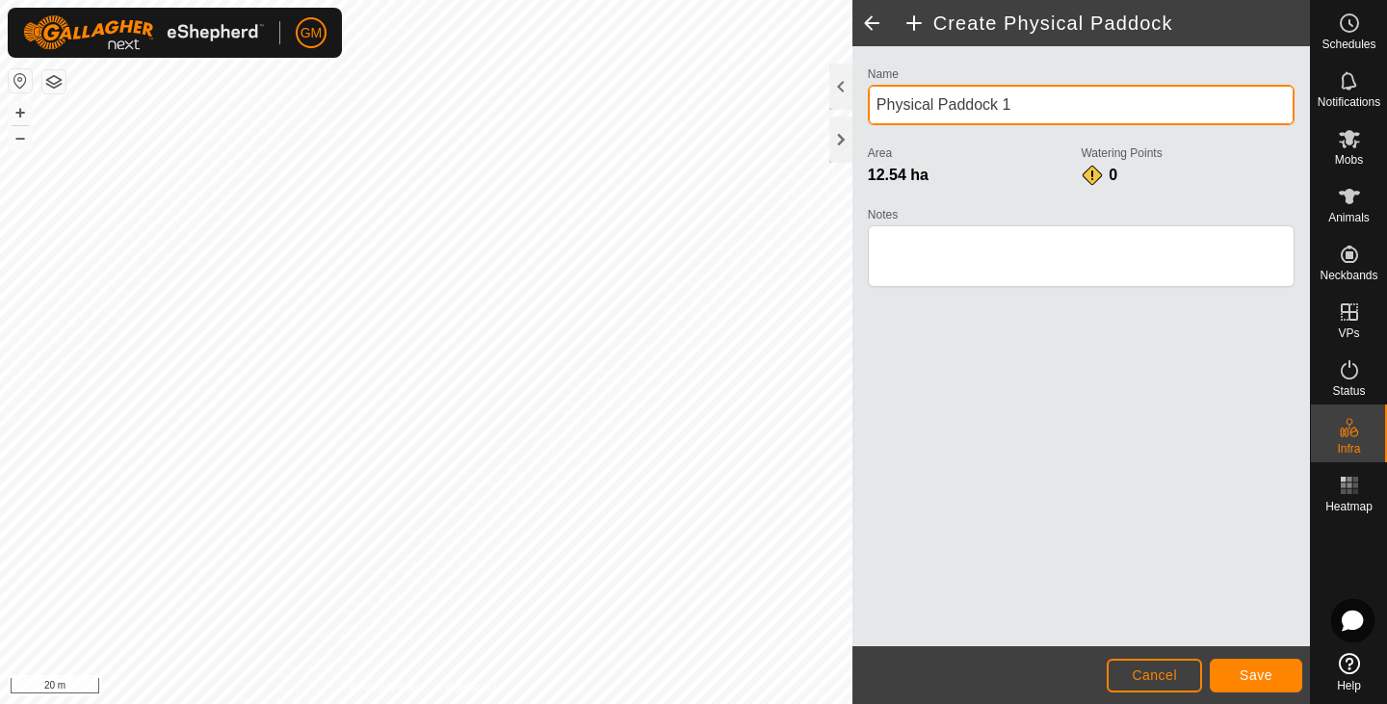
click at [1034, 102] on input "Physical Paddock 1" at bounding box center [1081, 105] width 427 height 40
type input "P"
type input "Bush"
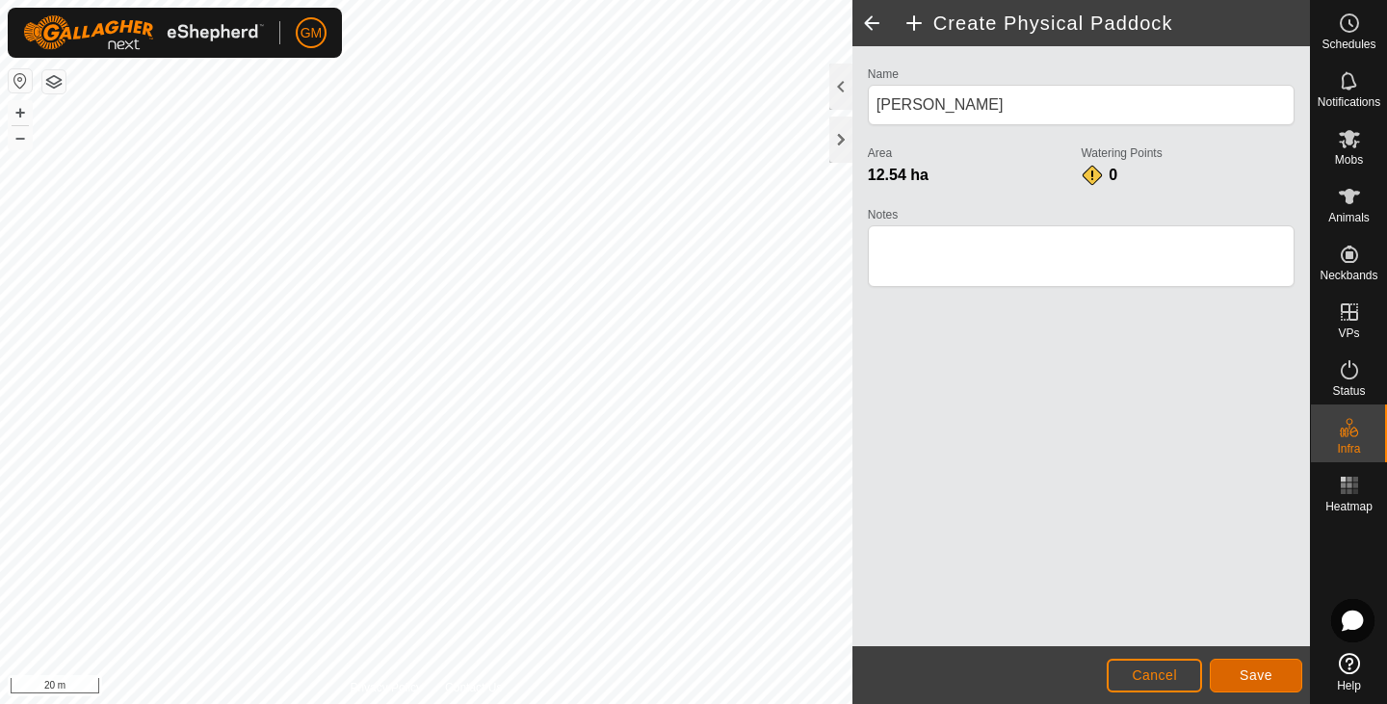
click at [1247, 668] on span "Save" at bounding box center [1256, 675] width 33 height 15
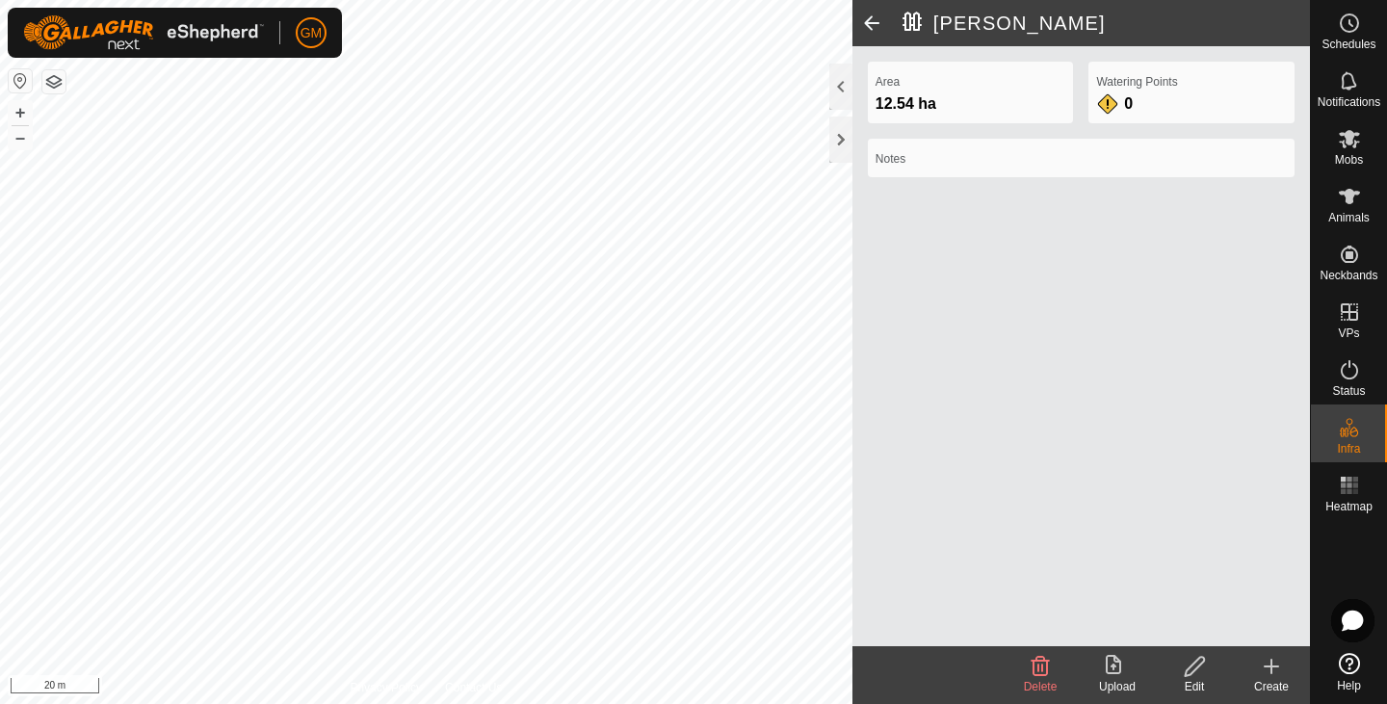
click at [1161, 112] on div "Watering Points 0" at bounding box center [1192, 93] width 206 height 62
click at [871, 21] on span at bounding box center [872, 23] width 39 height 46
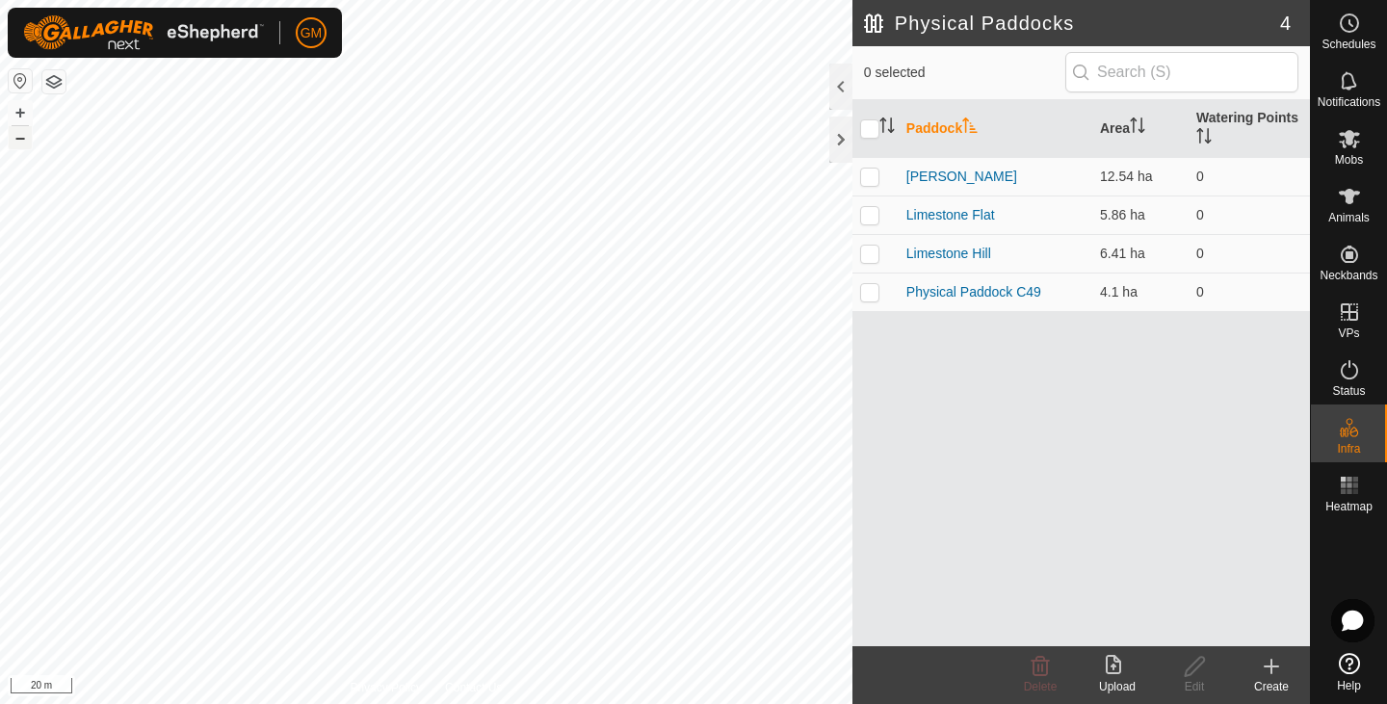
click at [23, 142] on button "–" at bounding box center [20, 137] width 23 height 23
click at [936, 286] on link "Physical Paddock C49" at bounding box center [974, 291] width 135 height 15
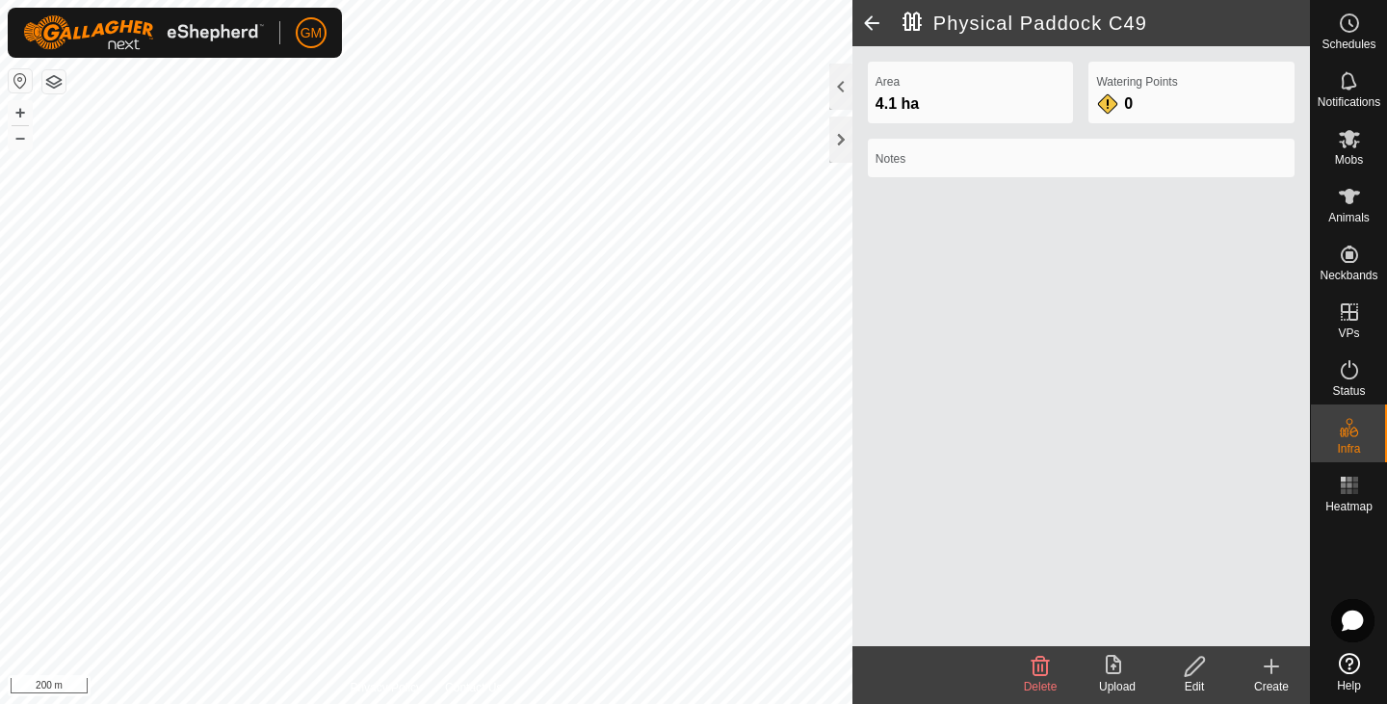
click at [1194, 659] on icon at bounding box center [1195, 666] width 24 height 23
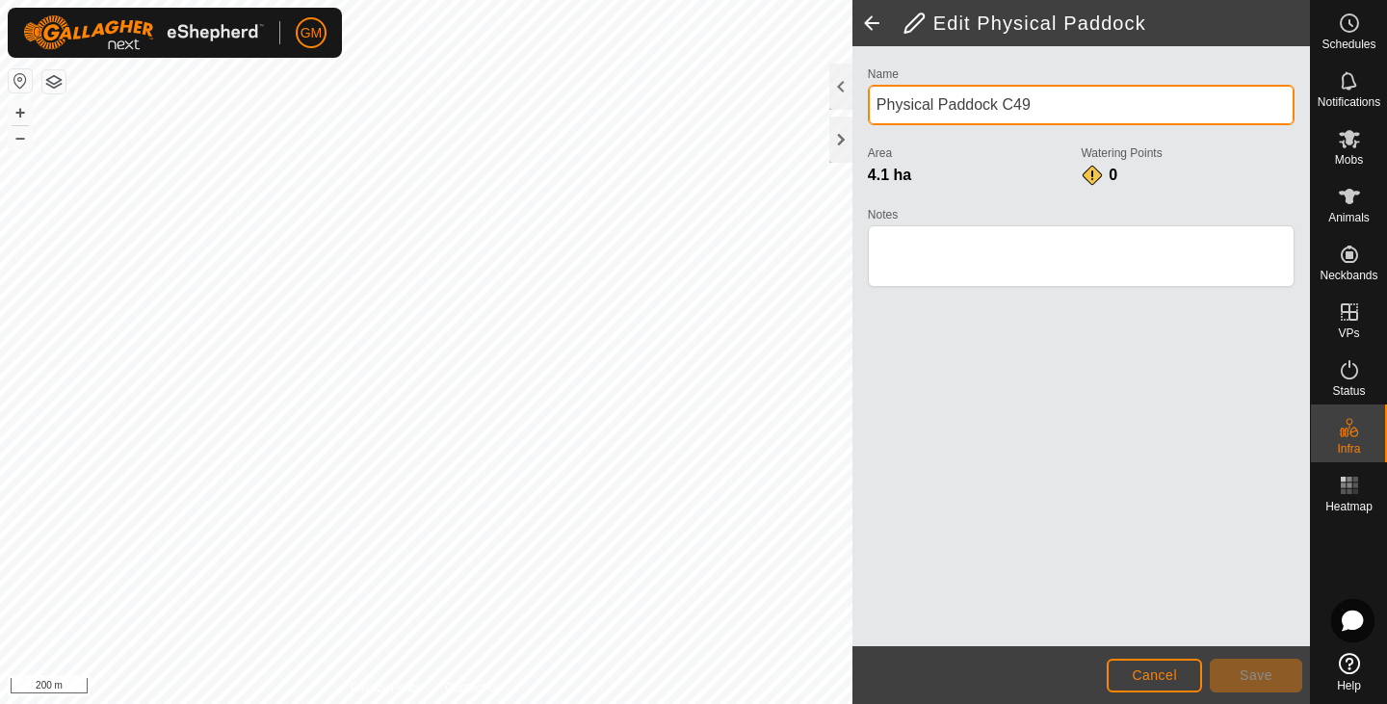
click at [998, 108] on input "Physical Paddock C49" at bounding box center [1081, 105] width 427 height 40
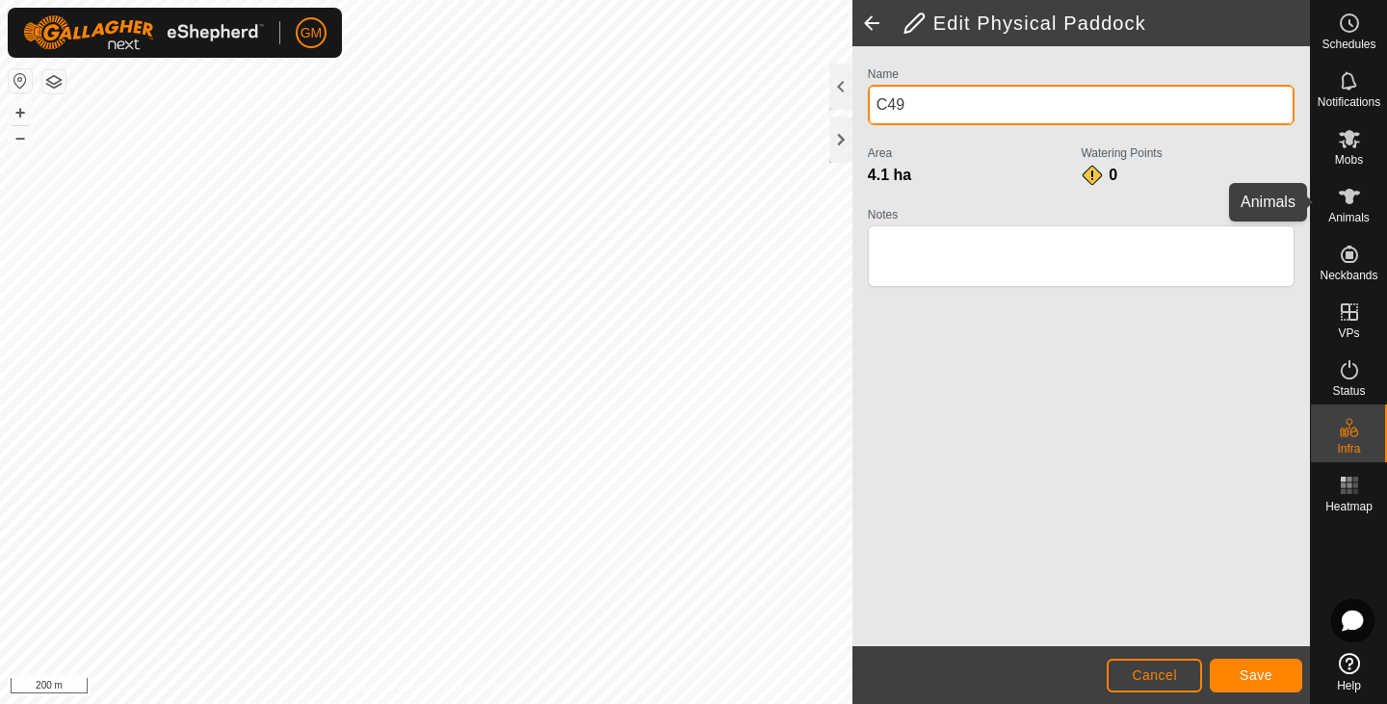
type input "C49"
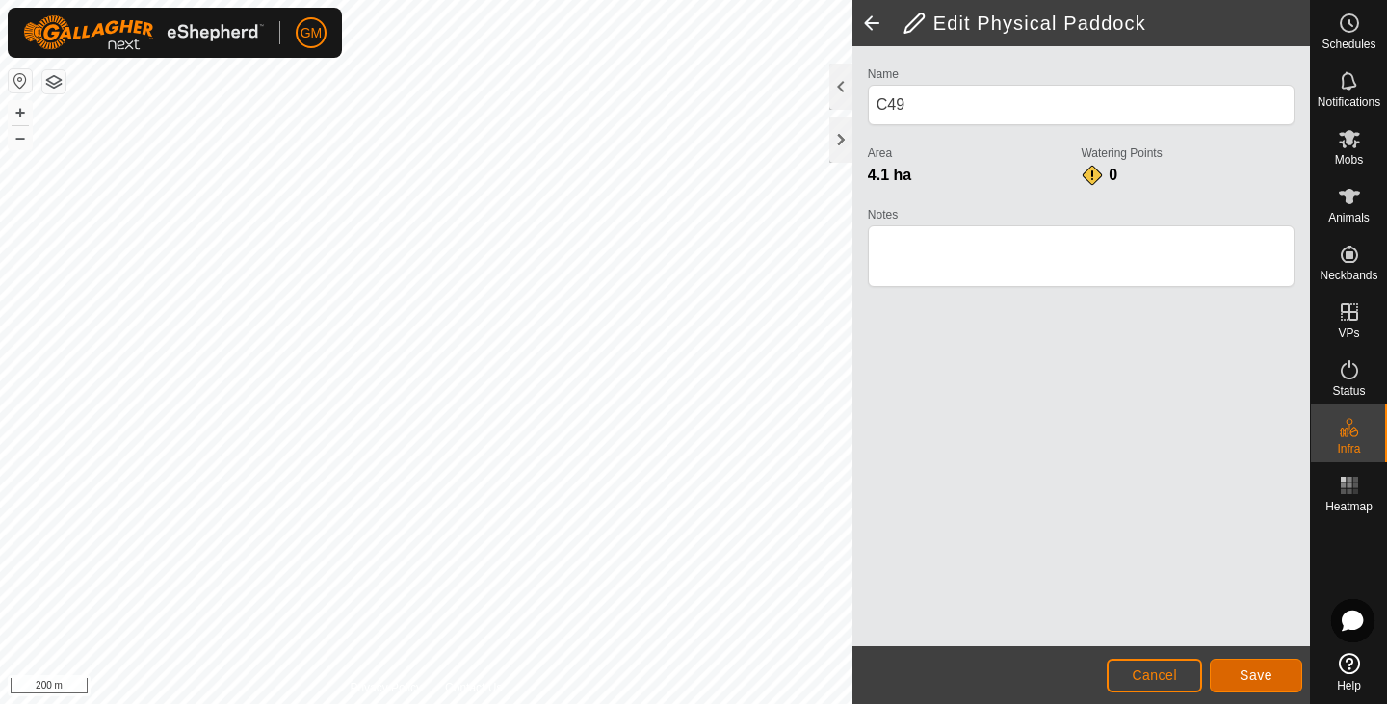
click at [1254, 673] on span "Save" at bounding box center [1256, 675] width 33 height 15
